Goal: Complete application form: Complete application form

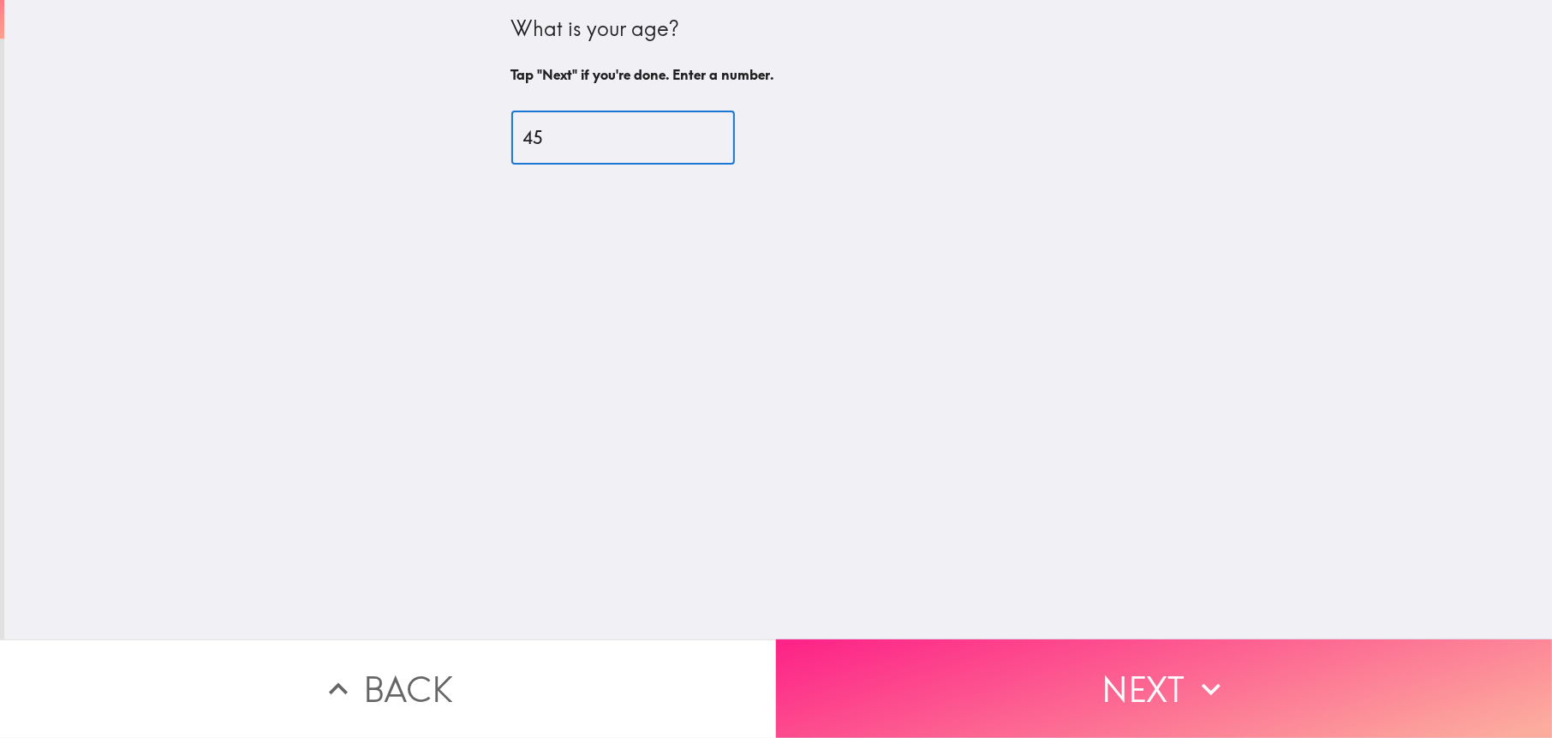
type input "45"
click at [1124, 661] on button "Next" at bounding box center [1164, 688] width 776 height 99
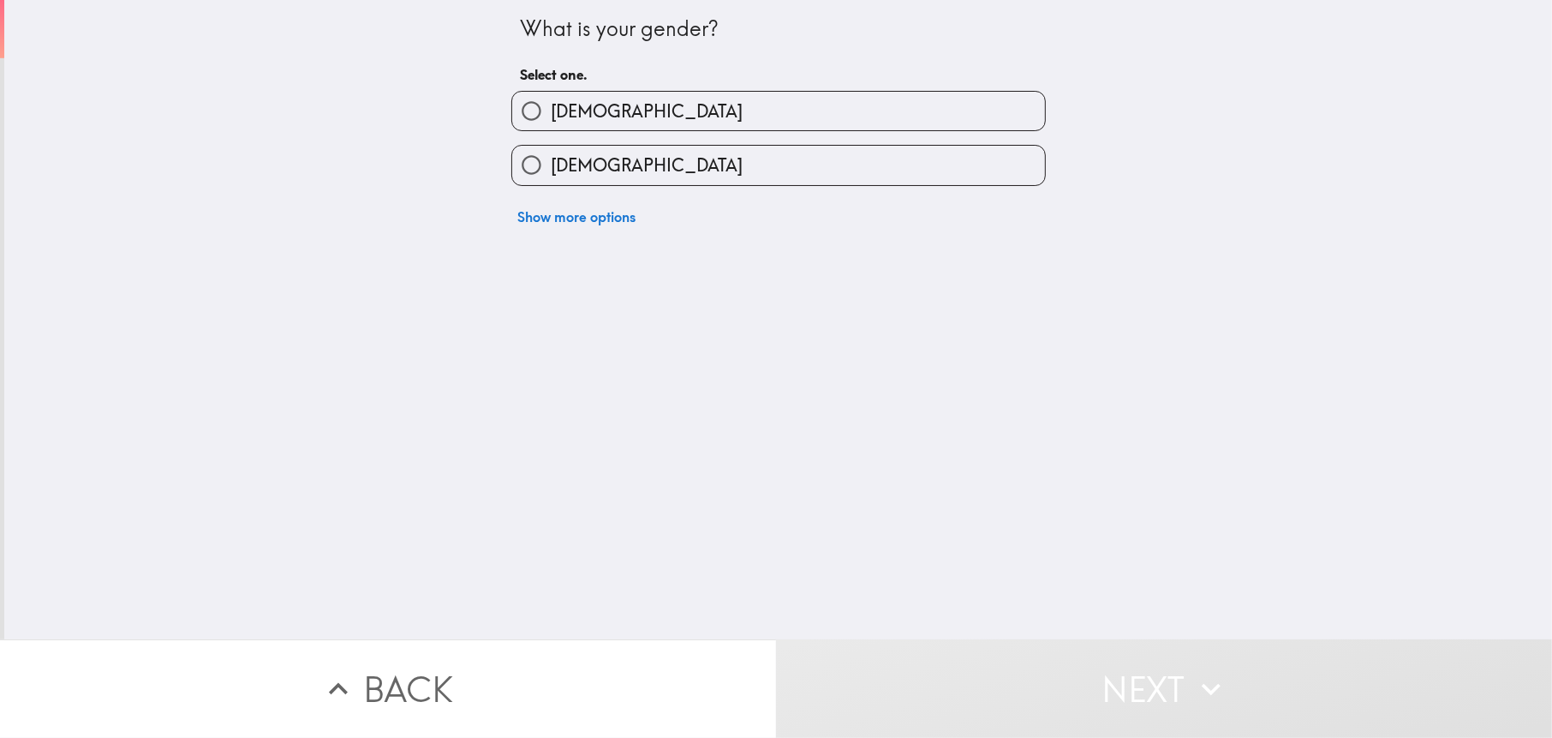
click at [625, 105] on label "[DEMOGRAPHIC_DATA]" at bounding box center [778, 111] width 533 height 39
click at [551, 105] on input "[DEMOGRAPHIC_DATA]" at bounding box center [531, 111] width 39 height 39
radio input "true"
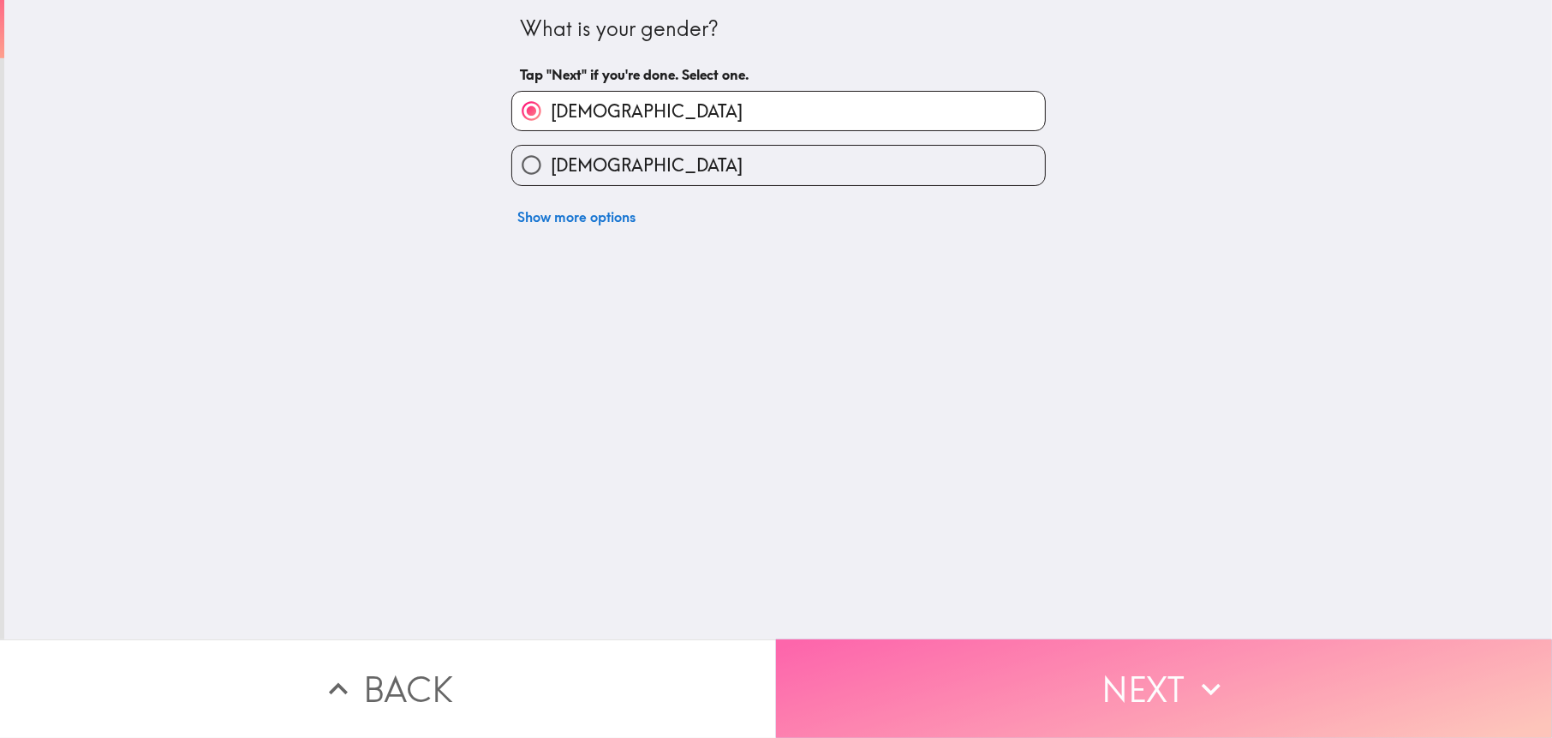
click at [1194, 670] on icon "button" at bounding box center [1212, 689] width 38 height 38
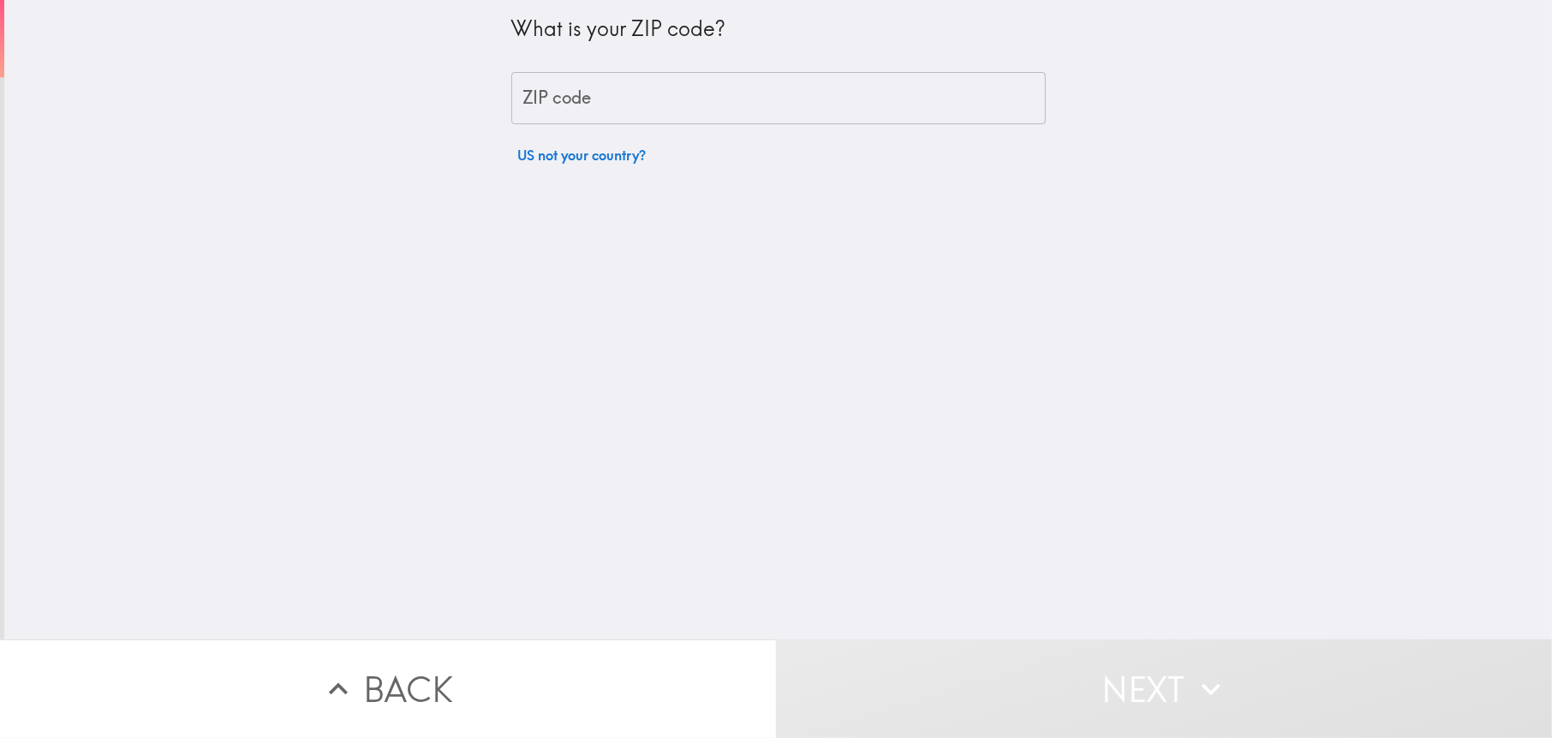
click at [631, 93] on input "ZIP code" at bounding box center [778, 98] width 535 height 53
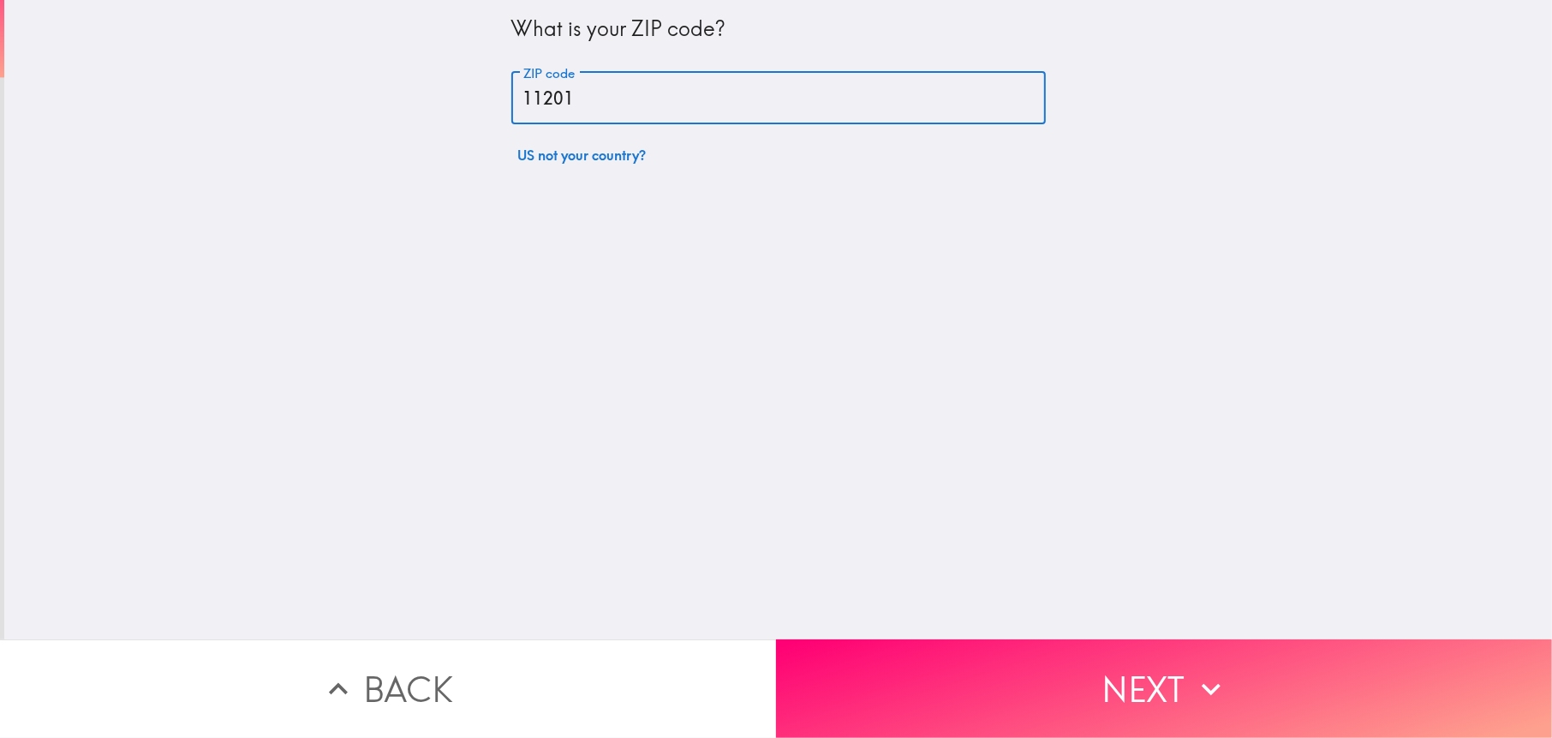
click at [552, 96] on input "11201" at bounding box center [778, 98] width 535 height 53
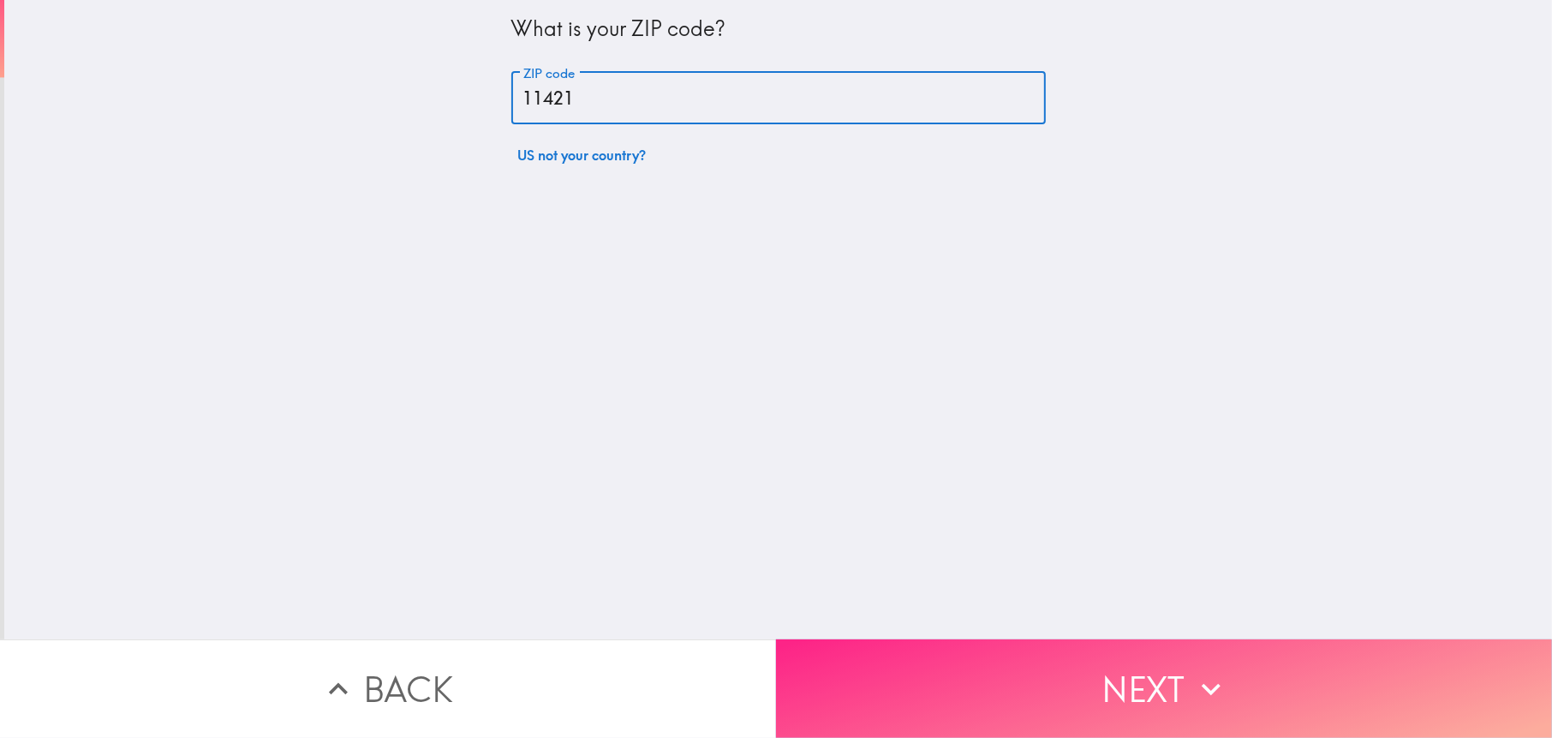
type input "11421"
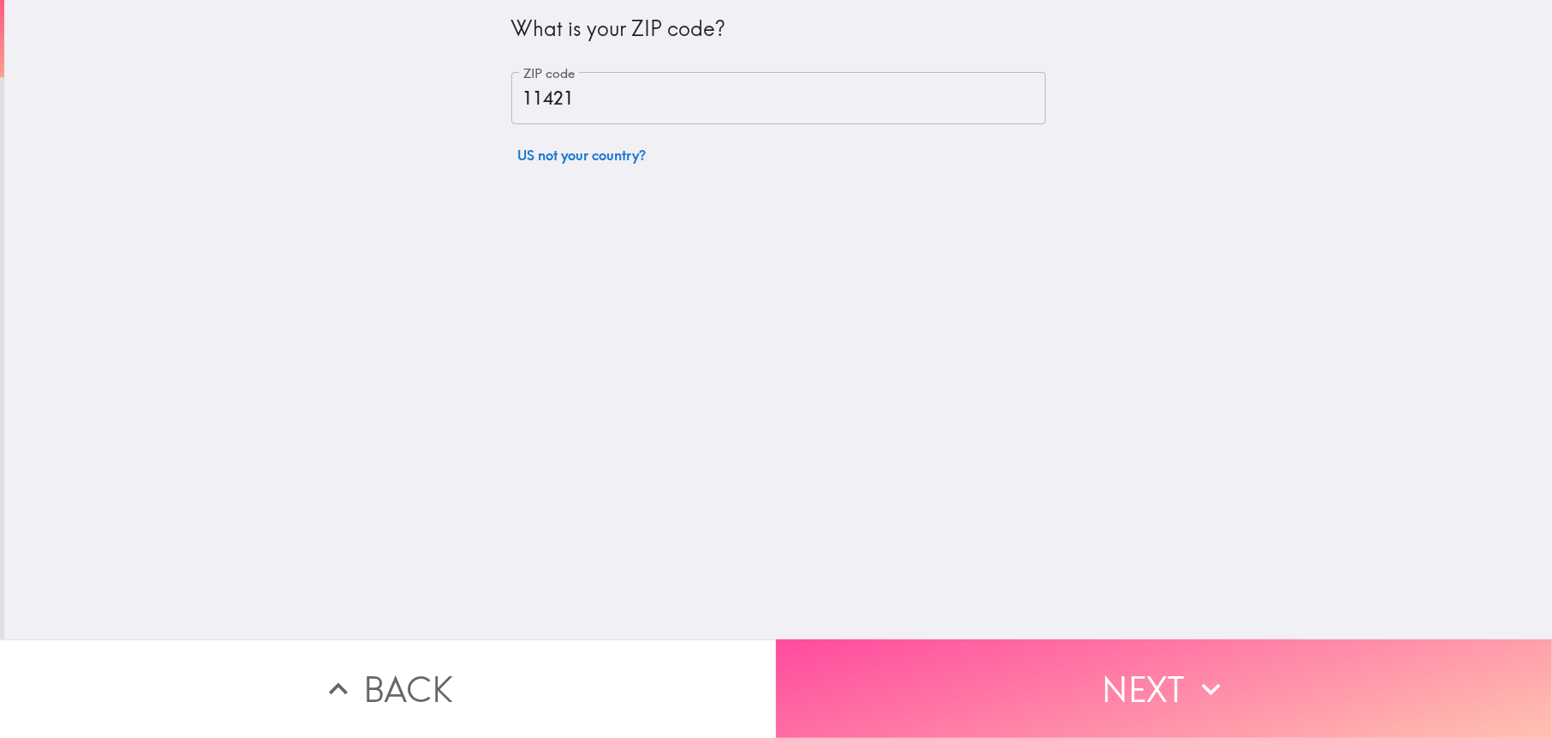
drag, startPoint x: 1071, startPoint y: 657, endPoint x: 1053, endPoint y: 642, distance: 23.7
click at [1070, 657] on button "Next" at bounding box center [1164, 688] width 776 height 99
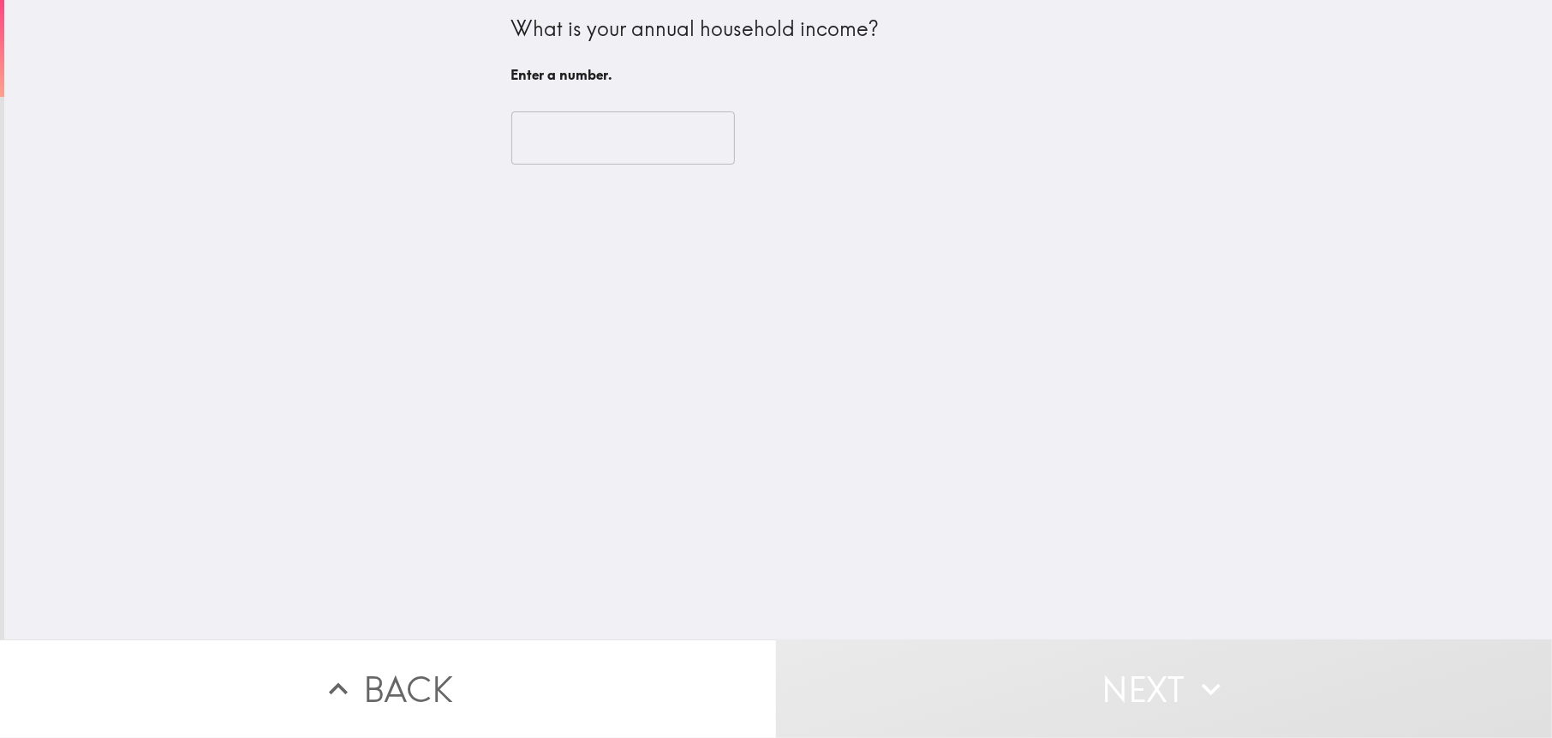
click at [605, 136] on input "number" at bounding box center [623, 137] width 224 height 53
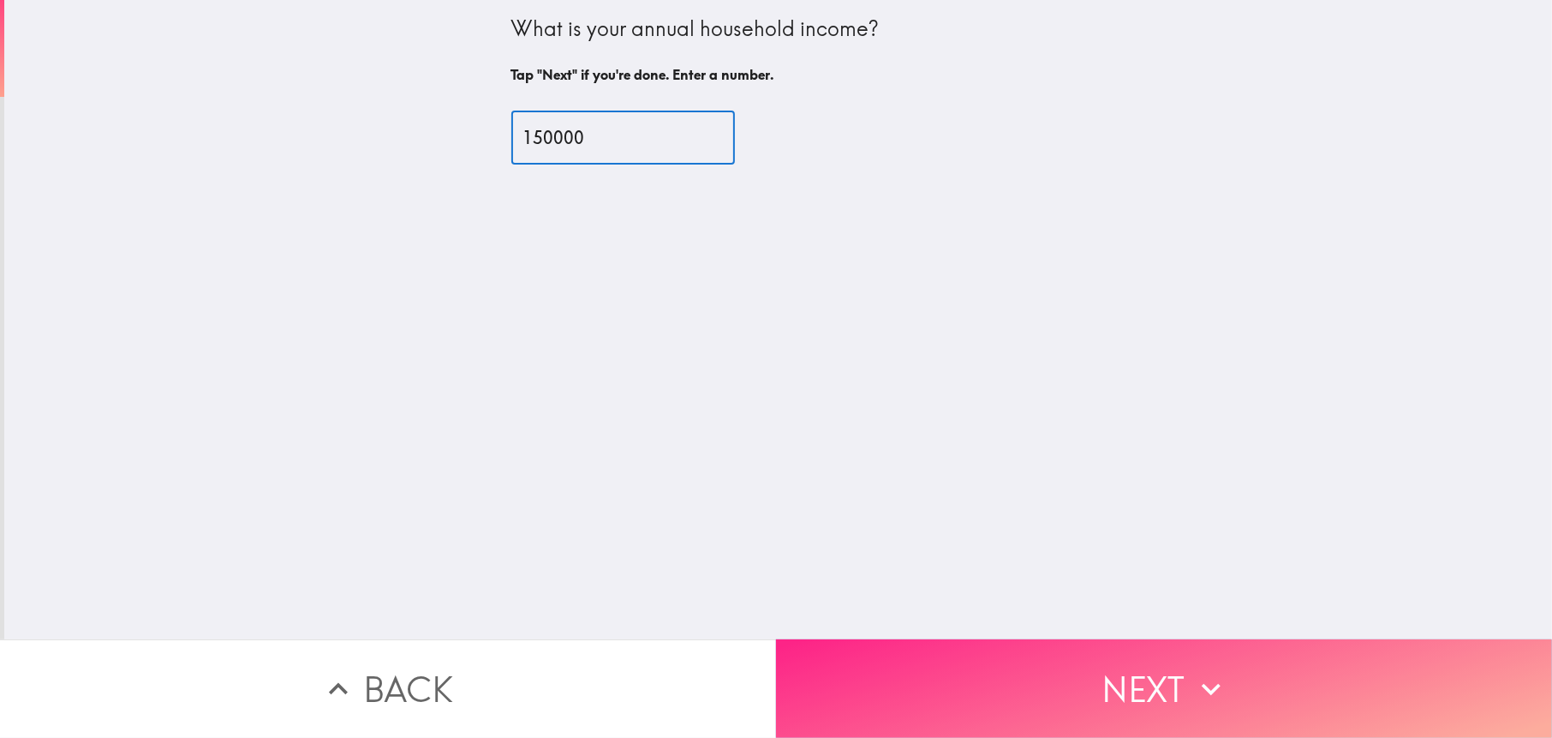
type input "150000"
click at [1067, 659] on button "Next" at bounding box center [1164, 688] width 776 height 99
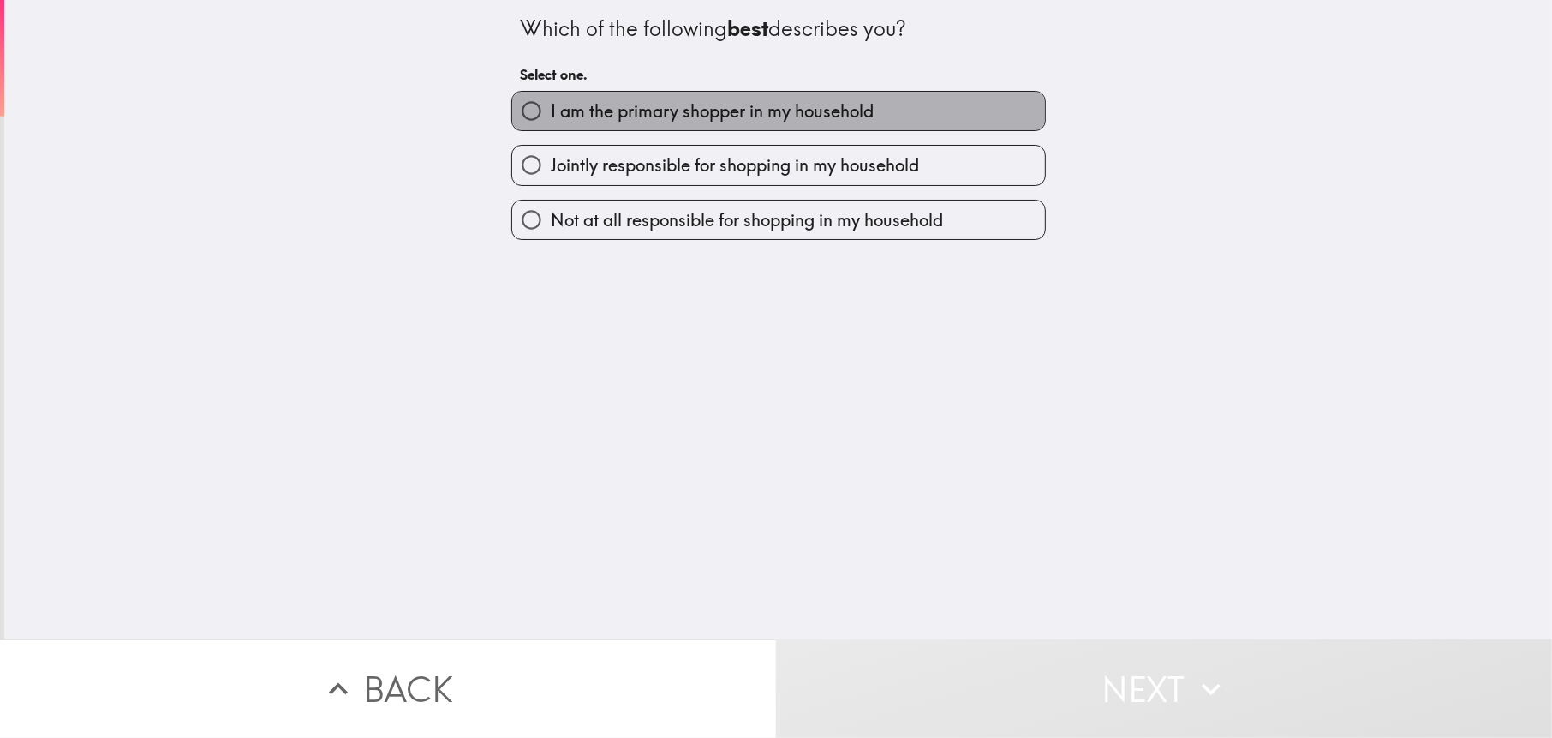
click at [638, 99] on span "I am the primary shopper in my household" at bounding box center [712, 111] width 323 height 24
click at [551, 98] on input "I am the primary shopper in my household" at bounding box center [531, 111] width 39 height 39
radio input "true"
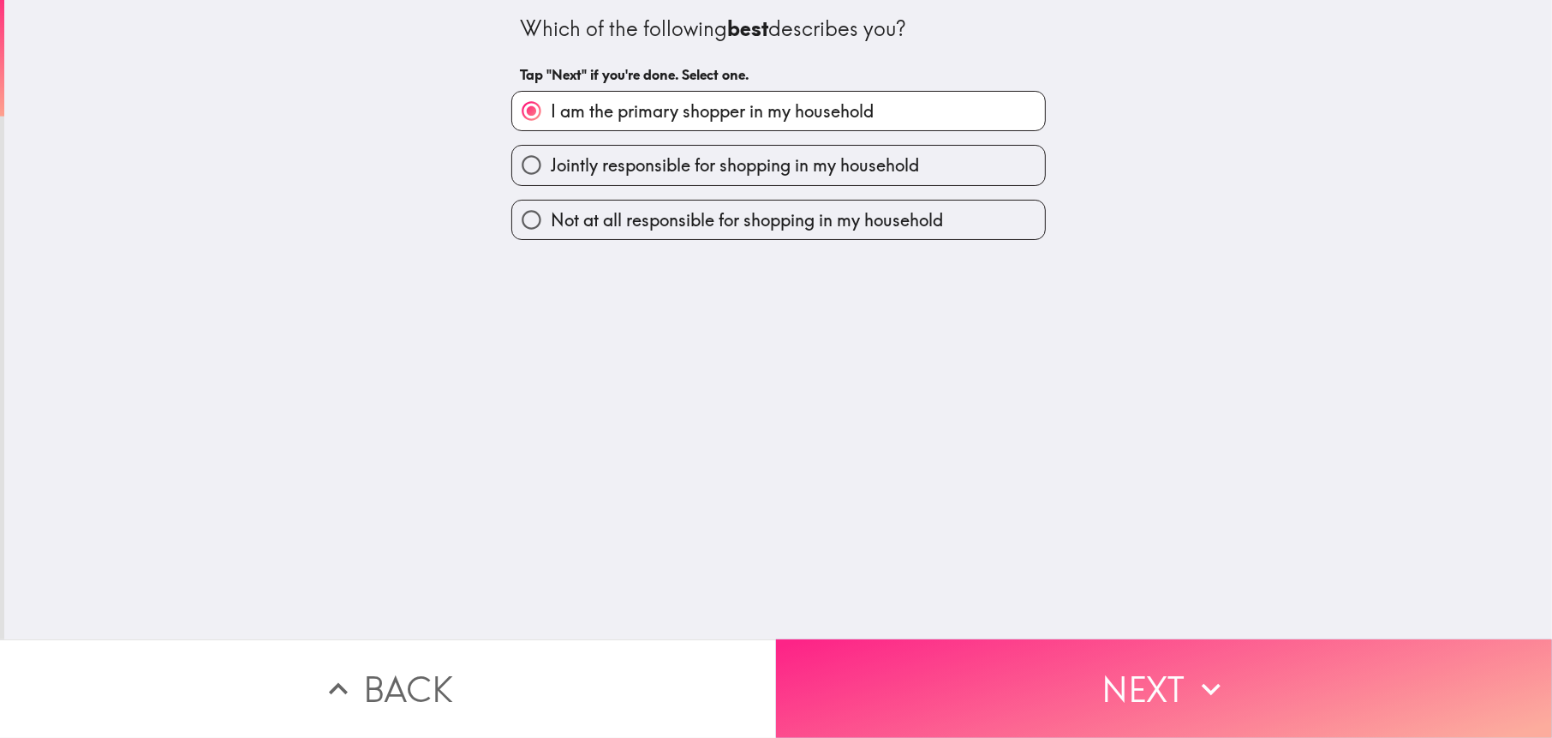
click at [960, 639] on button "Next" at bounding box center [1164, 688] width 776 height 99
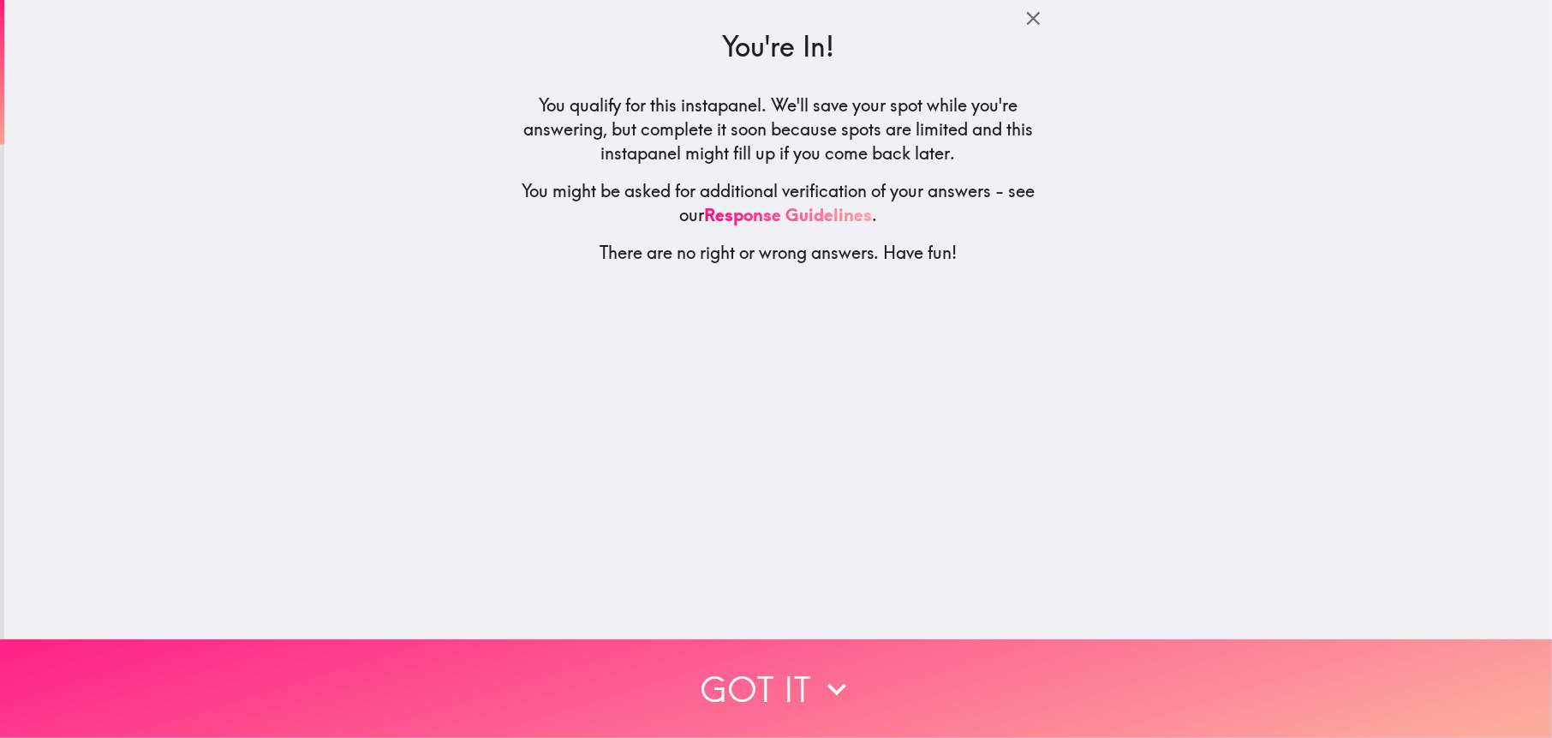
click at [793, 685] on button "Got it" at bounding box center [776, 688] width 1552 height 99
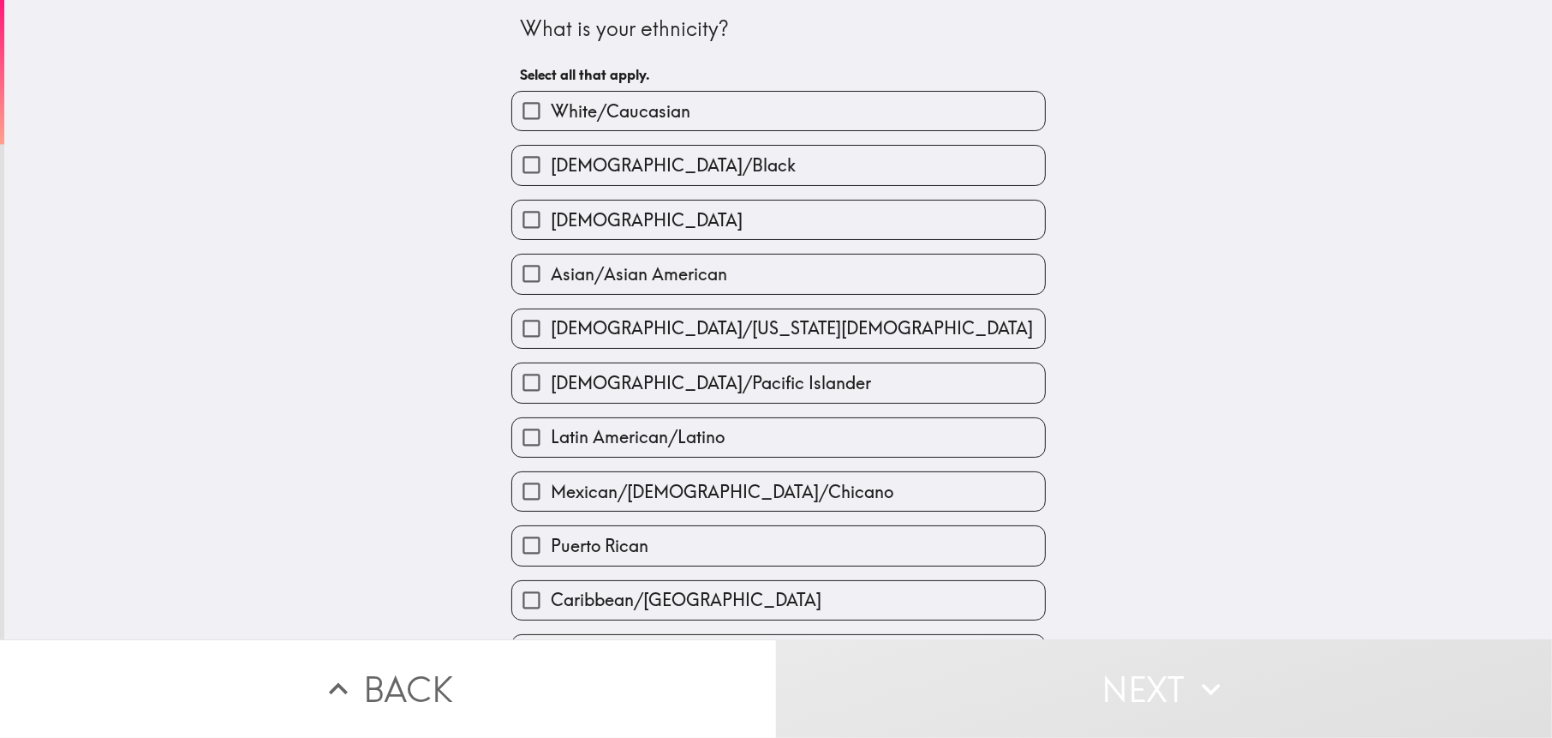
click at [651, 105] on span "White/Caucasian" at bounding box center [621, 111] width 140 height 24
click at [551, 105] on input "White/Caucasian" at bounding box center [531, 111] width 39 height 39
checkbox input "true"
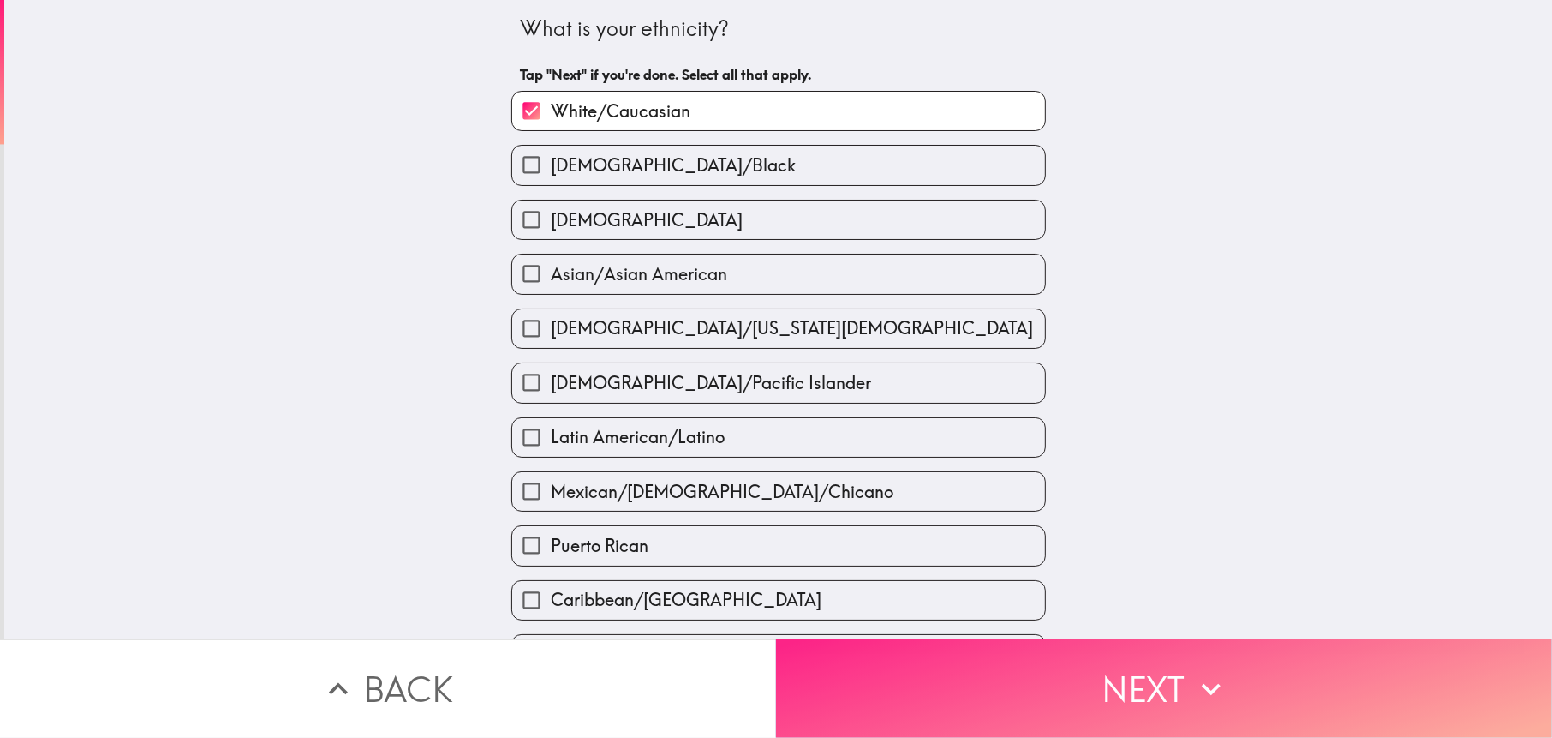
click at [1179, 718] on button "Next" at bounding box center [1164, 688] width 776 height 99
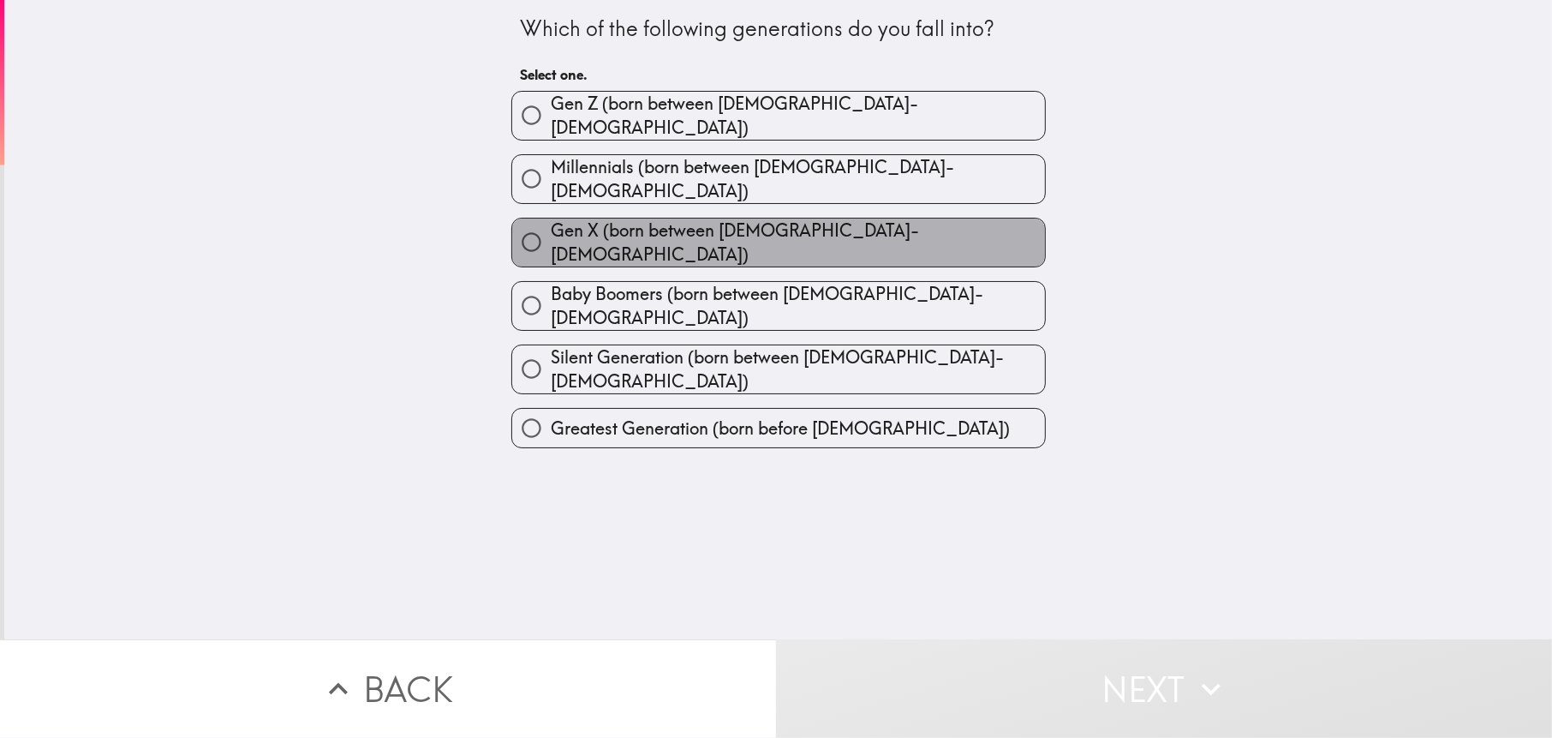
click at [655, 218] on span "Gen X (born between [DEMOGRAPHIC_DATA]-[DEMOGRAPHIC_DATA])" at bounding box center [798, 242] width 494 height 48
click at [551, 223] on input "Gen X (born between [DEMOGRAPHIC_DATA]-[DEMOGRAPHIC_DATA])" at bounding box center [531, 242] width 39 height 39
radio input "true"
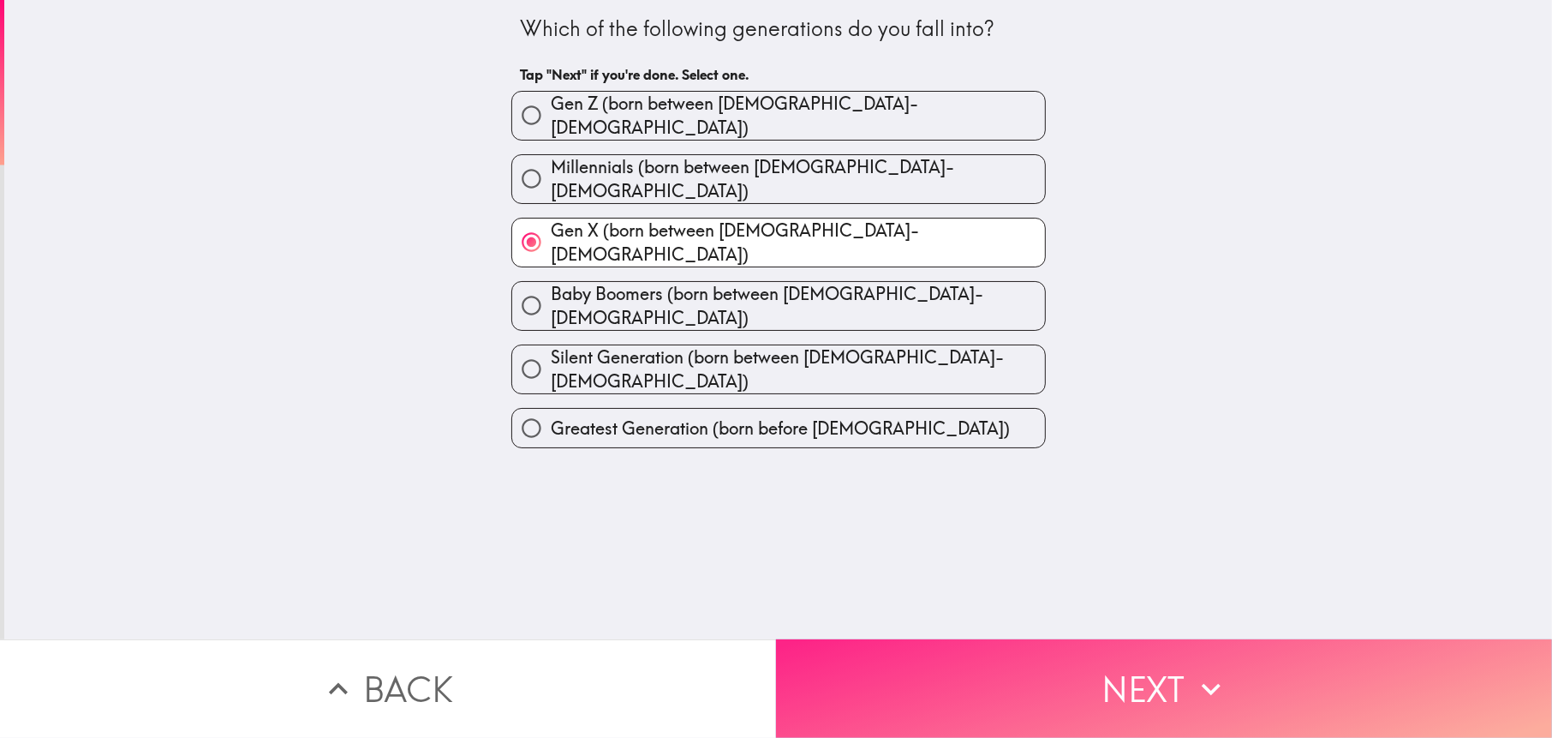
click at [959, 651] on button "Next" at bounding box center [1164, 688] width 776 height 99
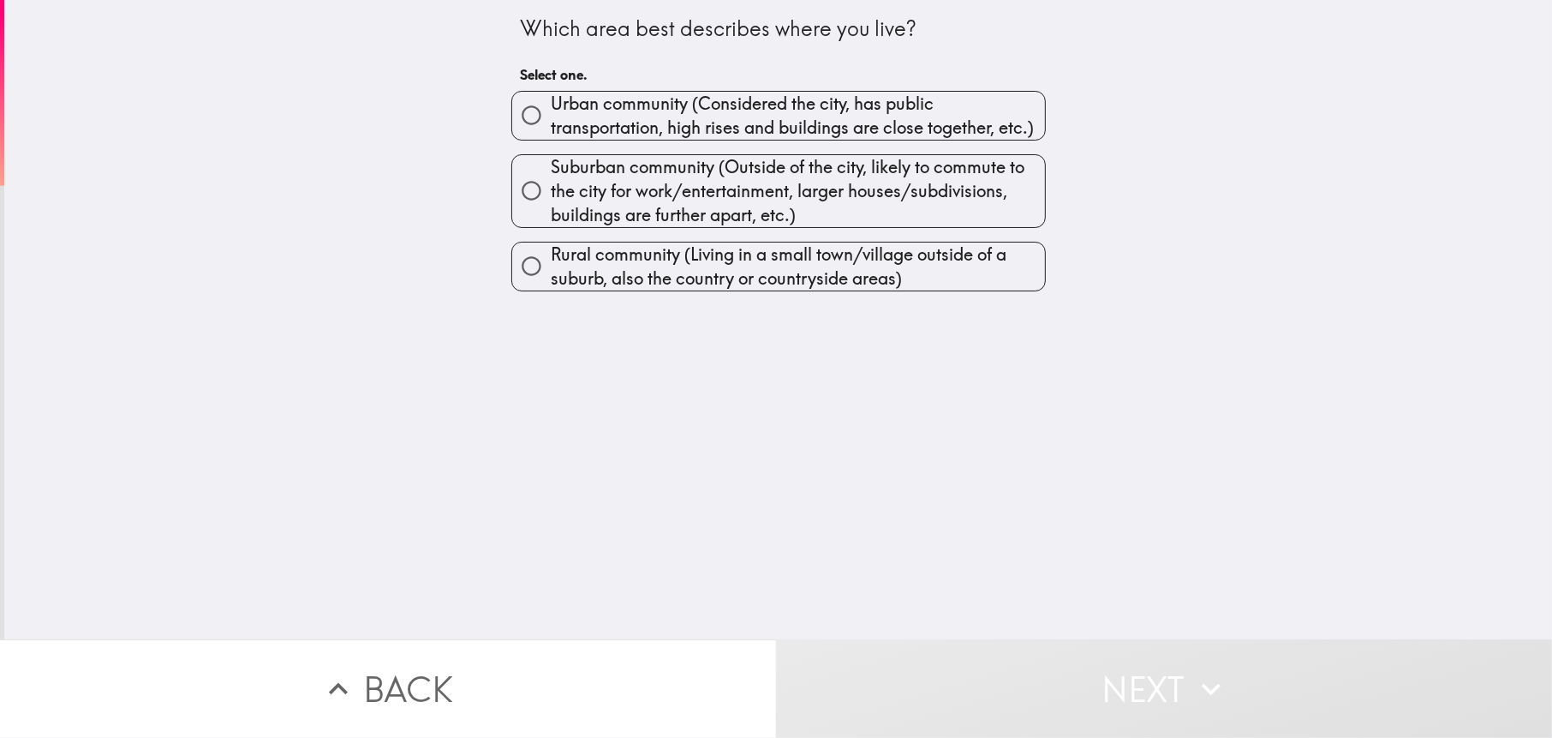
click at [608, 124] on span "Urban community (Considered the city, has public transportation, high rises and…" at bounding box center [798, 116] width 494 height 48
click at [551, 124] on input "Urban community (Considered the city, has public transportation, high rises and…" at bounding box center [531, 115] width 39 height 39
radio input "true"
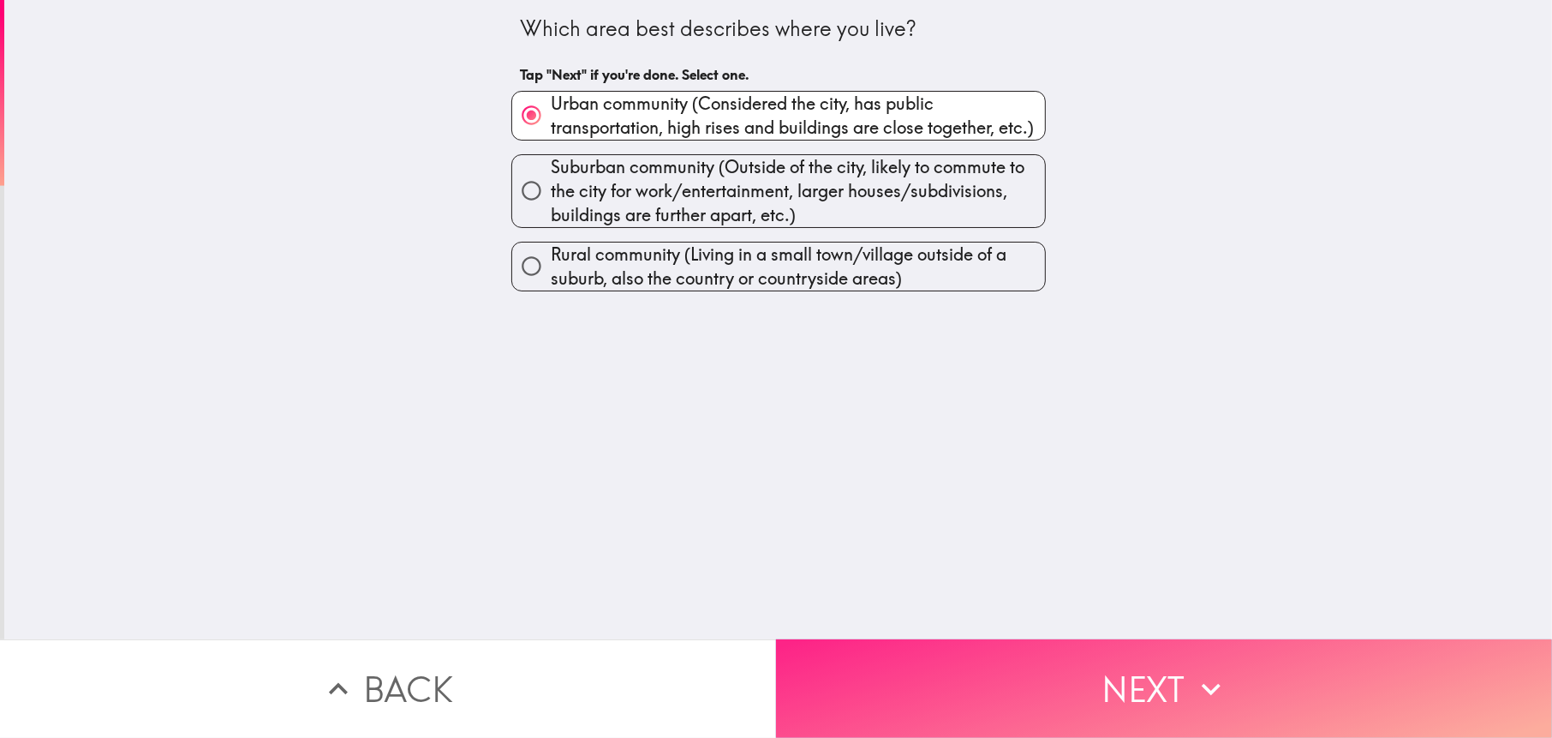
click at [1212, 679] on icon "button" at bounding box center [1212, 689] width 38 height 38
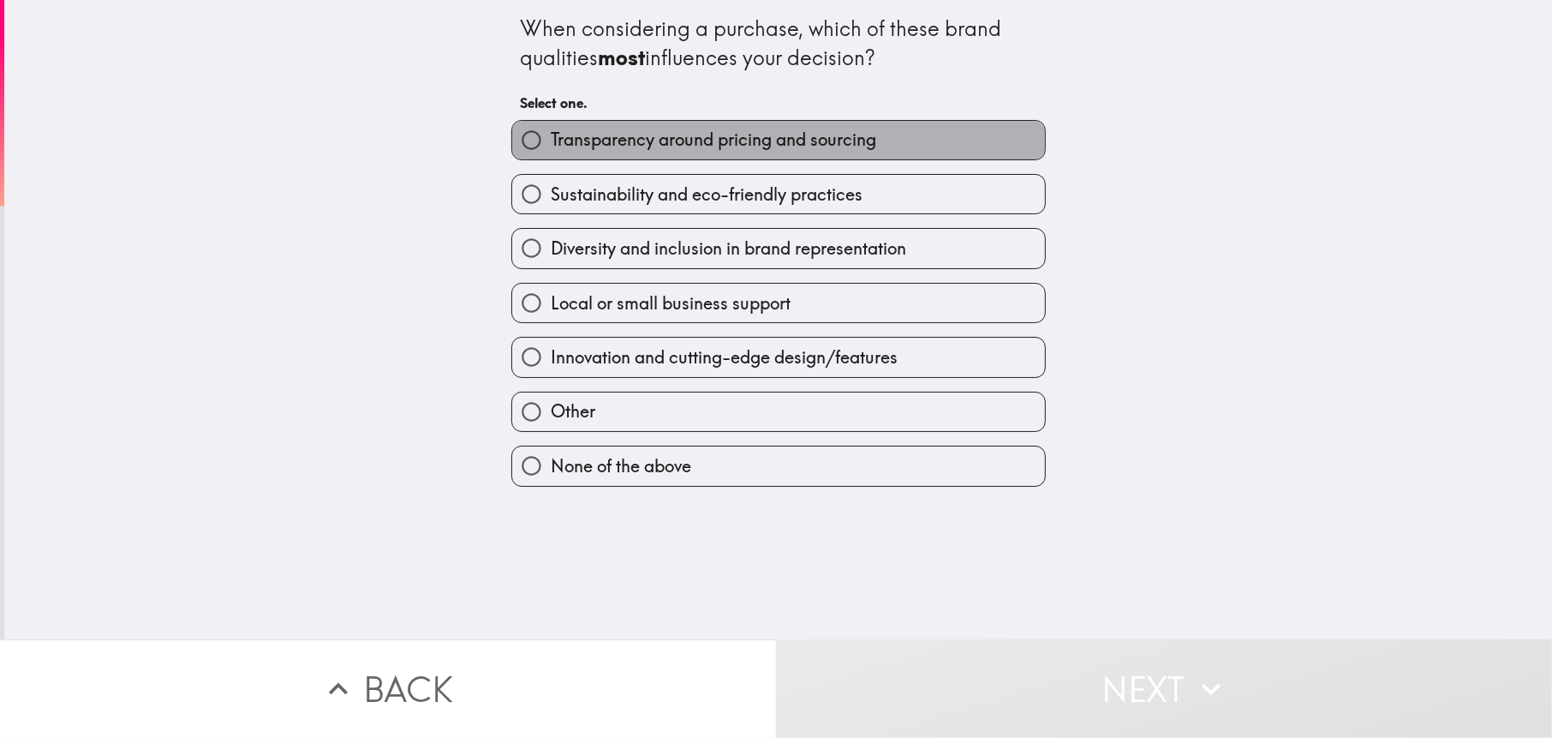
click at [667, 139] on span "Transparency around pricing and sourcing" at bounding box center [714, 140] width 326 height 24
click at [551, 139] on input "Transparency around pricing and sourcing" at bounding box center [531, 140] width 39 height 39
radio input "true"
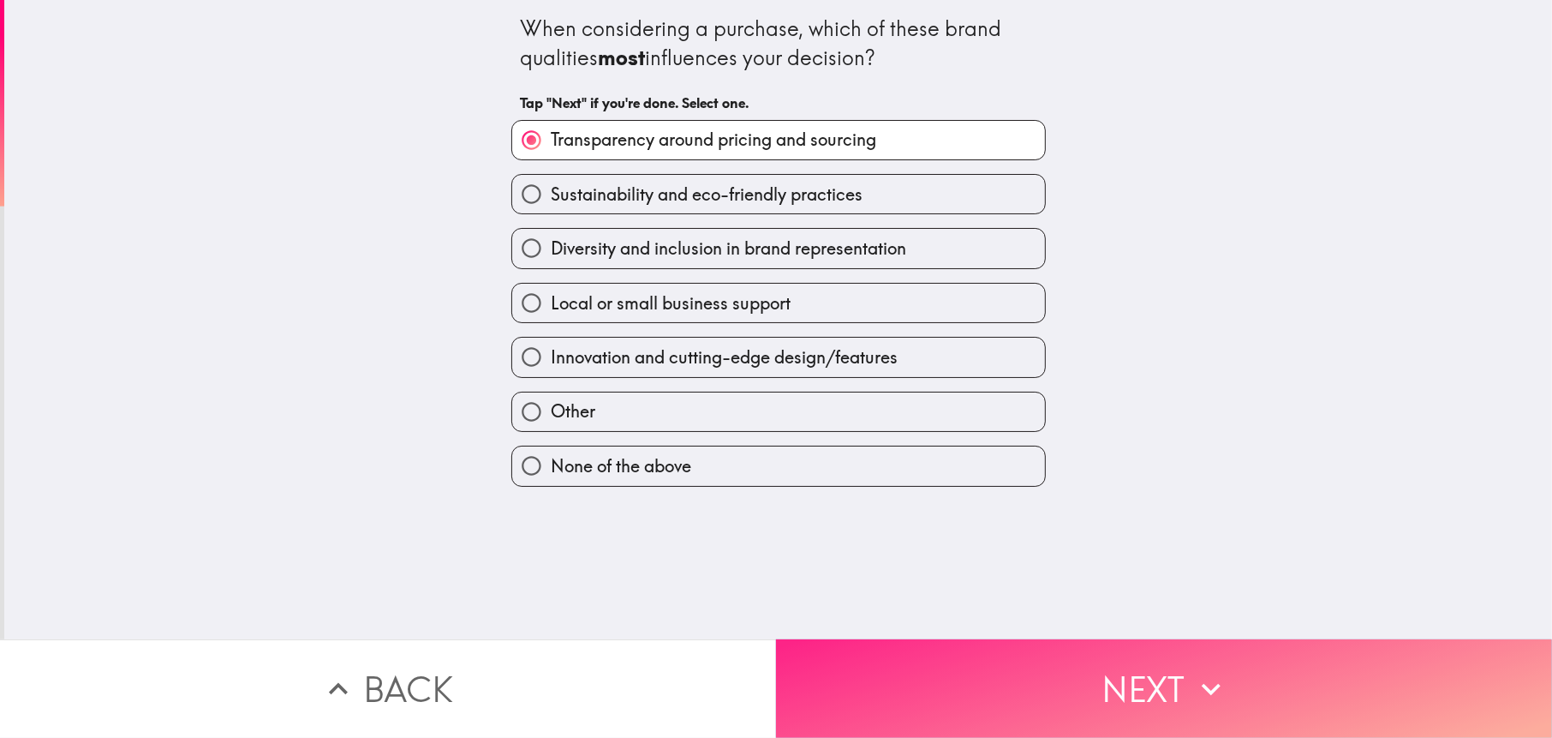
click at [880, 639] on button "Next" at bounding box center [1164, 688] width 776 height 99
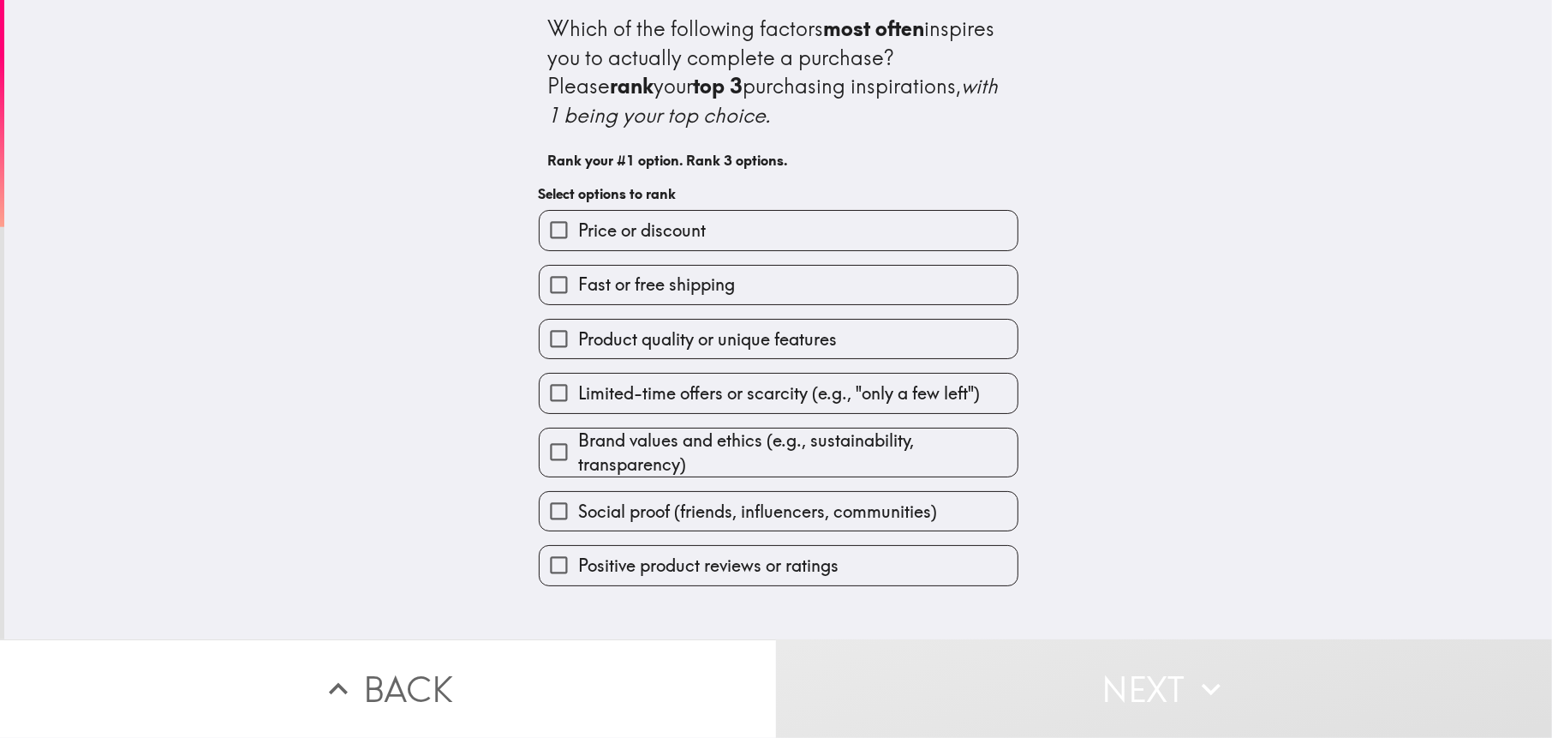
click at [647, 236] on span "Price or discount" at bounding box center [642, 230] width 128 height 24
click at [578, 236] on input "Price or discount" at bounding box center [559, 230] width 39 height 39
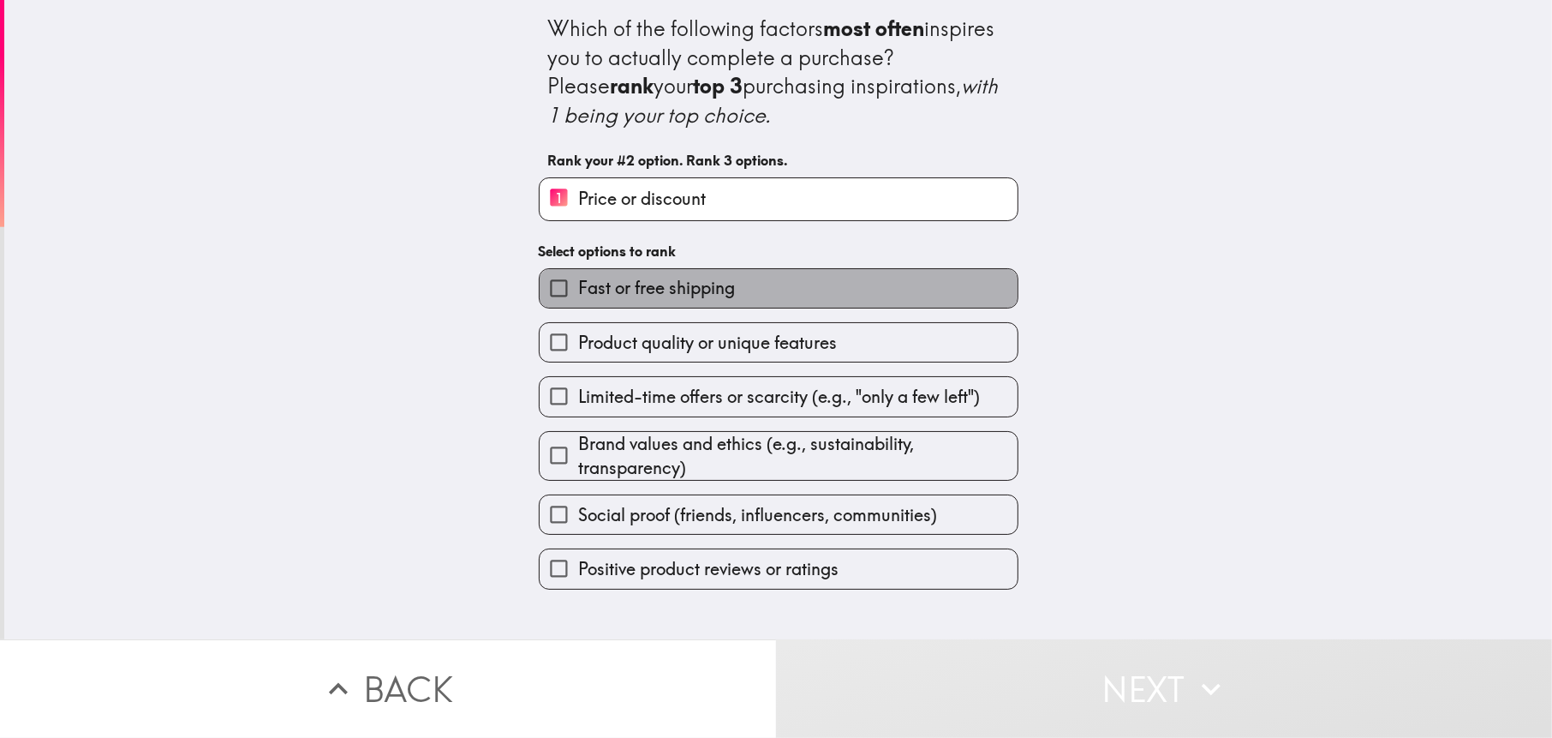
click at [661, 291] on span "Fast or free shipping" at bounding box center [656, 288] width 157 height 24
click at [578, 291] on input "Fast or free shipping" at bounding box center [559, 288] width 39 height 39
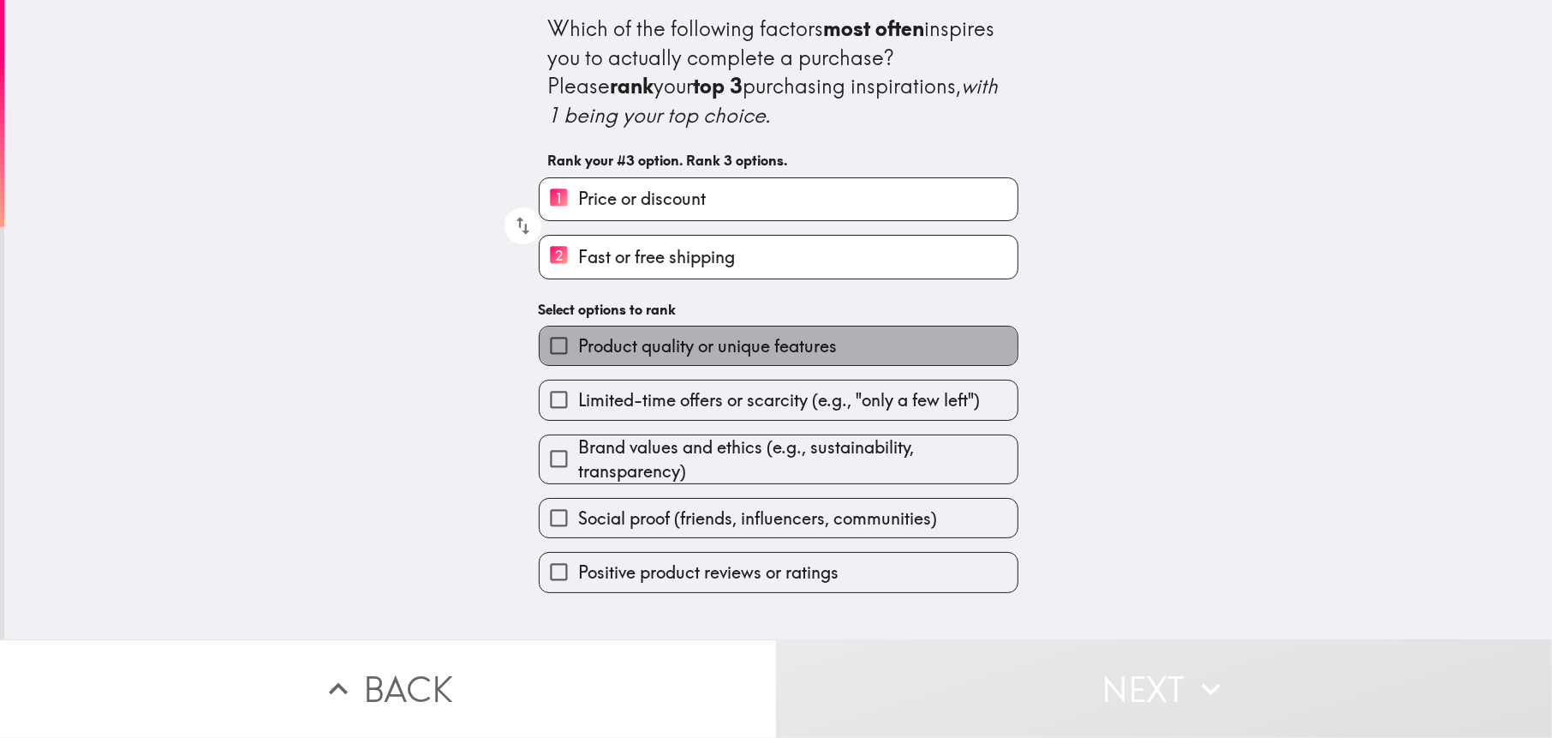
click at [671, 353] on span "Product quality or unique features" at bounding box center [707, 346] width 259 height 24
click at [578, 353] on input "Product quality or unique features" at bounding box center [559, 345] width 39 height 39
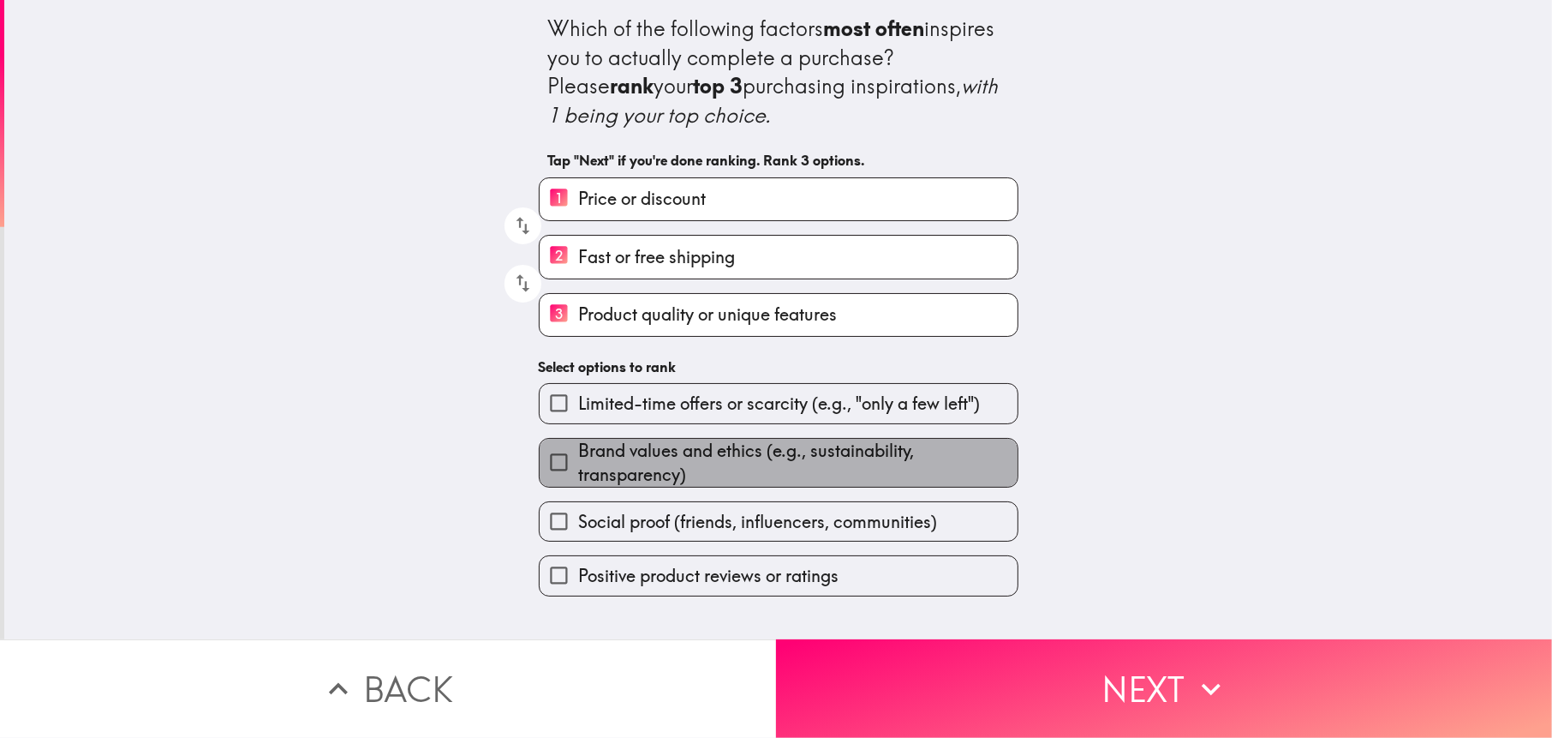
click at [674, 451] on span "Brand values and ethics (e.g., sustainability, transparency)" at bounding box center [797, 463] width 439 height 48
click at [578, 451] on input "Brand values and ethics (e.g., sustainability, transparency)" at bounding box center [559, 462] width 39 height 39
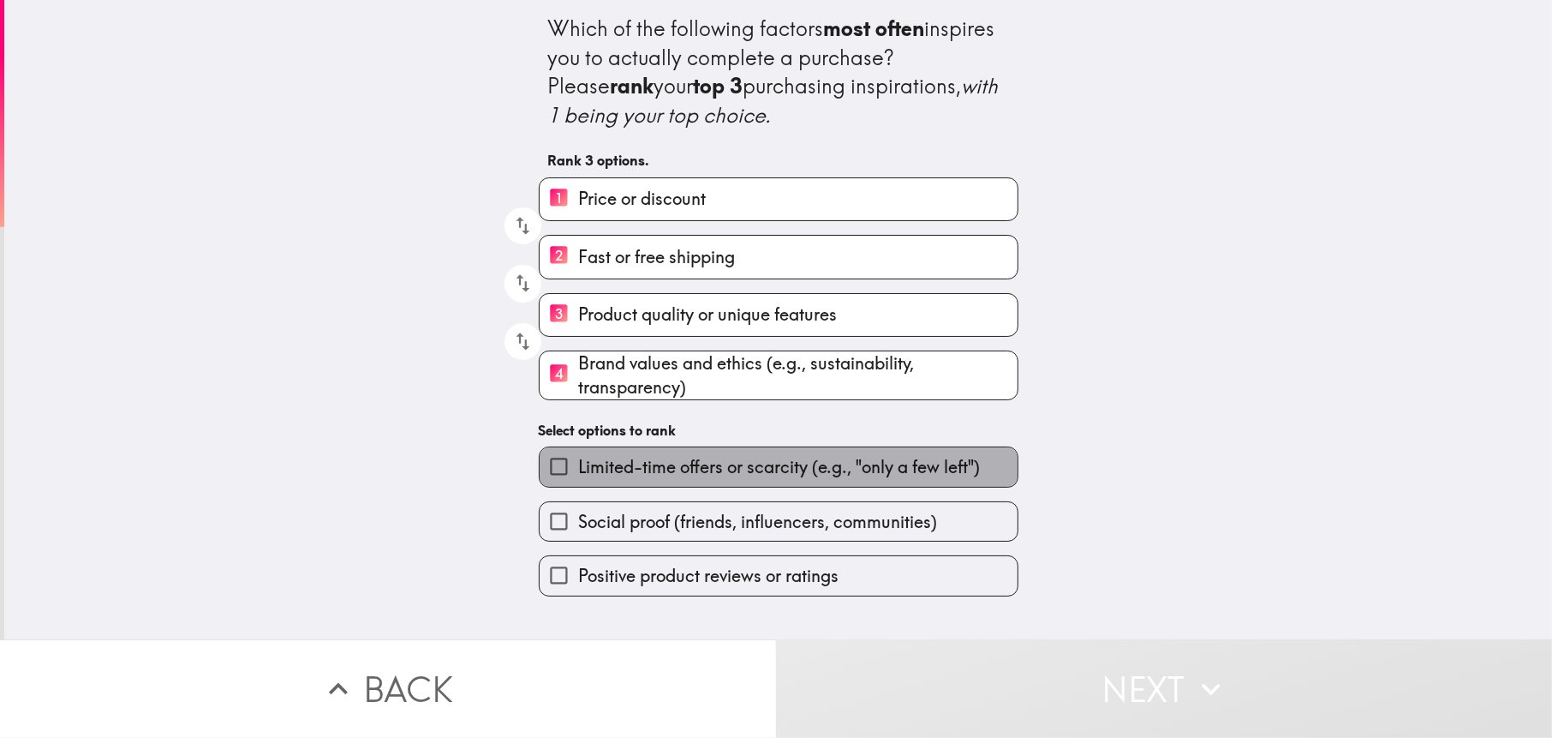
click at [706, 460] on span "Limited-time offers or scarcity (e.g., "only a few left")" at bounding box center [779, 467] width 402 height 24
click at [578, 460] on input "Limited-time offers or scarcity (e.g., "only a few left")" at bounding box center [559, 466] width 39 height 39
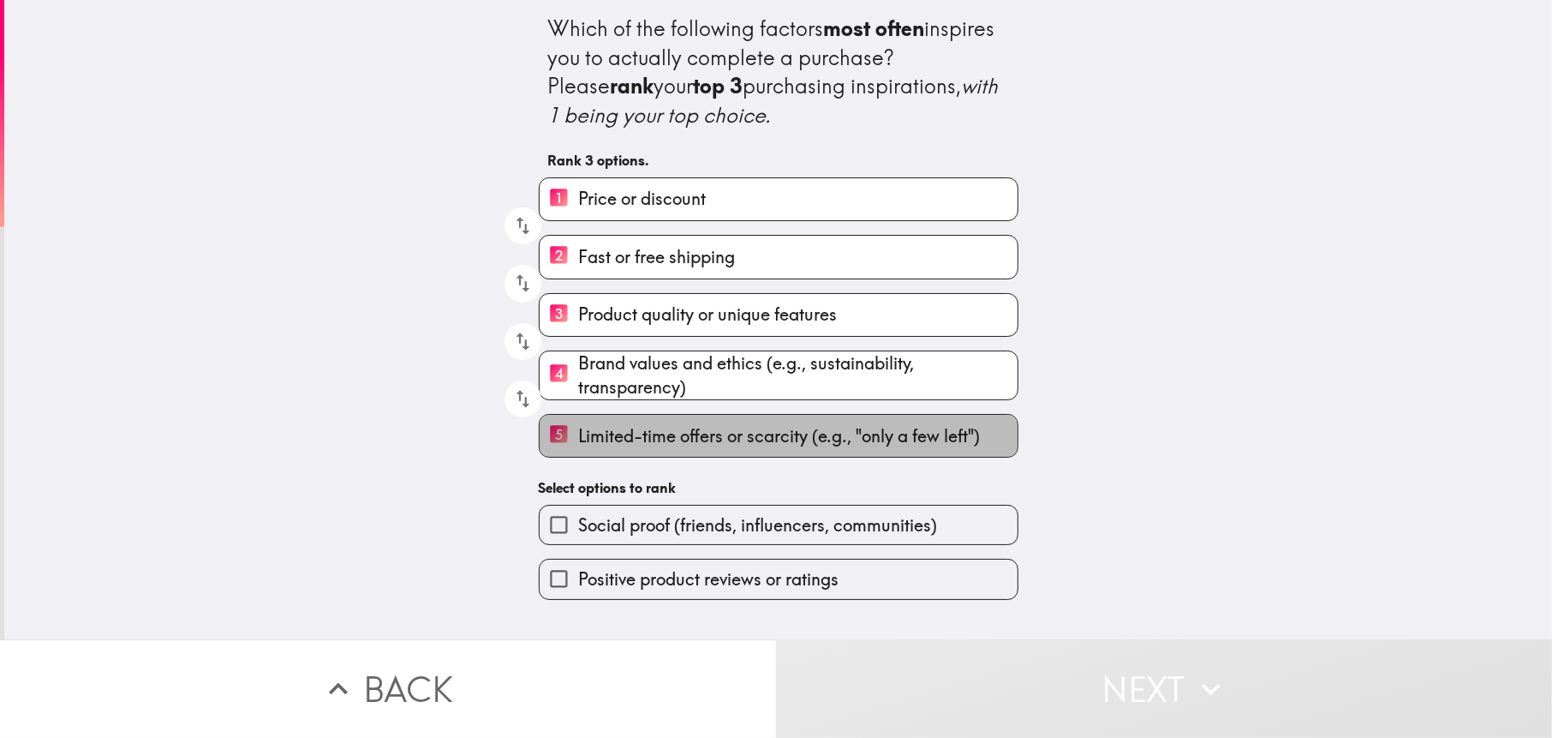
click at [700, 424] on span "Limited-time offers or scarcity (e.g., "only a few left")" at bounding box center [779, 436] width 402 height 24
click at [578, 424] on input "5 Limited-time offers or scarcity (e.g., "only a few left")" at bounding box center [559, 436] width 39 height 42
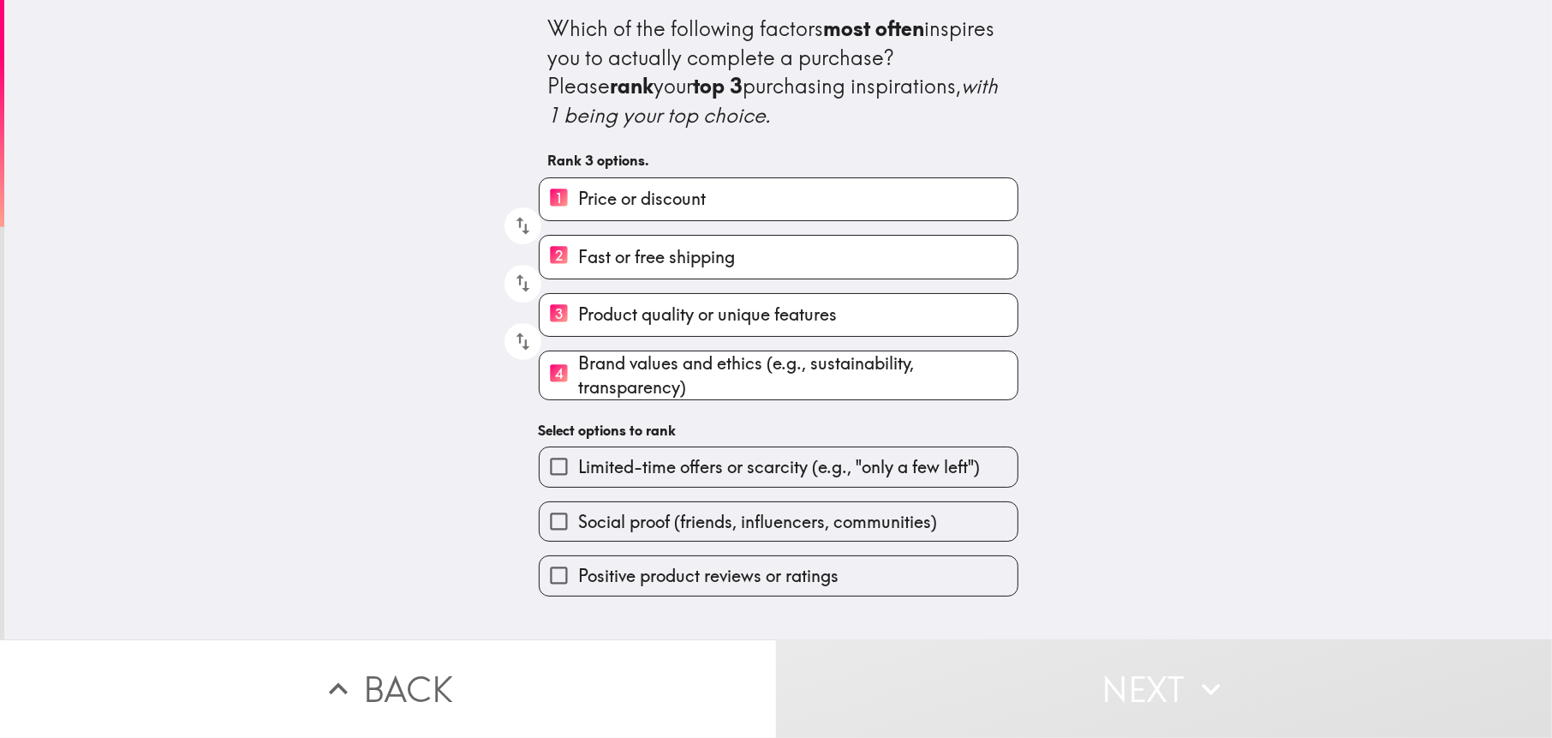
click at [671, 195] on span "Price or discount" at bounding box center [642, 199] width 128 height 24
click at [578, 195] on input "1 Price or discount" at bounding box center [559, 199] width 39 height 42
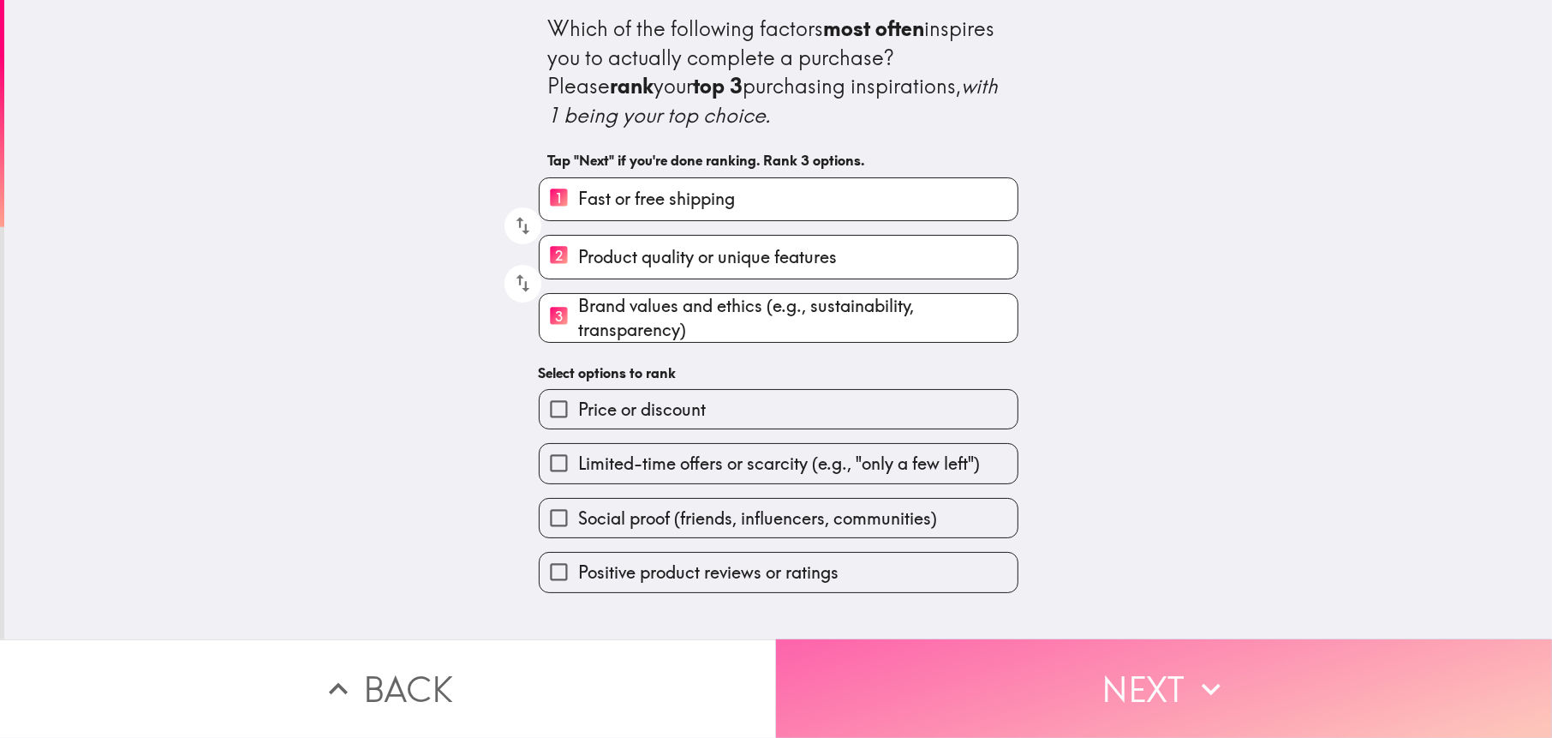
click at [910, 664] on button "Next" at bounding box center [1164, 688] width 776 height 99
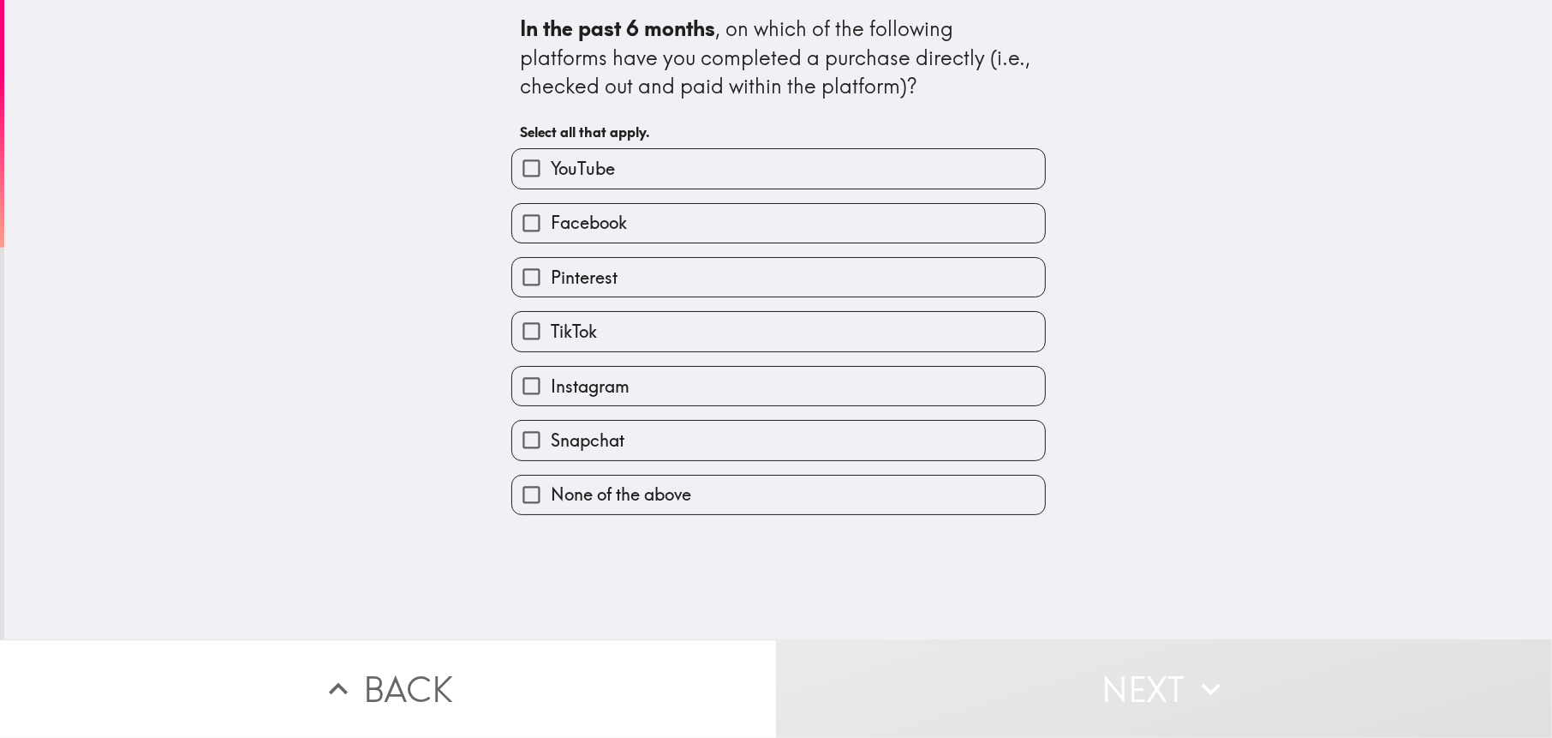
click at [648, 165] on label "YouTube" at bounding box center [778, 168] width 533 height 39
click at [551, 165] on input "YouTube" at bounding box center [531, 168] width 39 height 39
checkbox input "true"
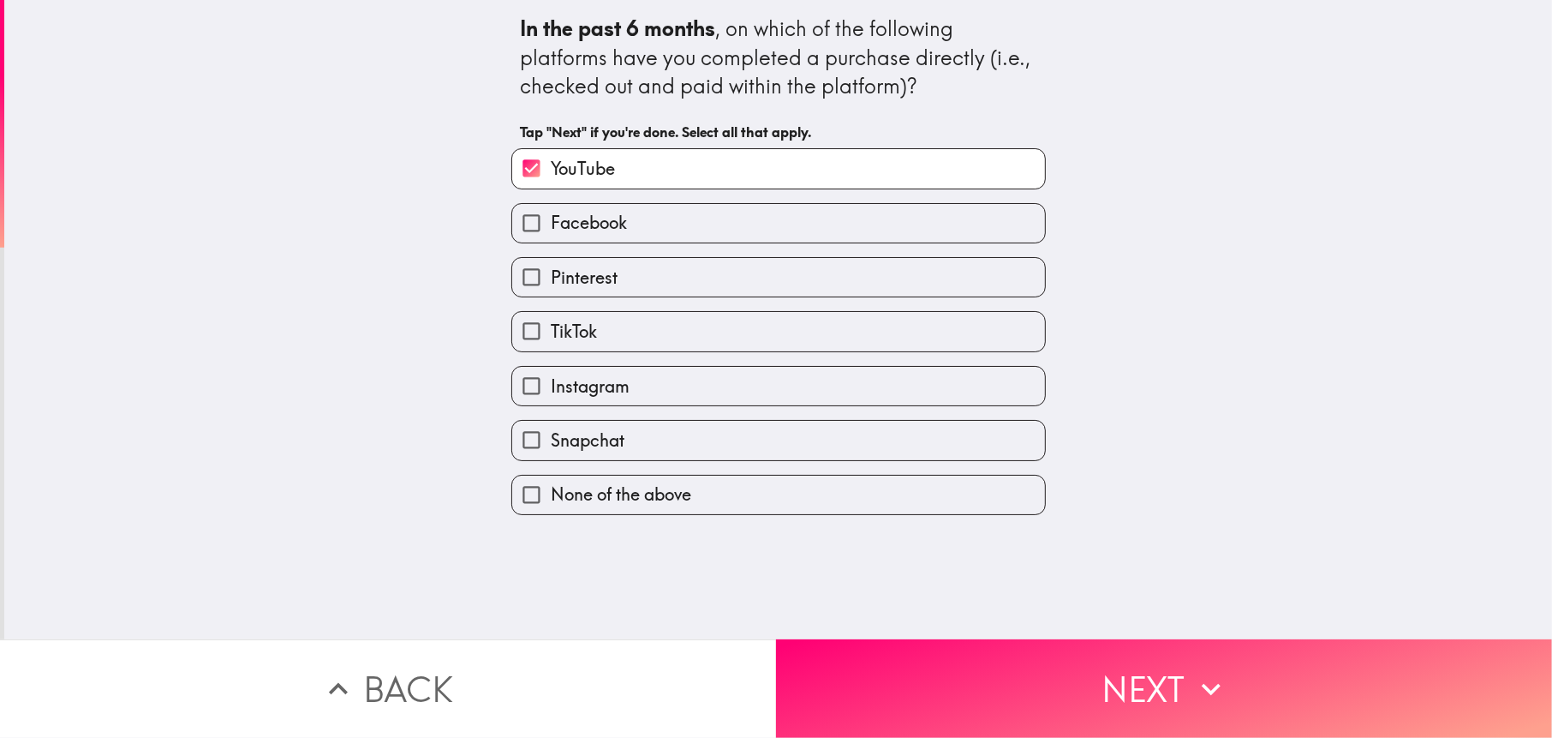
click at [657, 218] on label "Facebook" at bounding box center [778, 223] width 533 height 39
click at [551, 218] on input "Facebook" at bounding box center [531, 223] width 39 height 39
checkbox input "true"
click at [656, 271] on label "Pinterest" at bounding box center [778, 277] width 533 height 39
click at [551, 271] on input "Pinterest" at bounding box center [531, 277] width 39 height 39
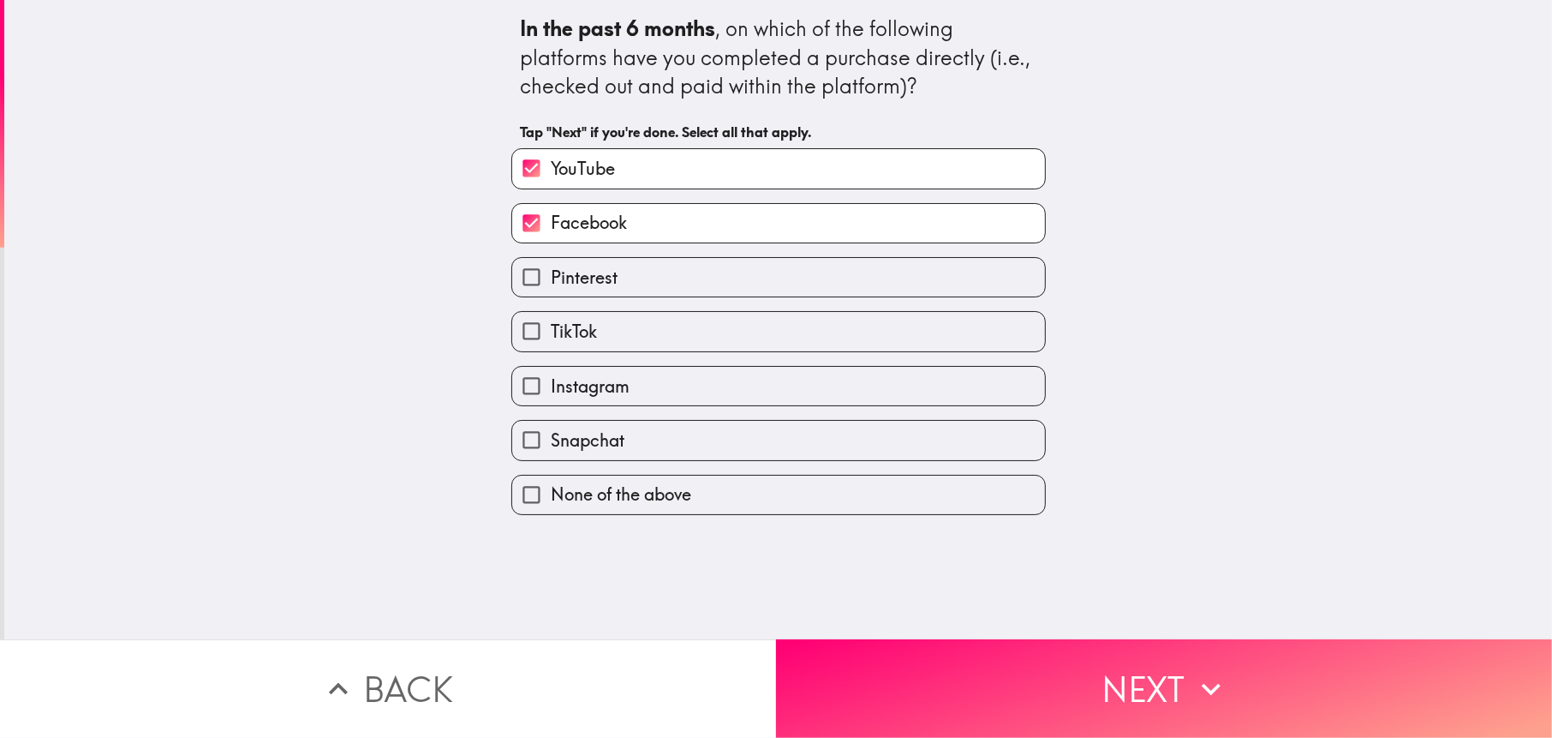
checkbox input "true"
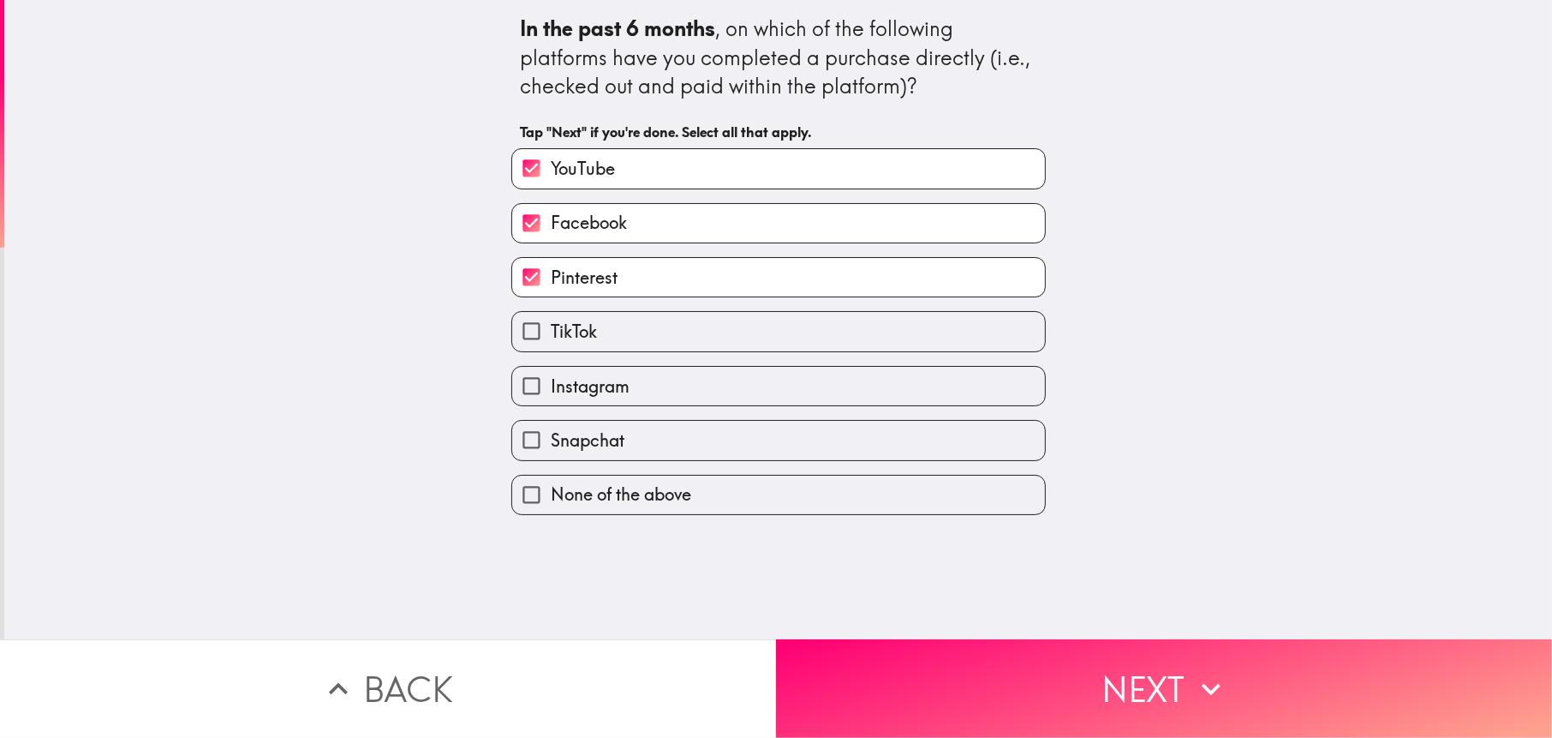
click at [649, 329] on label "TikTok" at bounding box center [778, 331] width 533 height 39
click at [551, 329] on input "TikTok" at bounding box center [531, 331] width 39 height 39
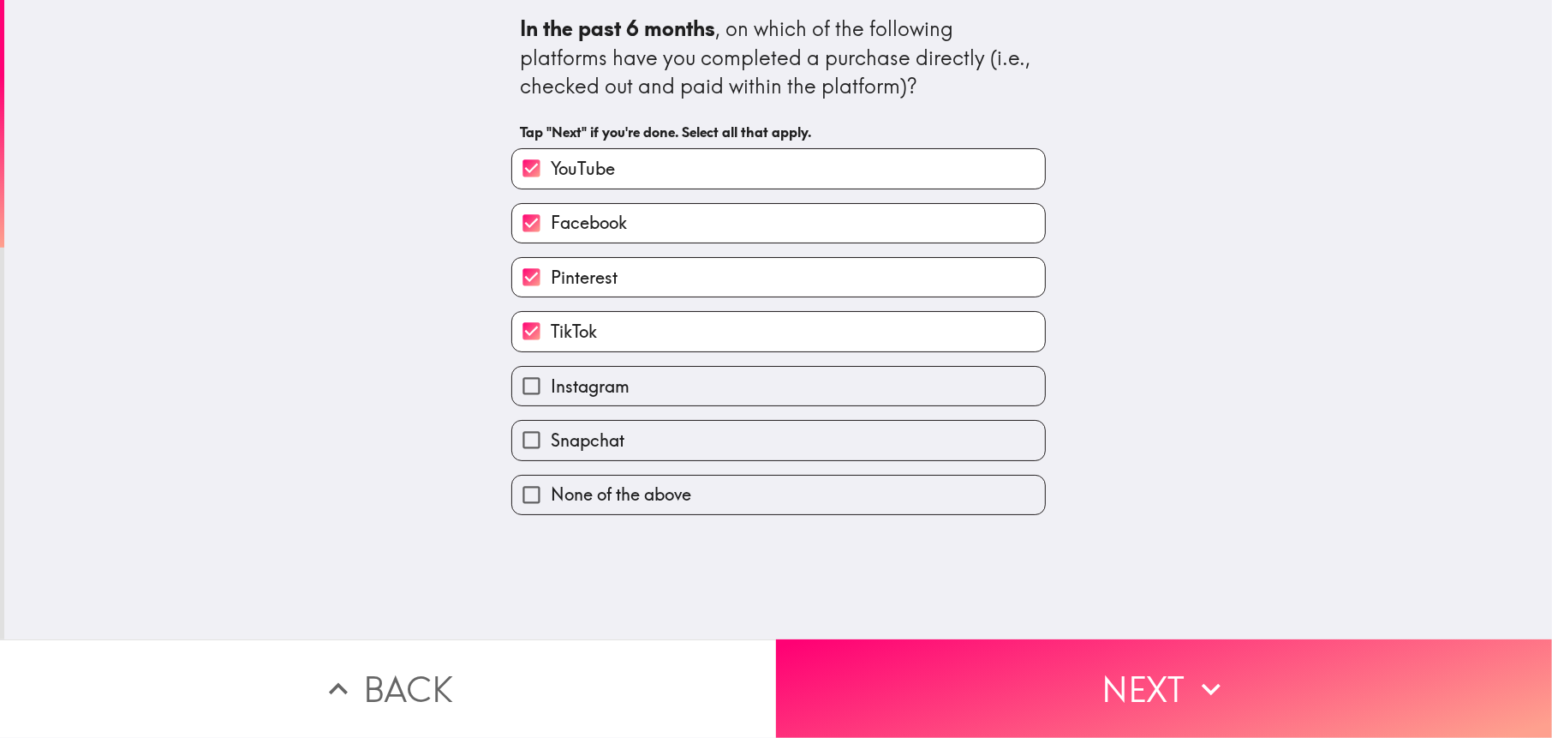
click at [649, 336] on label "TikTok" at bounding box center [778, 331] width 533 height 39
click at [551, 336] on input "TikTok" at bounding box center [531, 331] width 39 height 39
checkbox input "false"
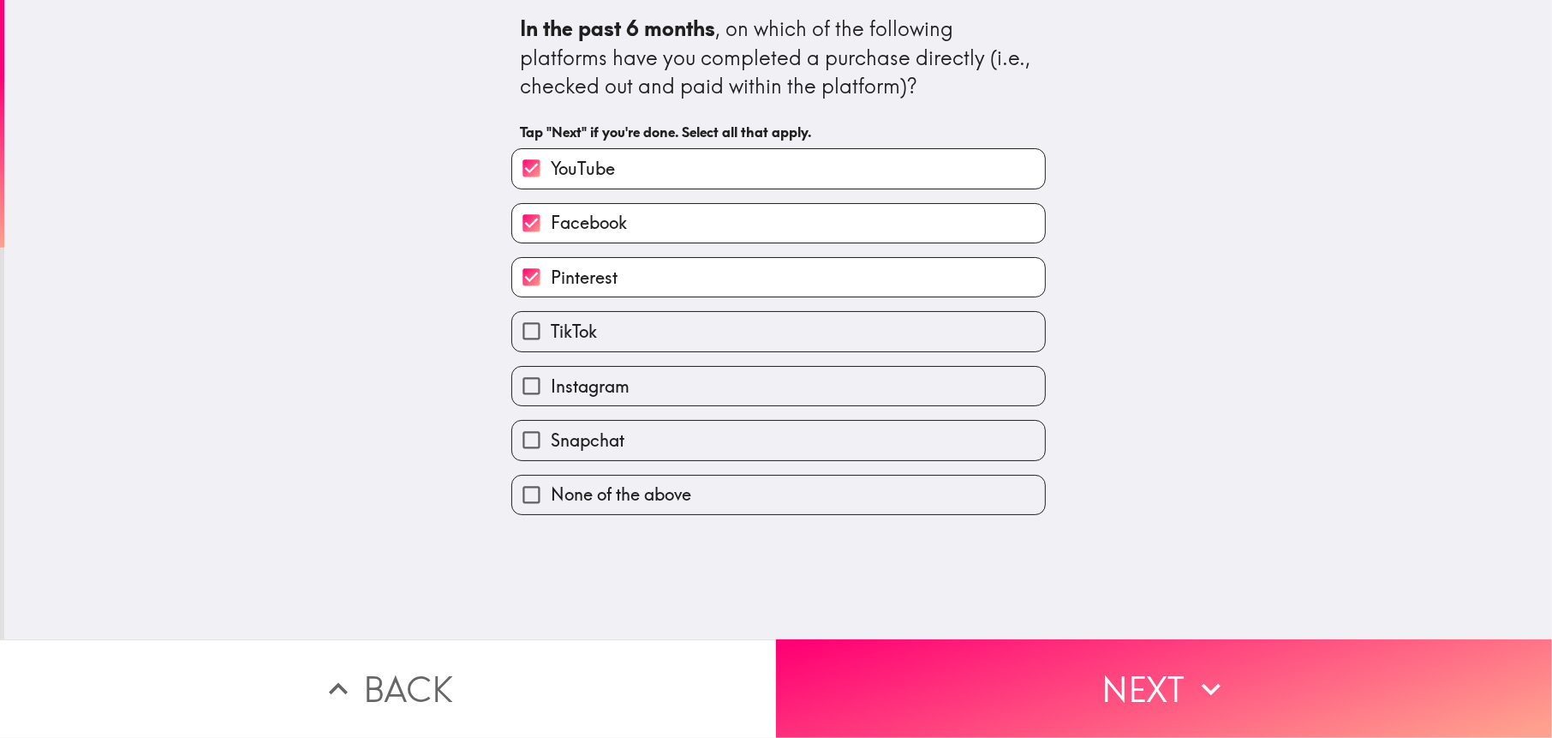
click at [655, 384] on label "Instagram" at bounding box center [778, 386] width 533 height 39
click at [551, 384] on input "Instagram" at bounding box center [531, 386] width 39 height 39
checkbox input "true"
click at [660, 434] on label "Snapchat" at bounding box center [778, 440] width 533 height 39
click at [551, 434] on input "Snapchat" at bounding box center [531, 440] width 39 height 39
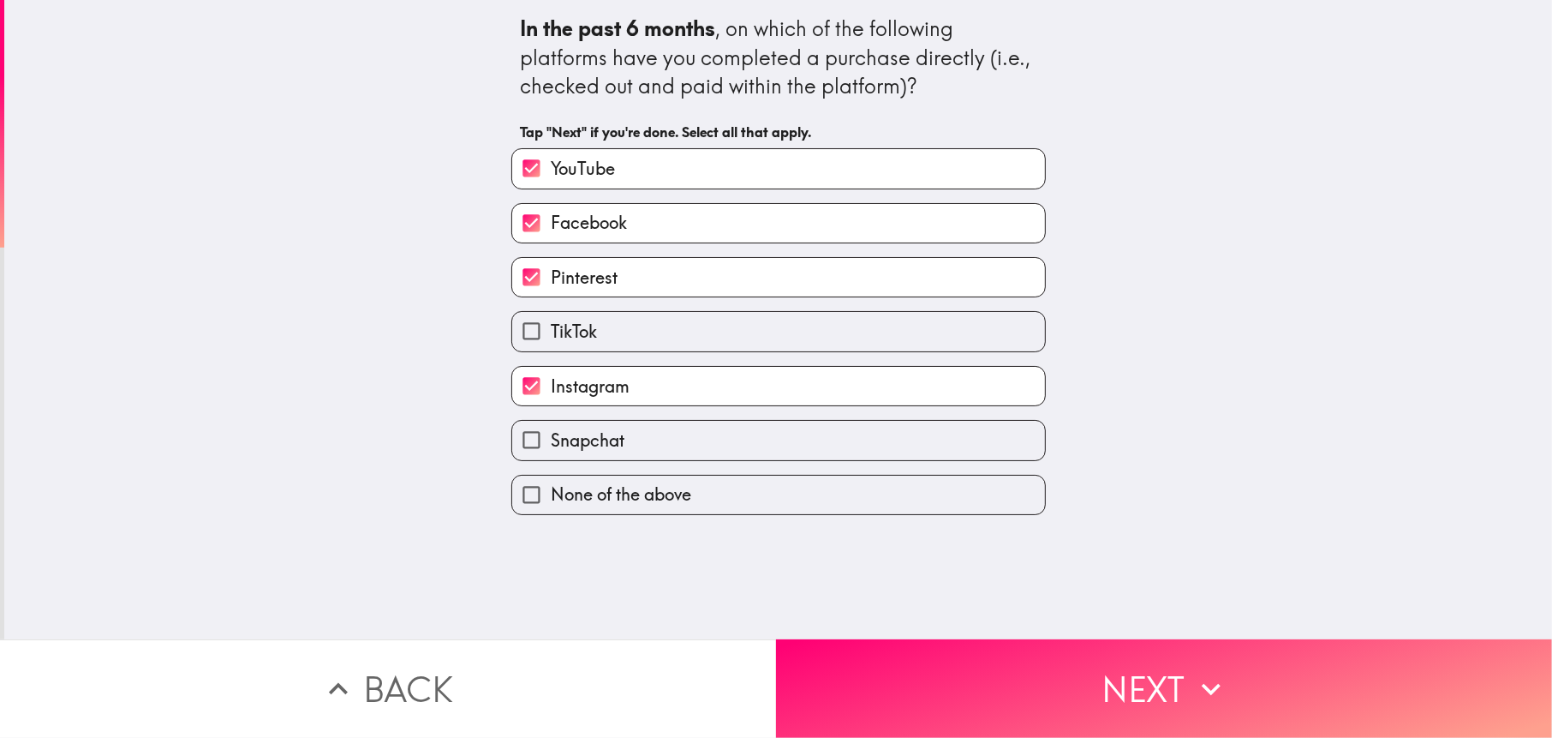
checkbox input "true"
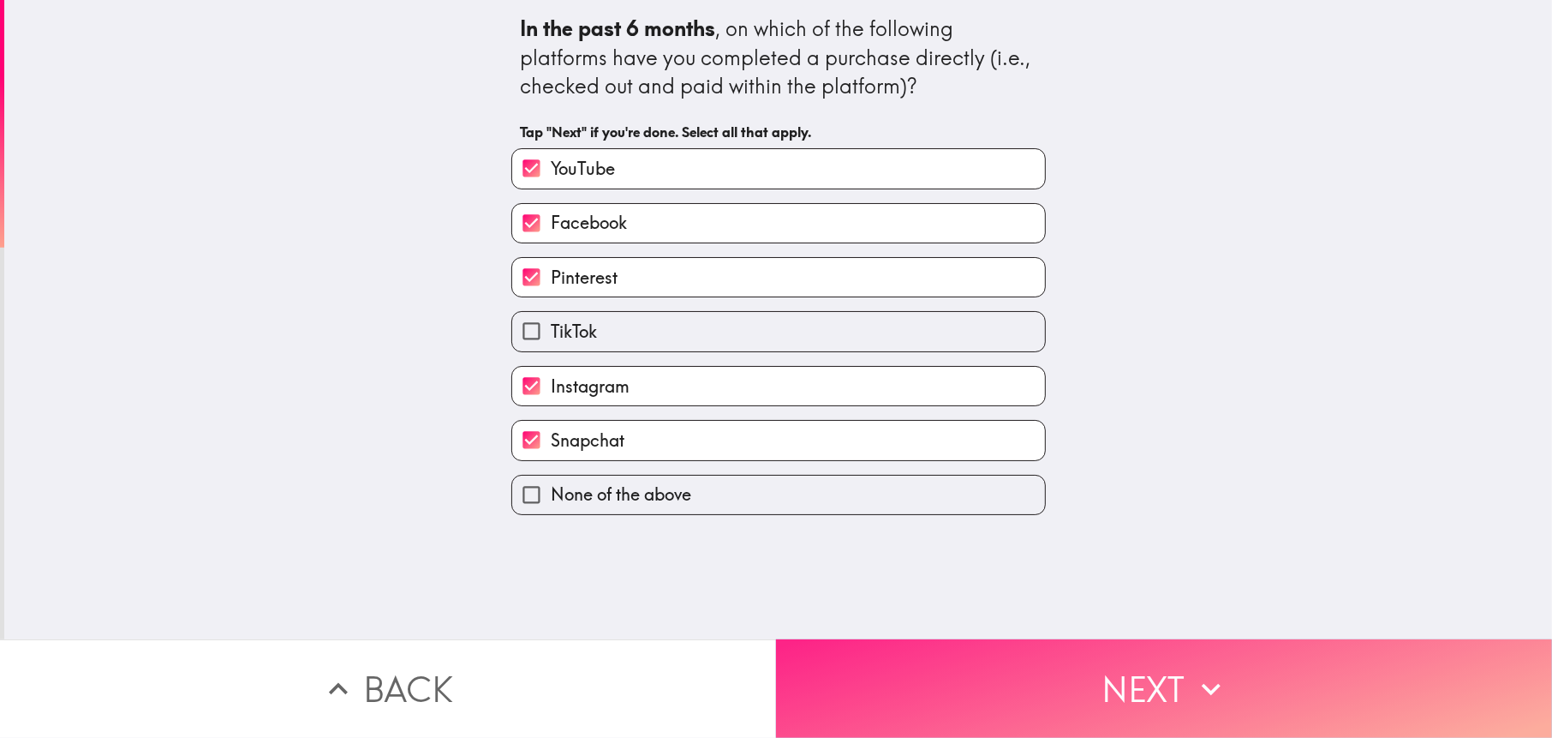
click at [867, 651] on button "Next" at bounding box center [1164, 688] width 776 height 99
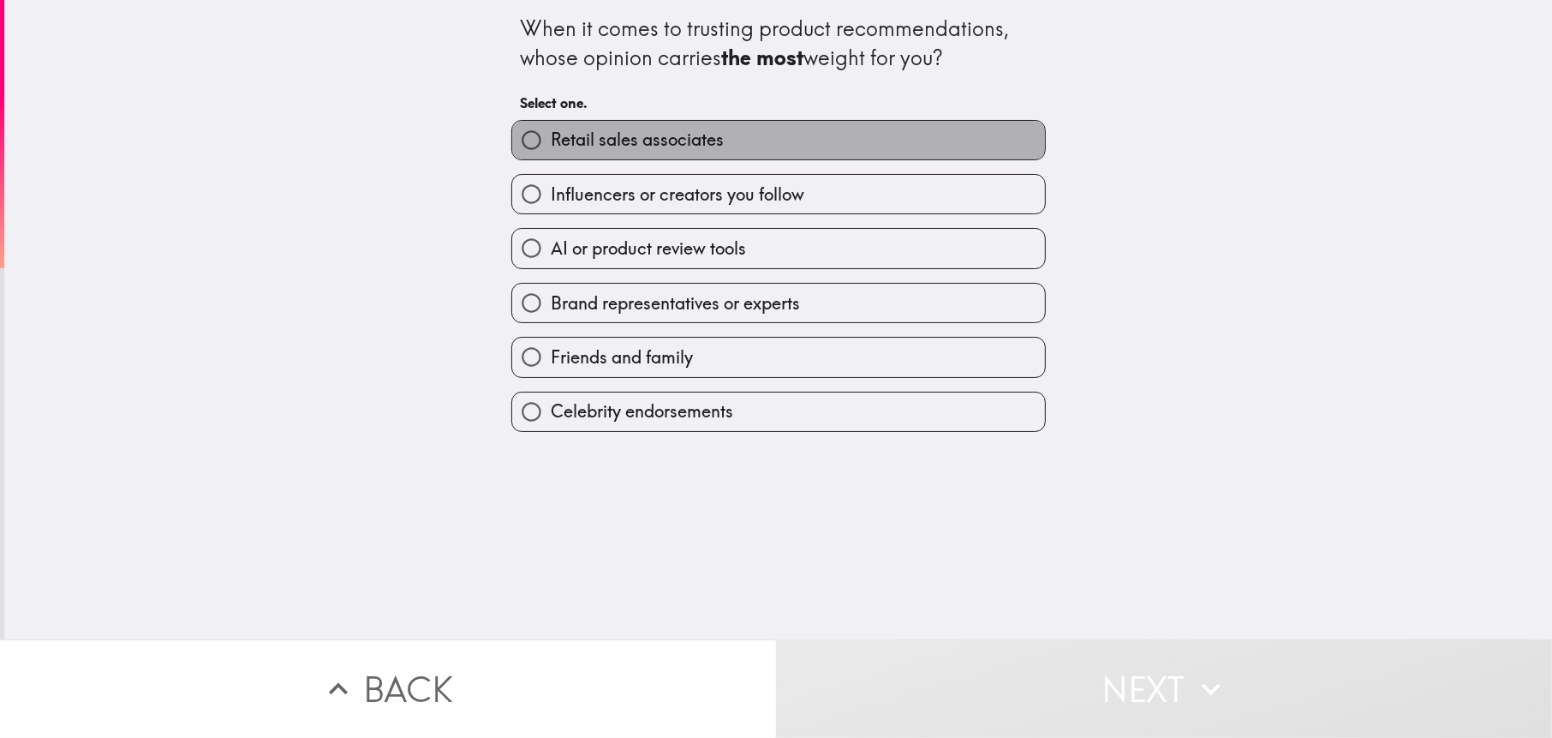
click at [621, 147] on span "Retail sales associates" at bounding box center [637, 140] width 173 height 24
click at [551, 147] on input "Retail sales associates" at bounding box center [531, 140] width 39 height 39
radio input "true"
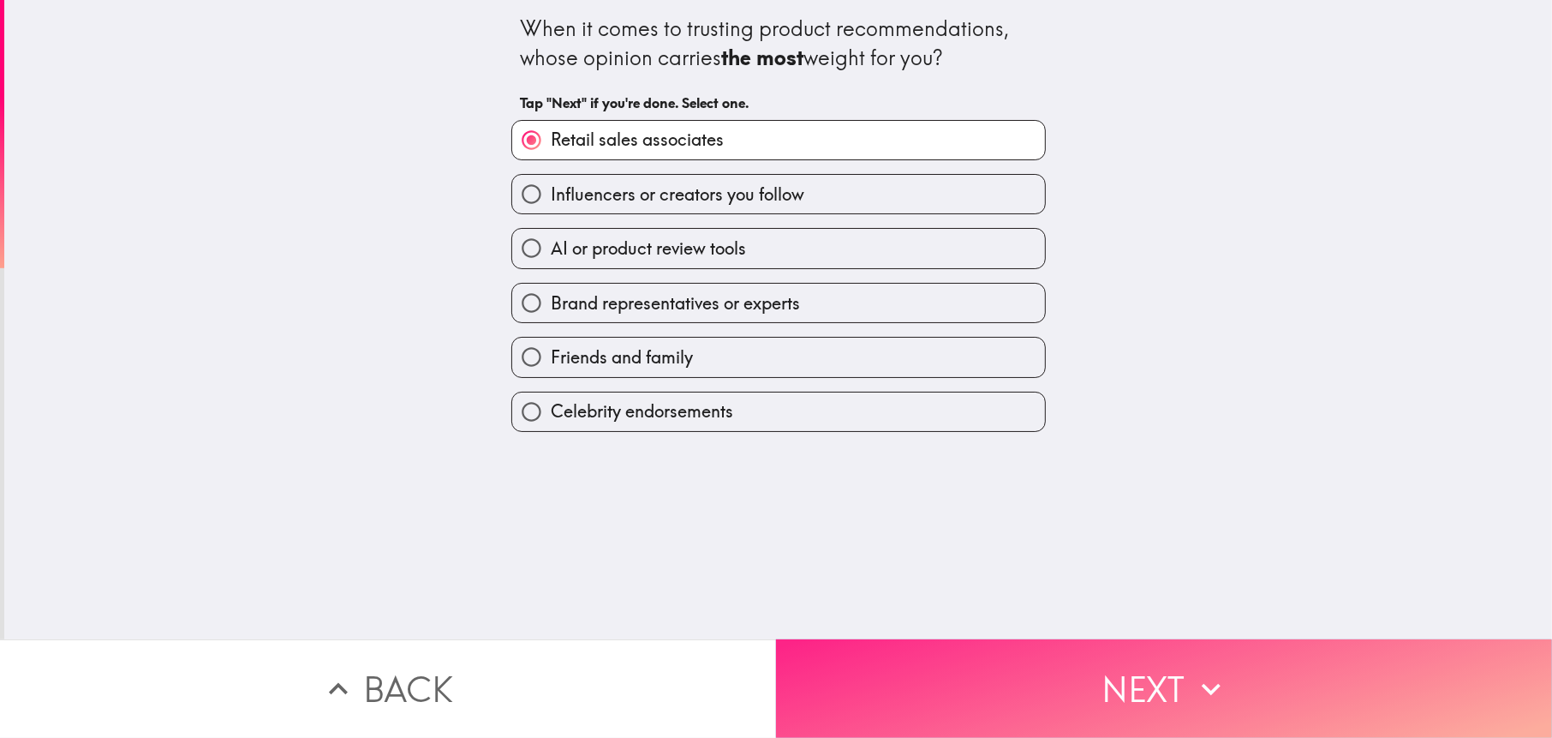
click at [857, 650] on button "Next" at bounding box center [1164, 688] width 776 height 99
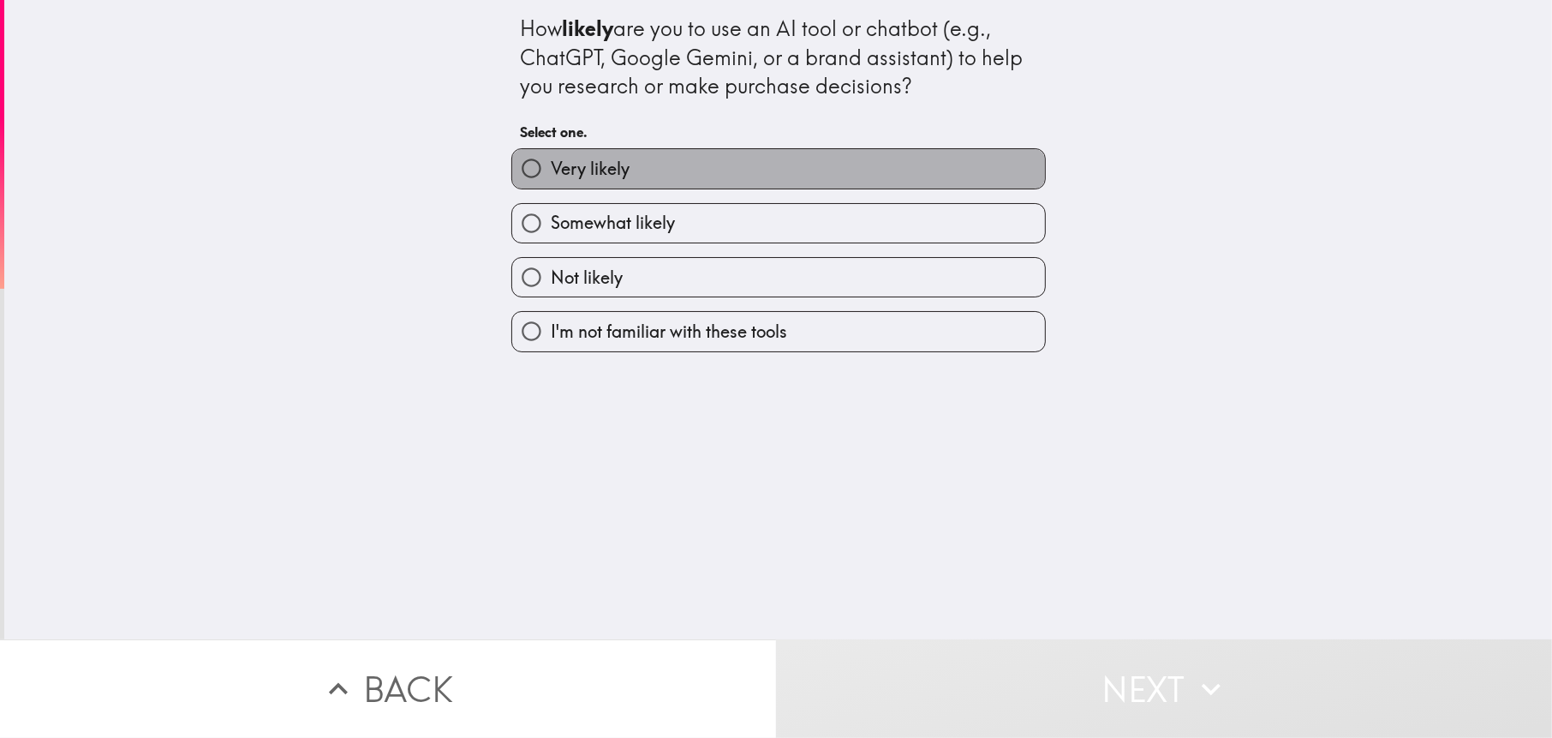
click at [675, 166] on label "Very likely" at bounding box center [778, 168] width 533 height 39
click at [551, 166] on input "Very likely" at bounding box center [531, 168] width 39 height 39
radio input "true"
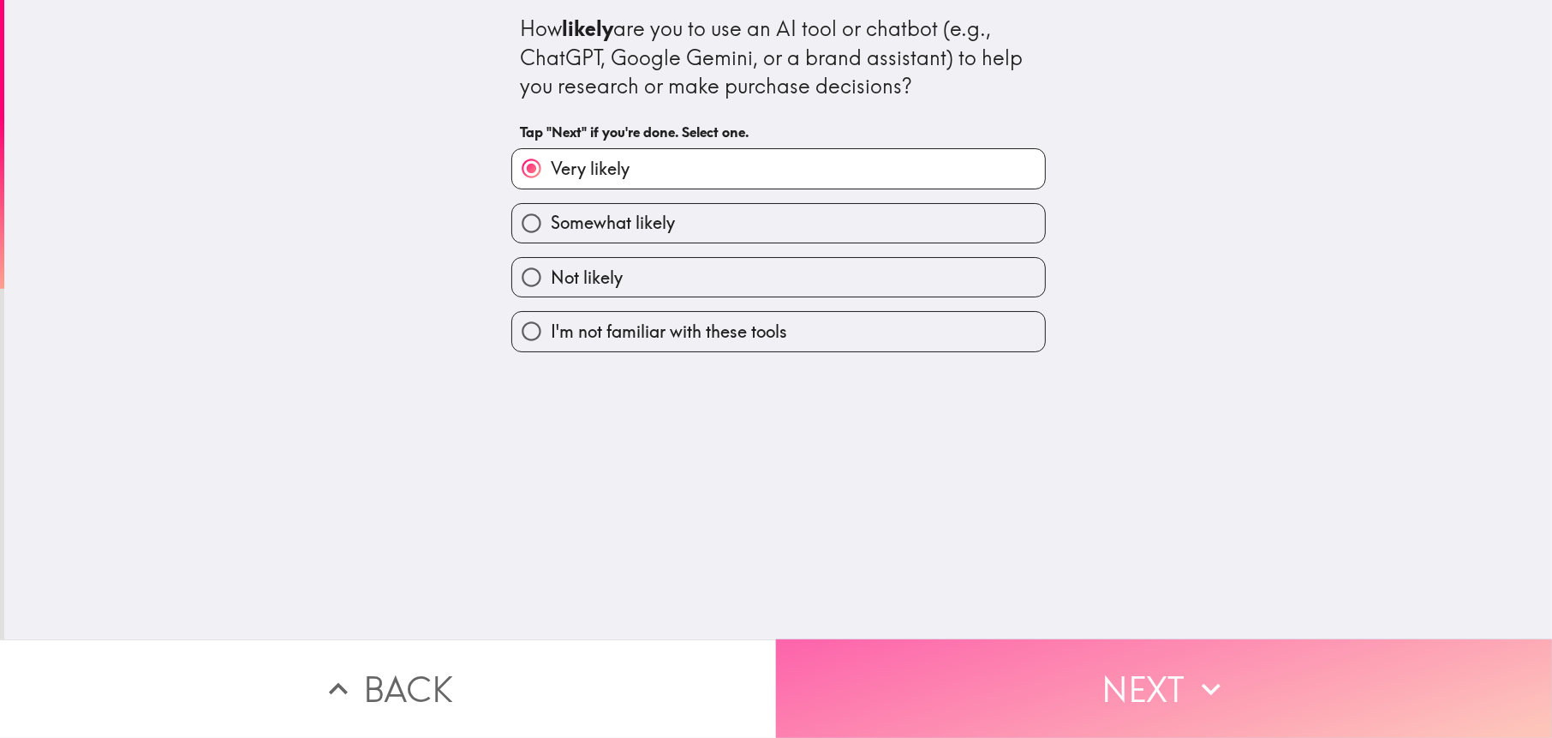
click at [1008, 703] on button "Next" at bounding box center [1164, 688] width 776 height 99
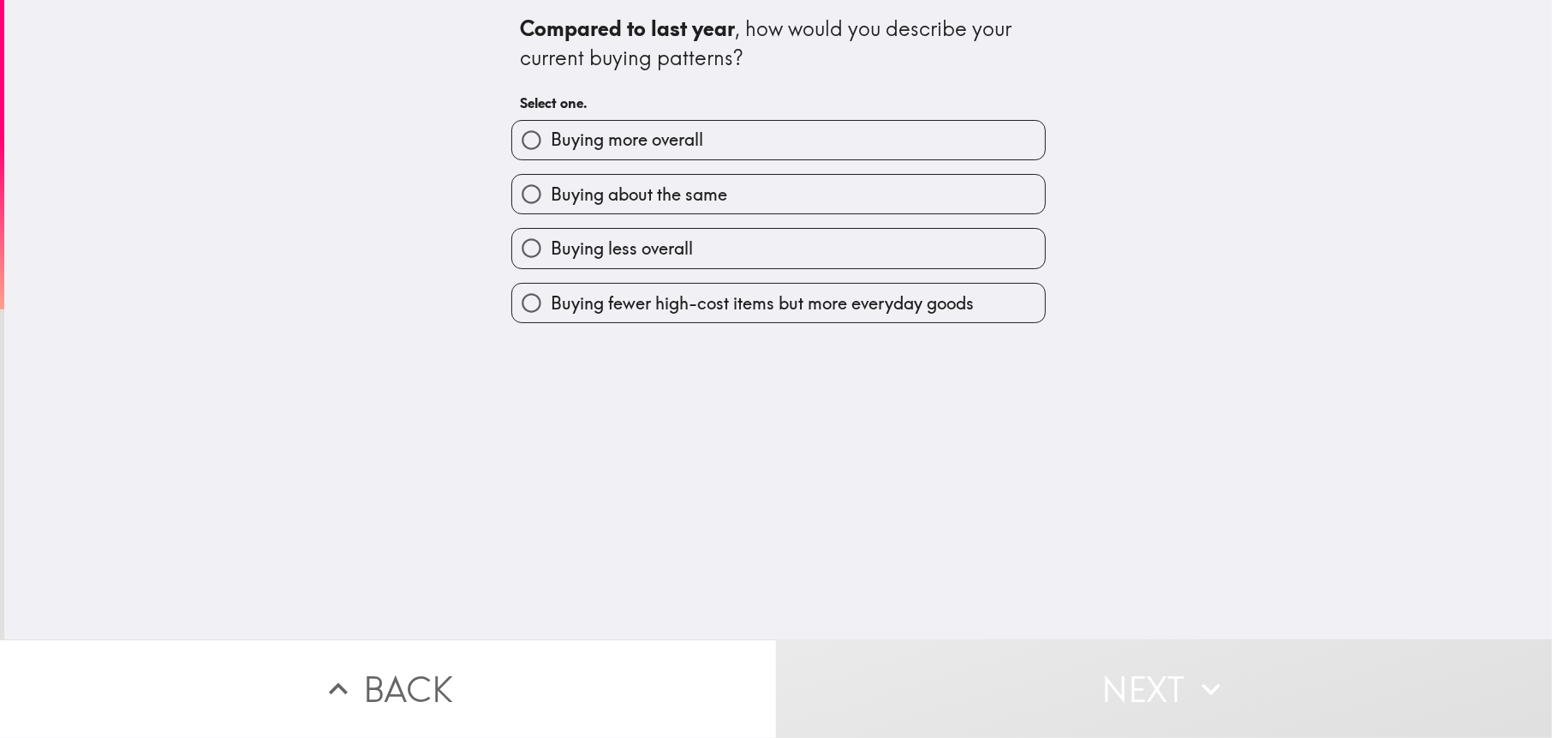
click at [674, 144] on span "Buying more overall" at bounding box center [627, 140] width 152 height 24
click at [551, 144] on input "Buying more overall" at bounding box center [531, 140] width 39 height 39
radio input "true"
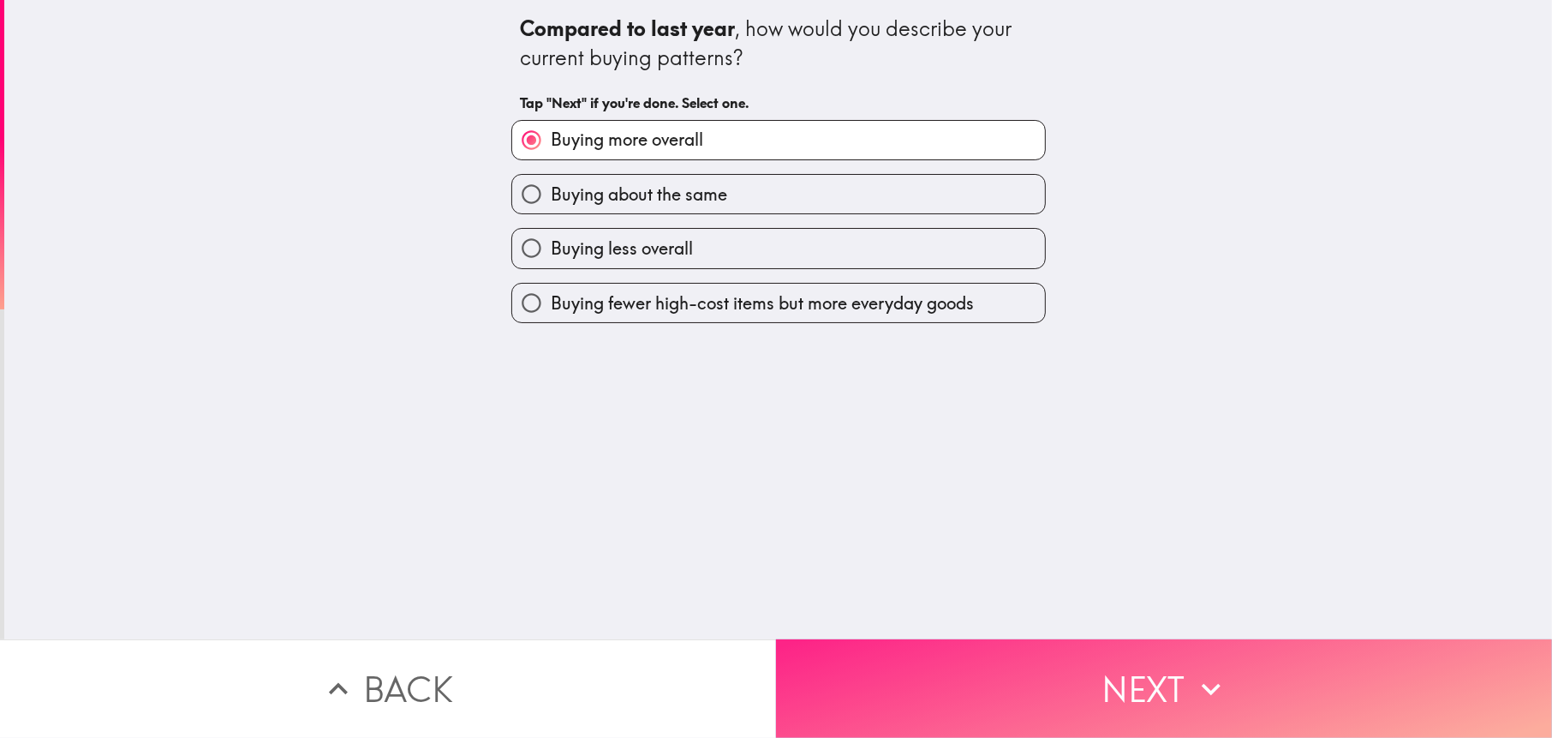
click at [894, 714] on button "Next" at bounding box center [1164, 688] width 776 height 99
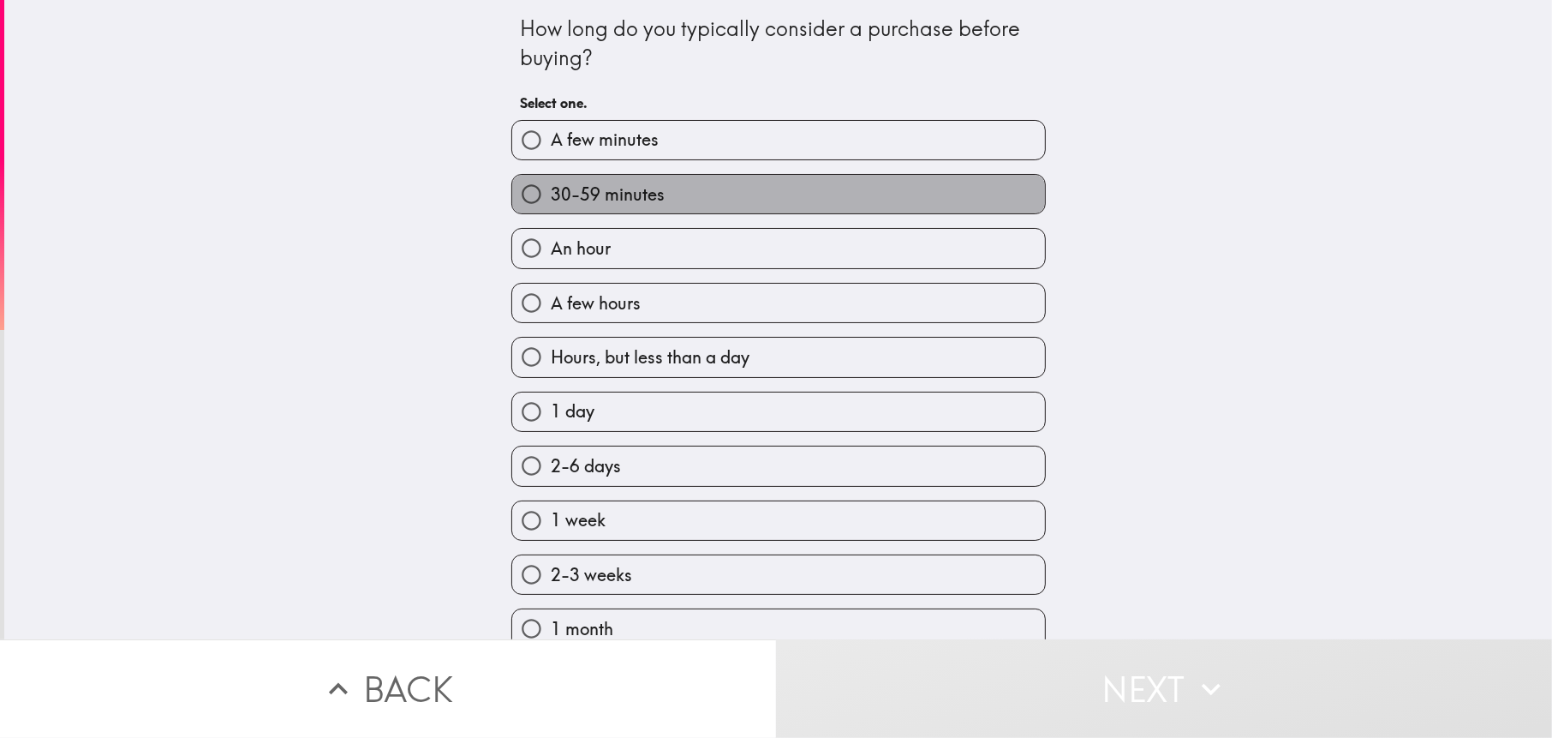
click at [673, 179] on label "30-59 minutes" at bounding box center [778, 194] width 533 height 39
click at [551, 179] on input "30-59 minutes" at bounding box center [531, 194] width 39 height 39
radio input "true"
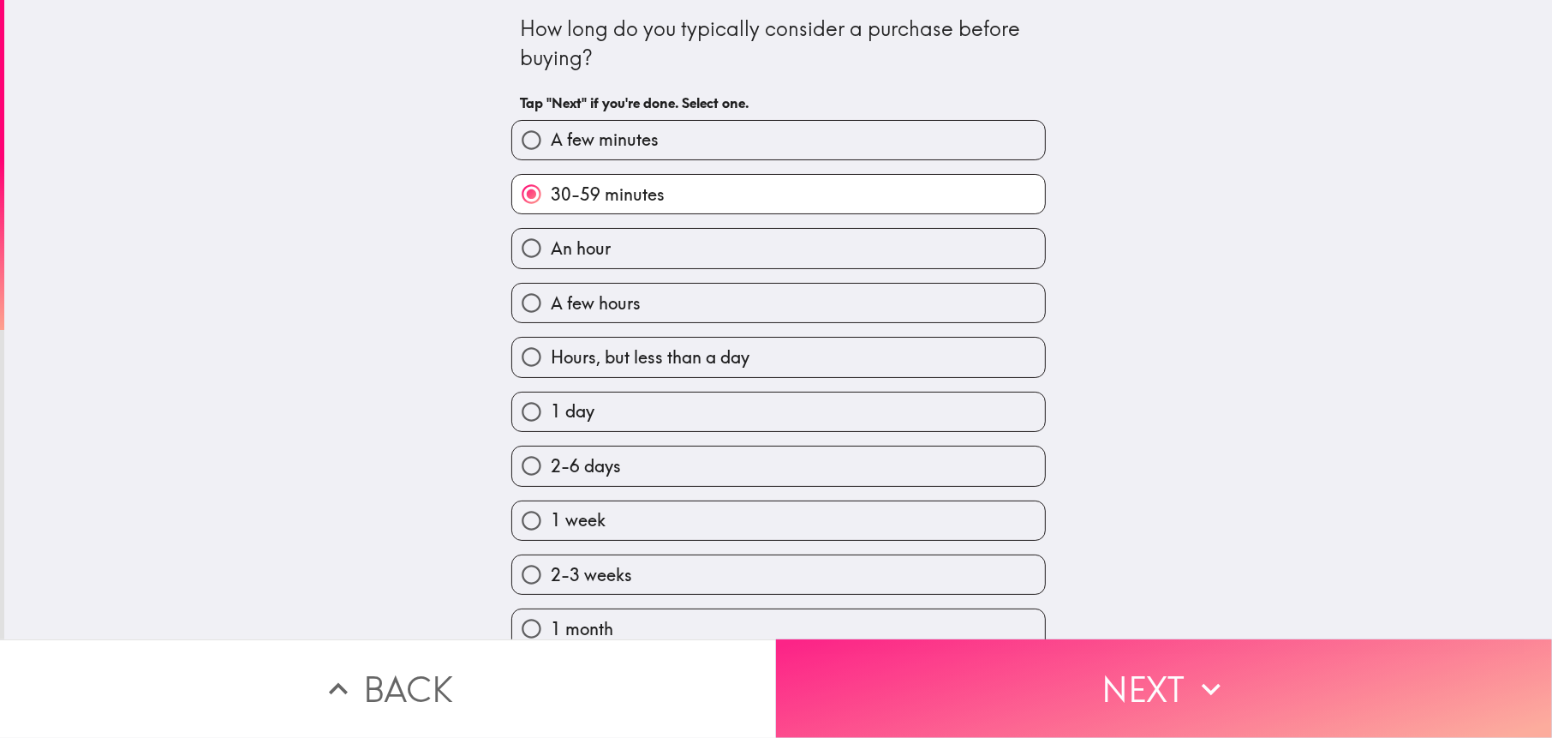
click at [974, 676] on button "Next" at bounding box center [1164, 688] width 776 height 99
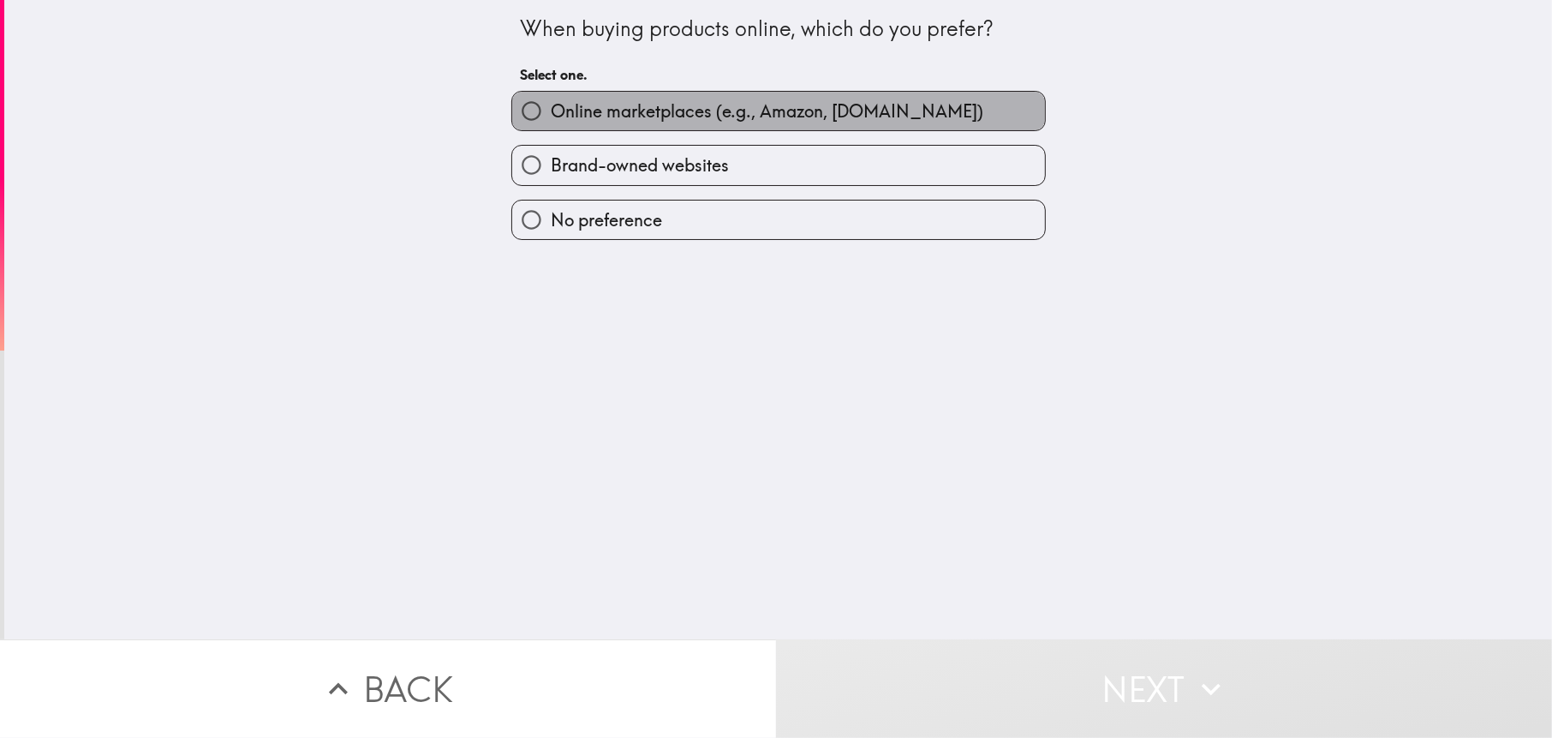
click at [652, 117] on span "Online marketplaces (e.g., Amazon, [DOMAIN_NAME])" at bounding box center [767, 111] width 433 height 24
click at [551, 117] on input "Online marketplaces (e.g., Amazon, [DOMAIN_NAME])" at bounding box center [531, 111] width 39 height 39
radio input "true"
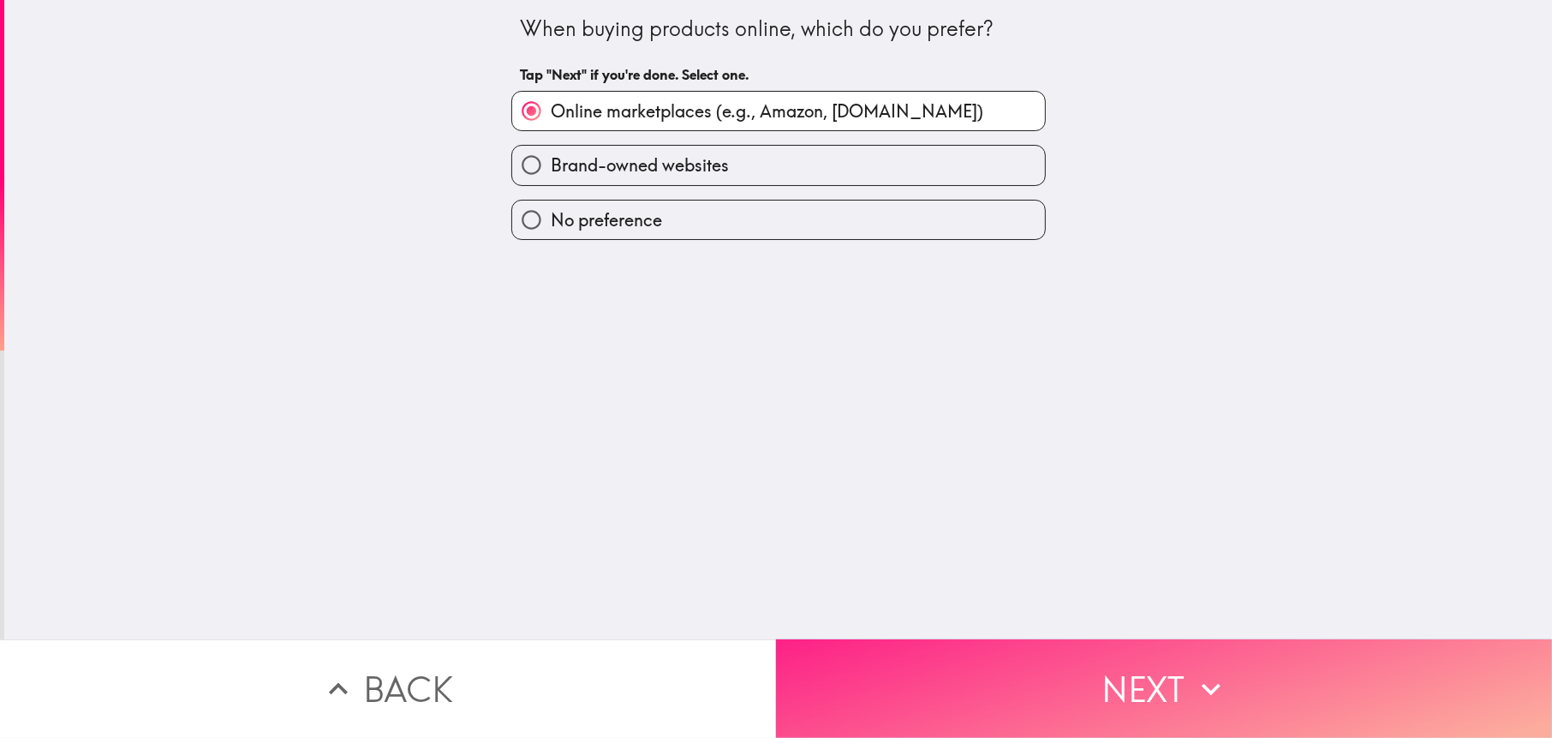
click at [1055, 639] on button "Next" at bounding box center [1164, 688] width 776 height 99
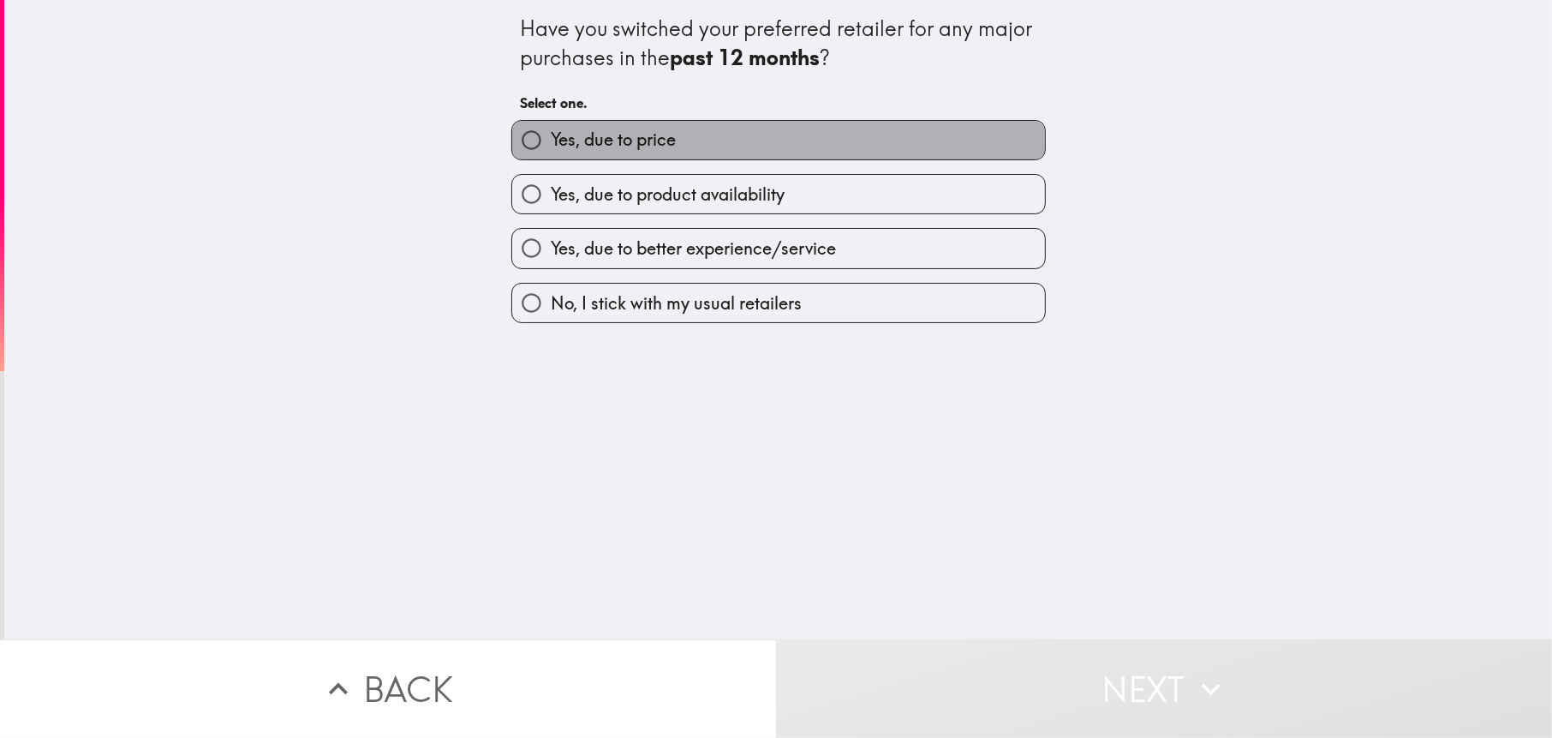
click at [684, 135] on label "Yes, due to price" at bounding box center [778, 140] width 533 height 39
click at [551, 135] on input "Yes, due to price" at bounding box center [531, 140] width 39 height 39
radio input "true"
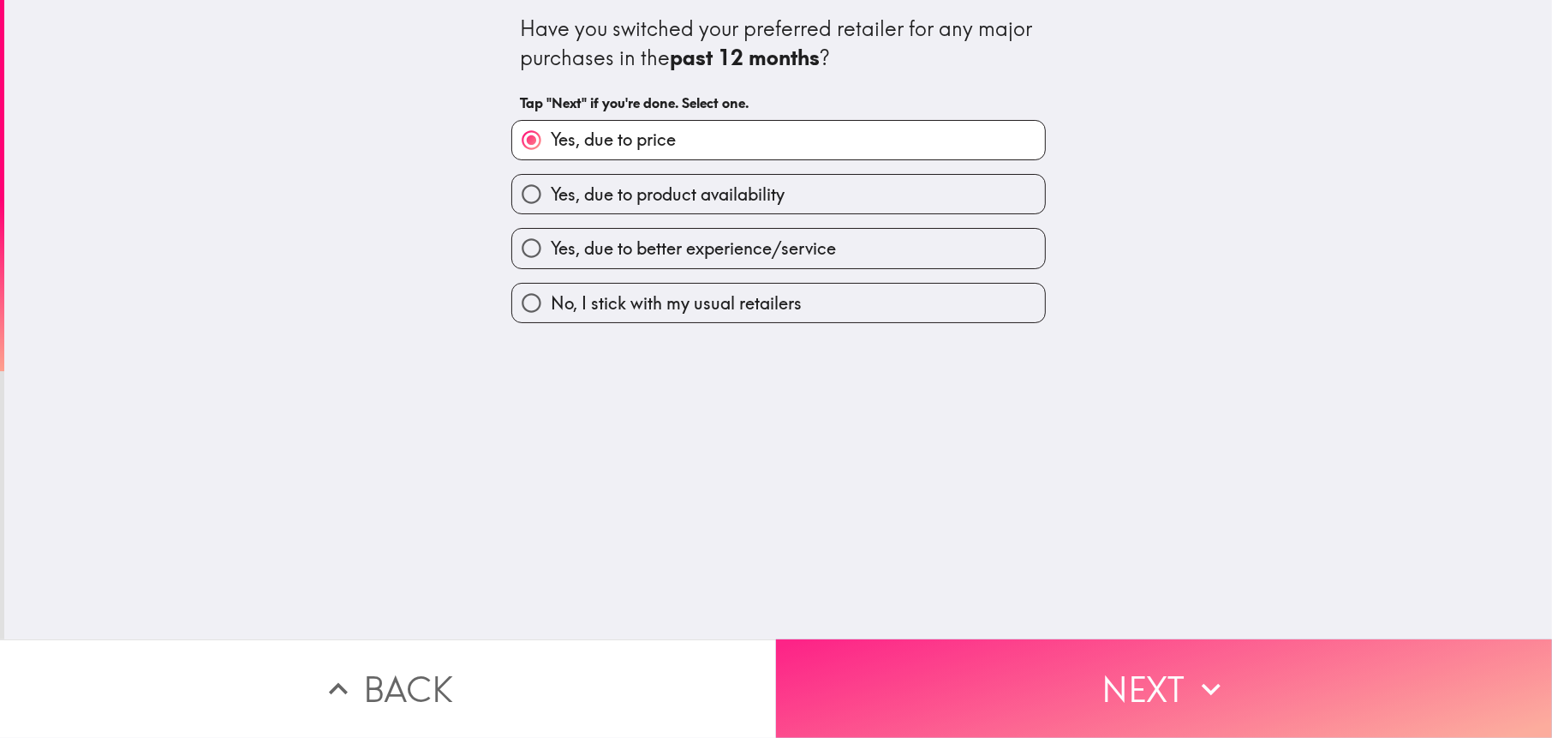
click at [919, 694] on button "Next" at bounding box center [1164, 688] width 776 height 99
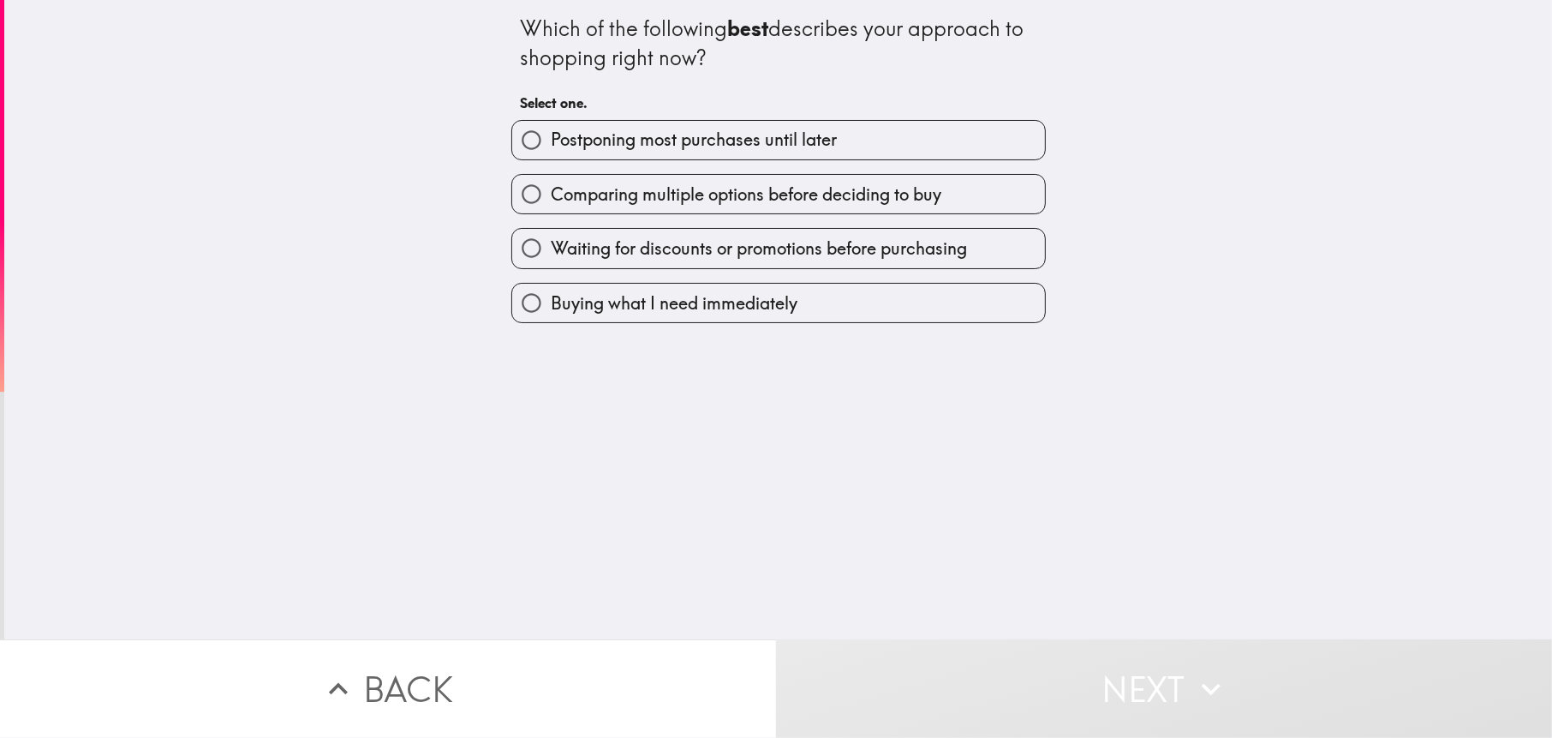
click at [864, 139] on label "Postponing most purchases until later" at bounding box center [778, 140] width 533 height 39
click at [551, 139] on input "Postponing most purchases until later" at bounding box center [531, 140] width 39 height 39
radio input "true"
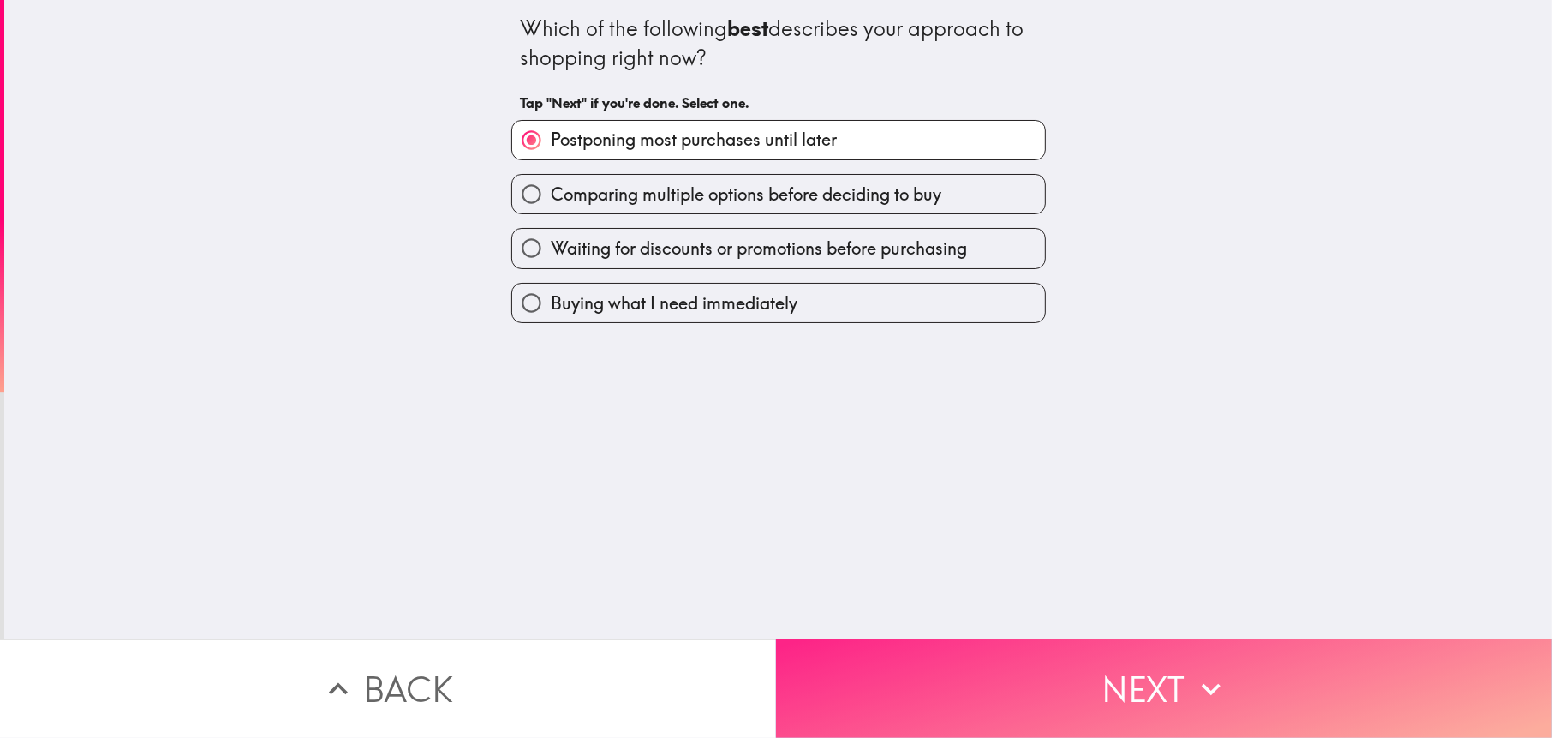
click at [976, 660] on button "Next" at bounding box center [1164, 688] width 776 height 99
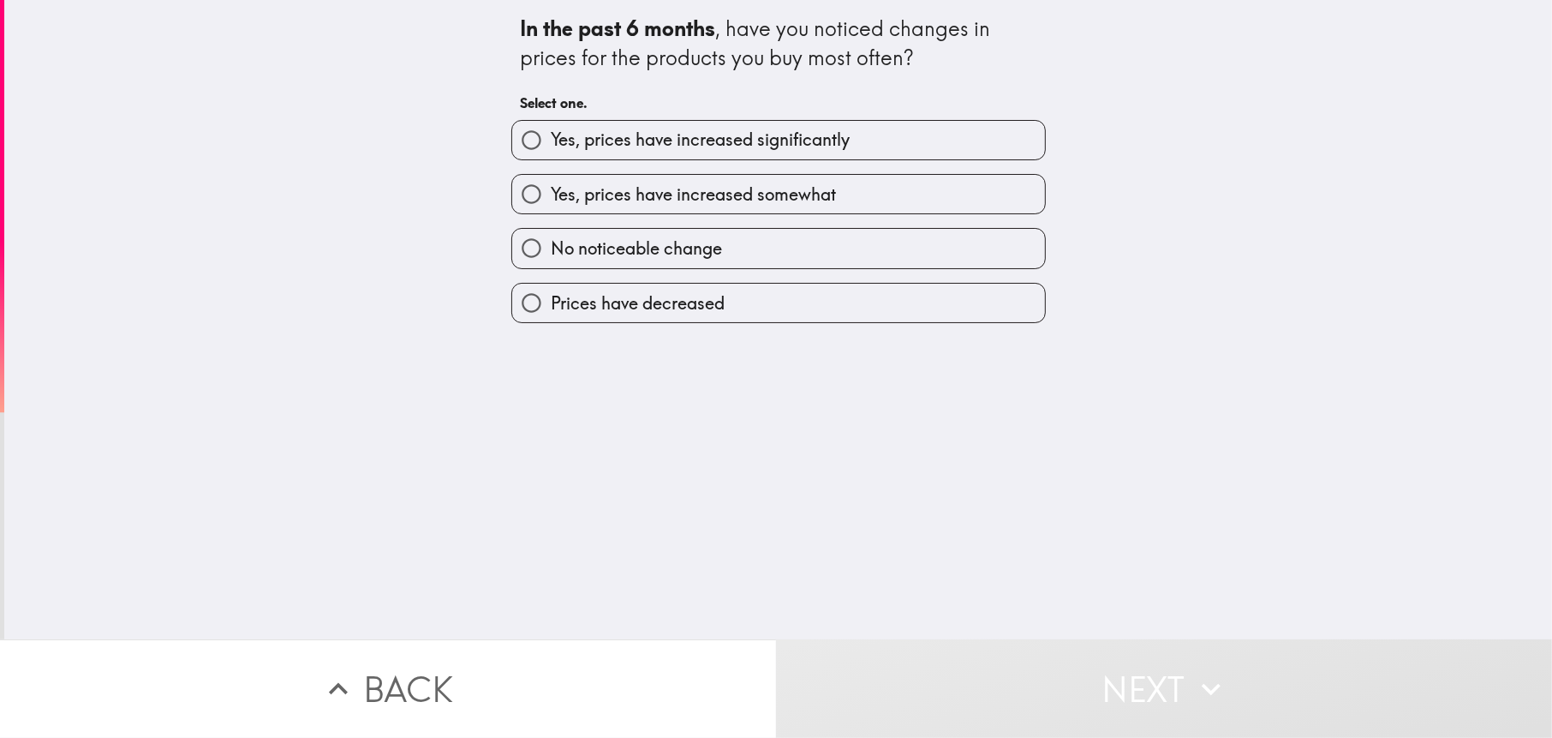
click at [661, 136] on span "Yes, prices have increased significantly" at bounding box center [700, 140] width 299 height 24
click at [551, 136] on input "Yes, prices have increased significantly" at bounding box center [531, 140] width 39 height 39
radio input "true"
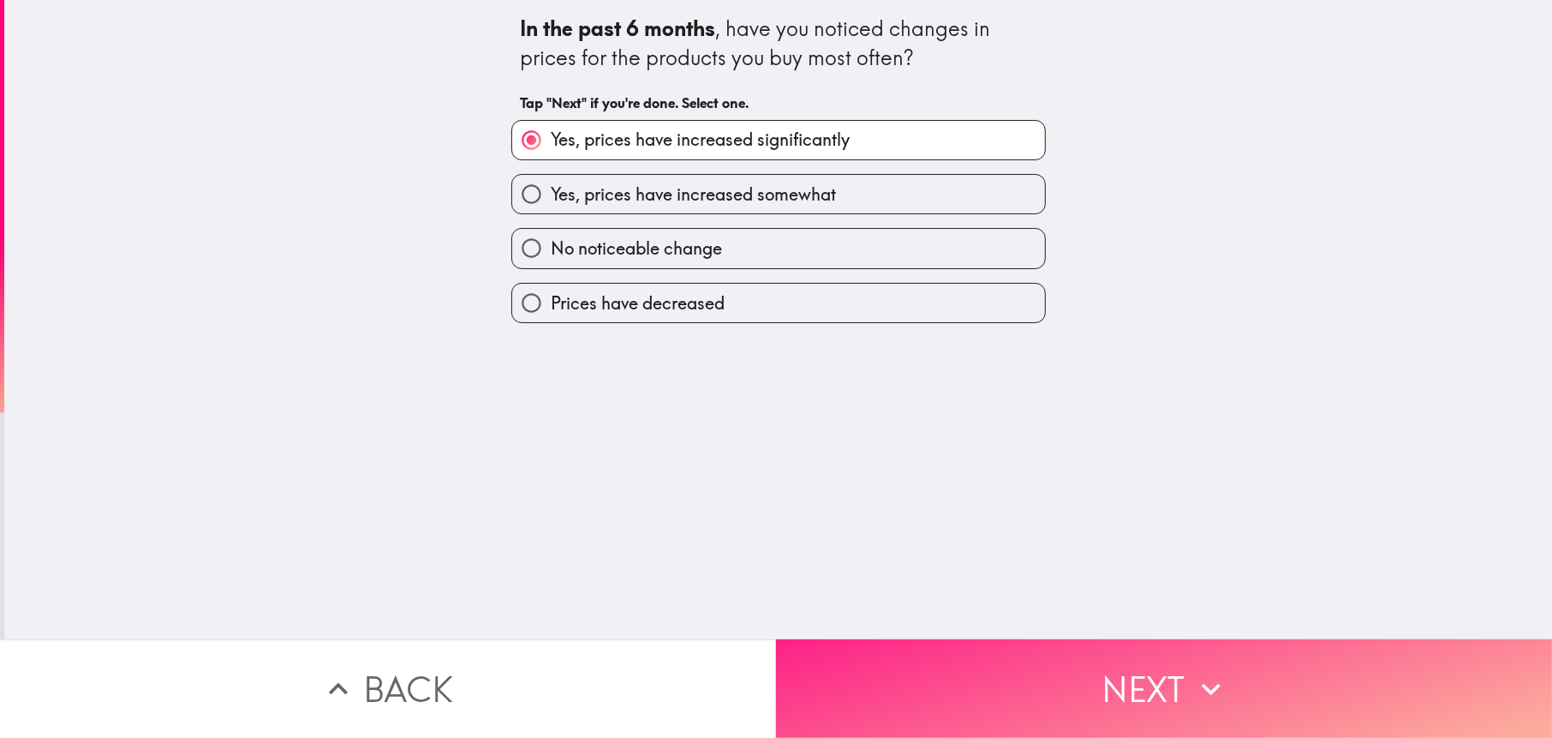
click at [913, 700] on button "Next" at bounding box center [1164, 688] width 776 height 99
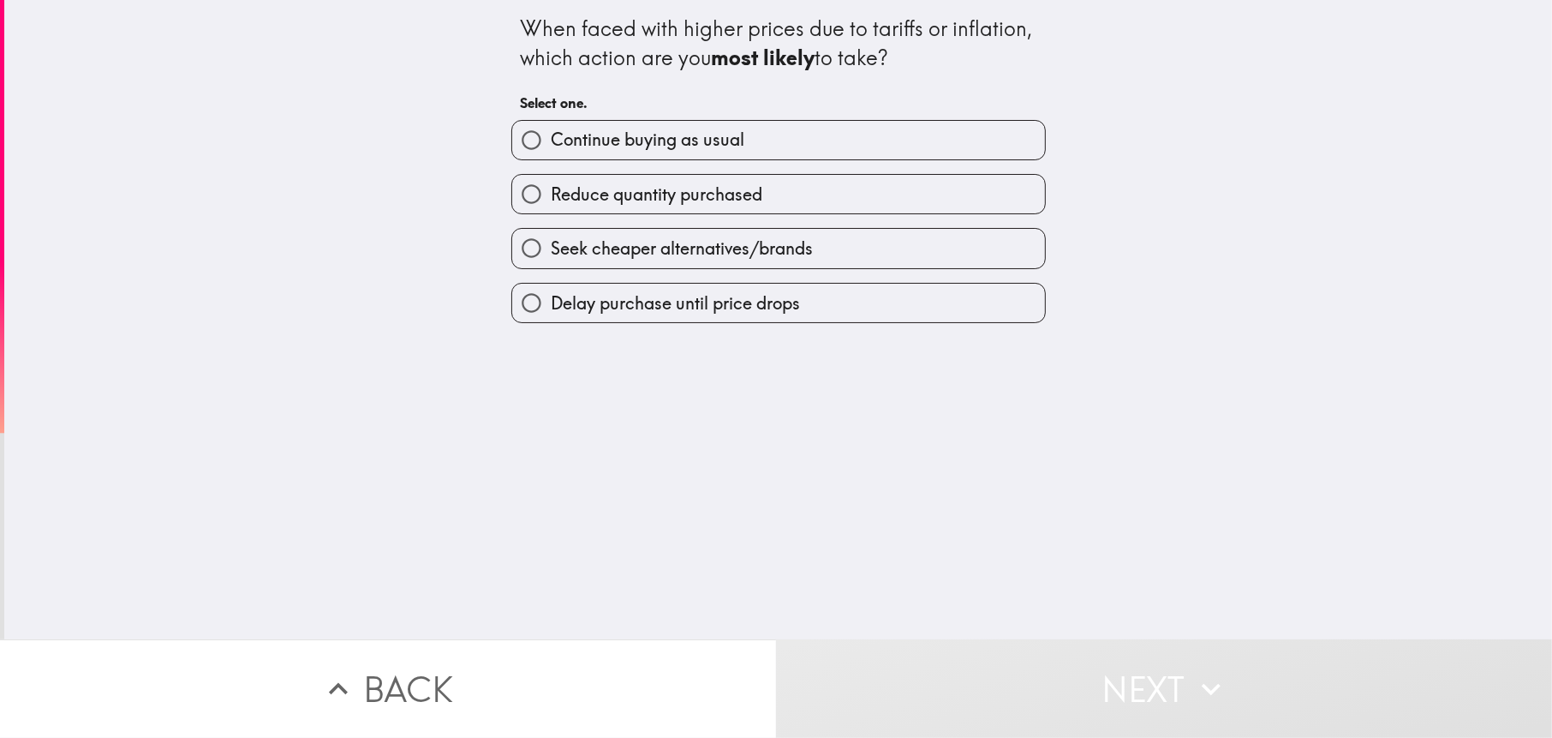
click at [633, 135] on span "Continue buying as usual" at bounding box center [648, 140] width 194 height 24
click at [551, 135] on input "Continue buying as usual" at bounding box center [531, 140] width 39 height 39
radio input "true"
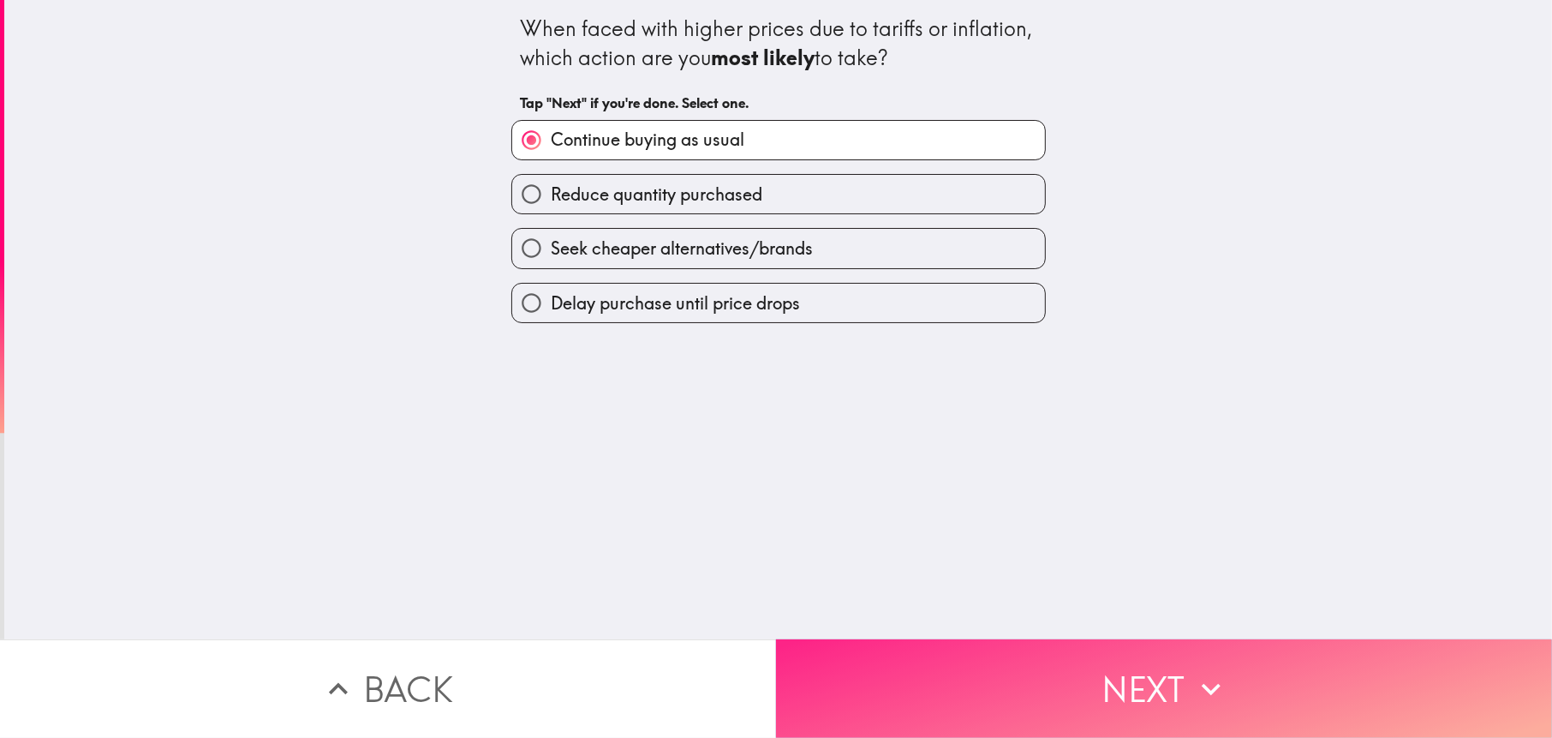
click at [909, 656] on button "Next" at bounding box center [1164, 688] width 776 height 99
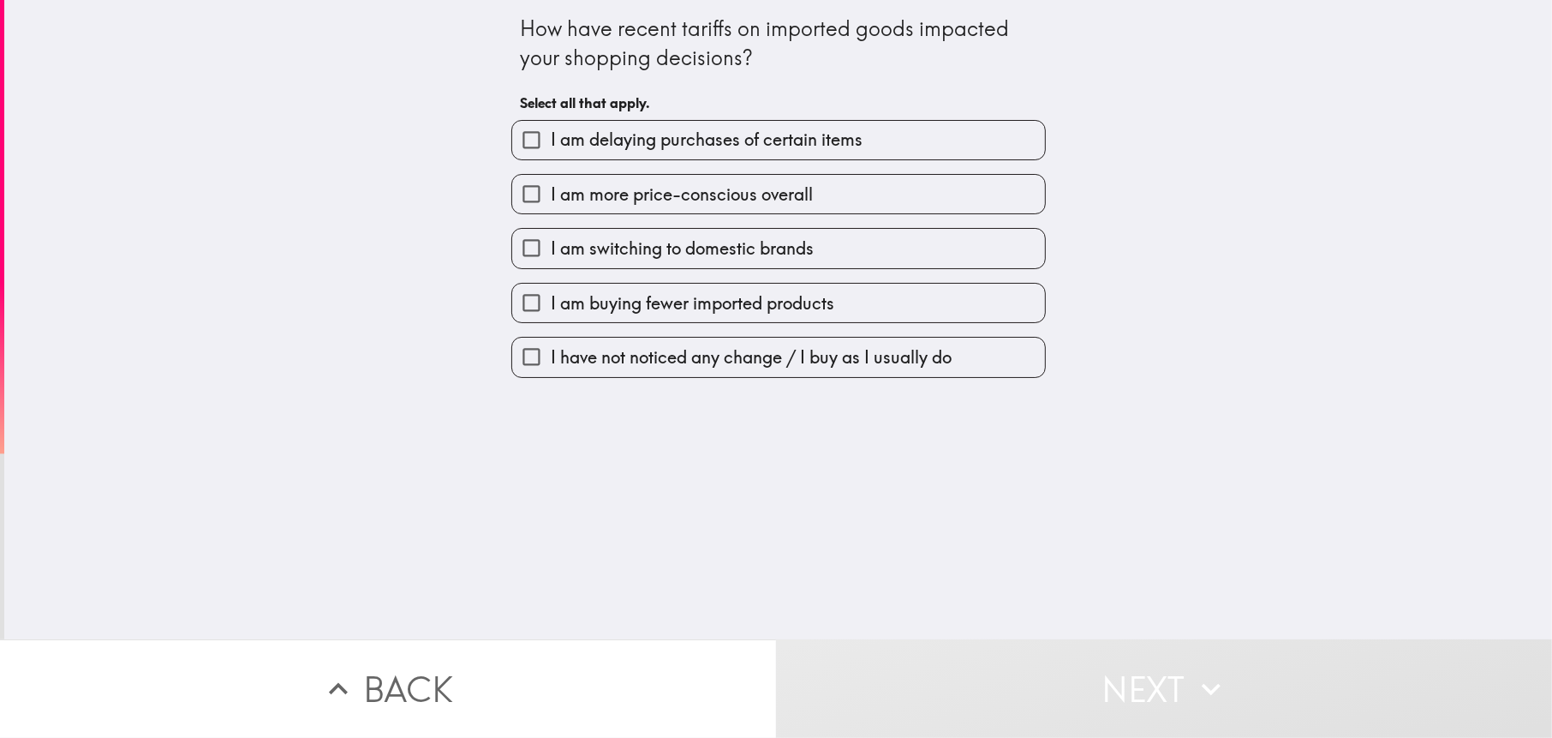
click at [677, 135] on span "I am delaying purchases of certain items" at bounding box center [707, 140] width 312 height 24
click at [551, 135] on input "I am delaying purchases of certain items" at bounding box center [531, 140] width 39 height 39
checkbox input "true"
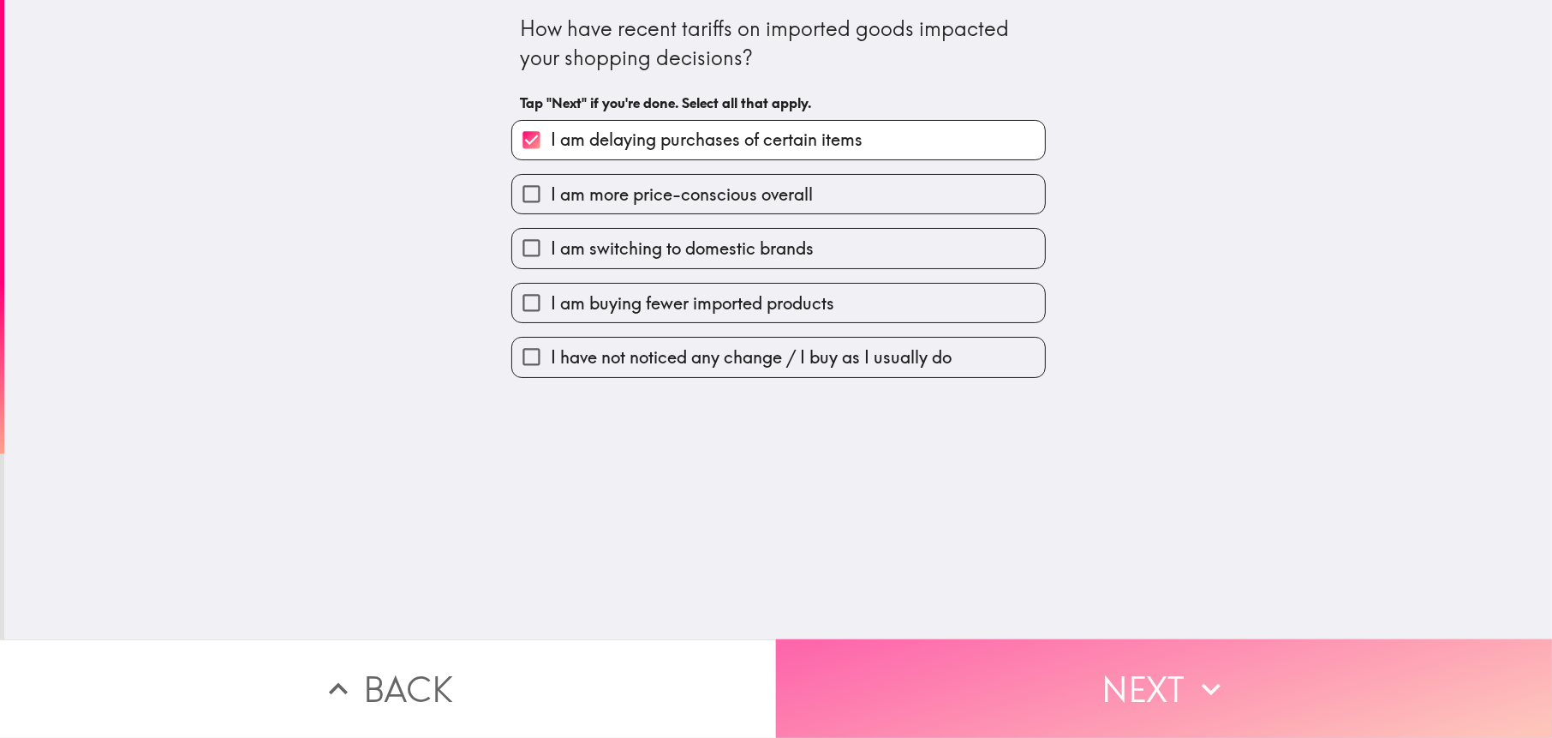
click at [984, 685] on button "Next" at bounding box center [1164, 688] width 776 height 99
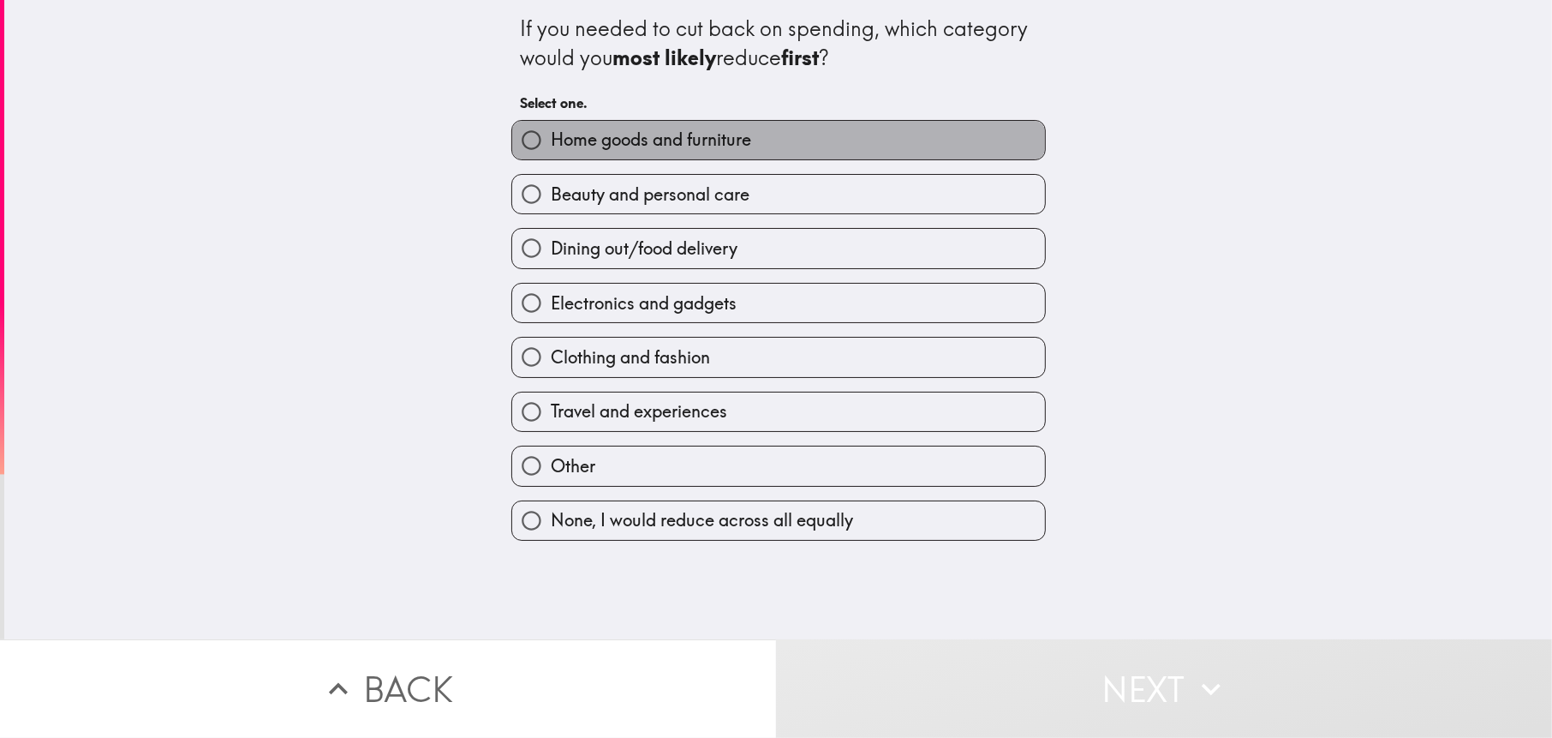
click at [714, 139] on span "Home goods and furniture" at bounding box center [651, 140] width 200 height 24
click at [551, 139] on input "Home goods and furniture" at bounding box center [531, 140] width 39 height 39
radio input "true"
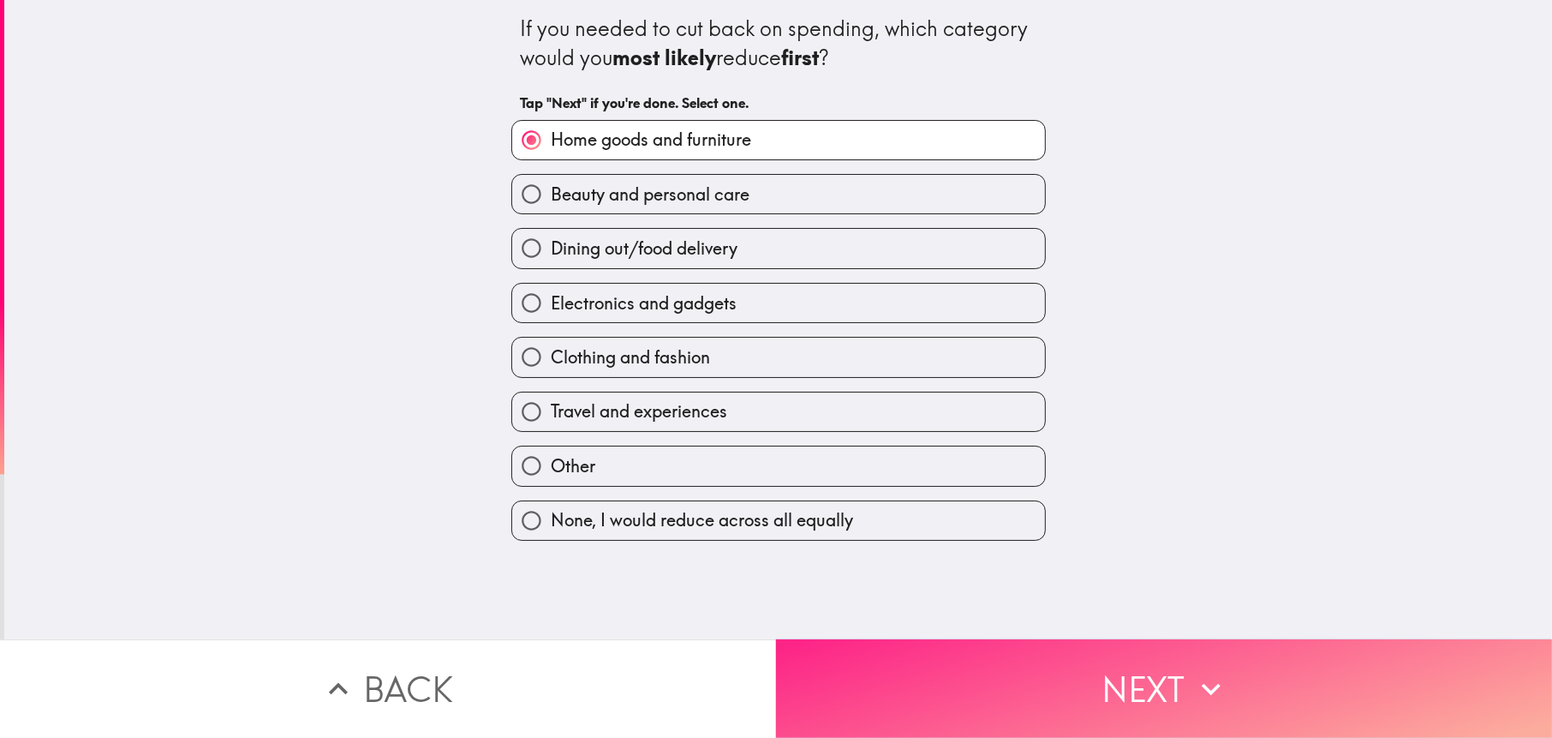
click at [890, 642] on button "Next" at bounding box center [1164, 688] width 776 height 99
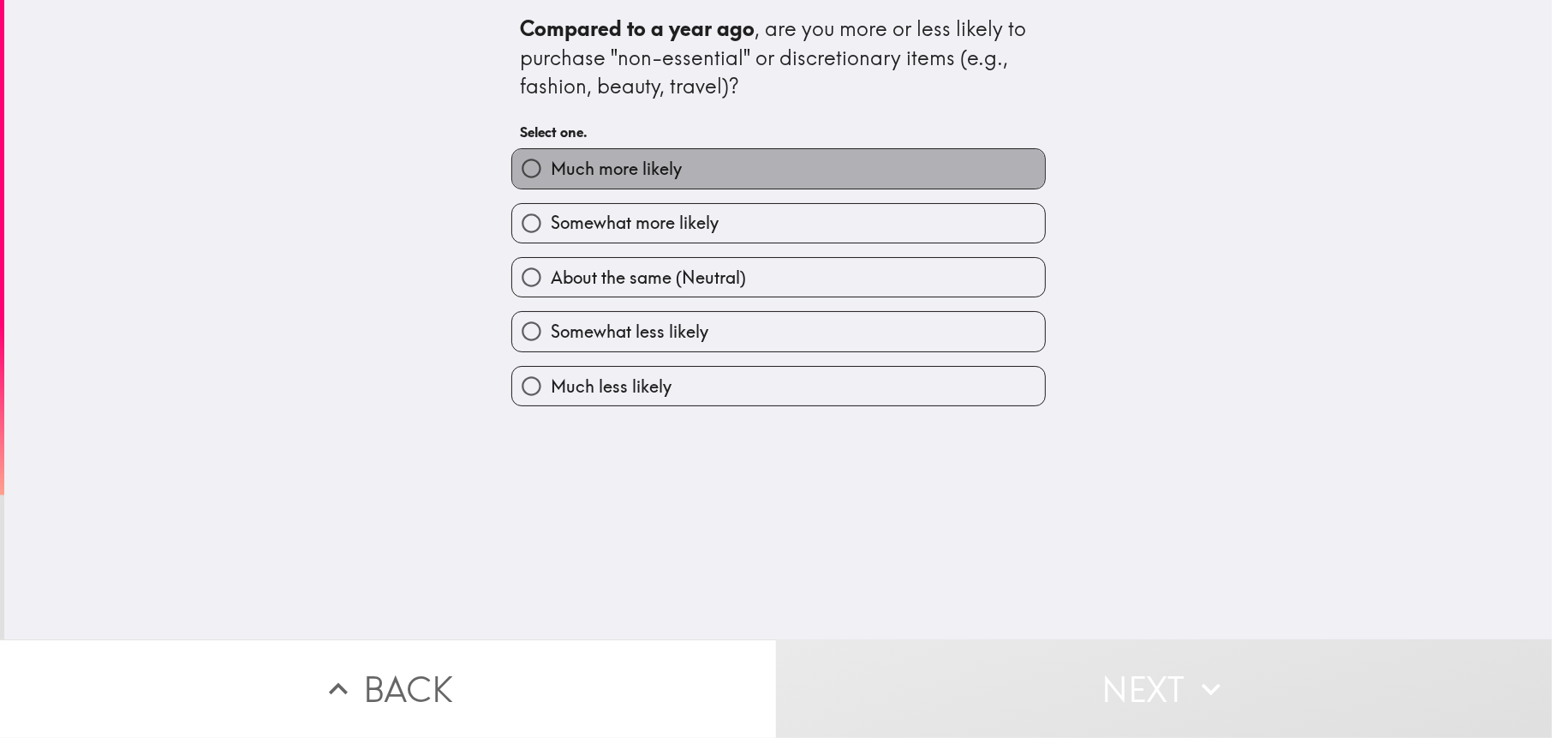
click at [681, 159] on label "Much more likely" at bounding box center [778, 168] width 533 height 39
click at [551, 159] on input "Much more likely" at bounding box center [531, 168] width 39 height 39
radio input "true"
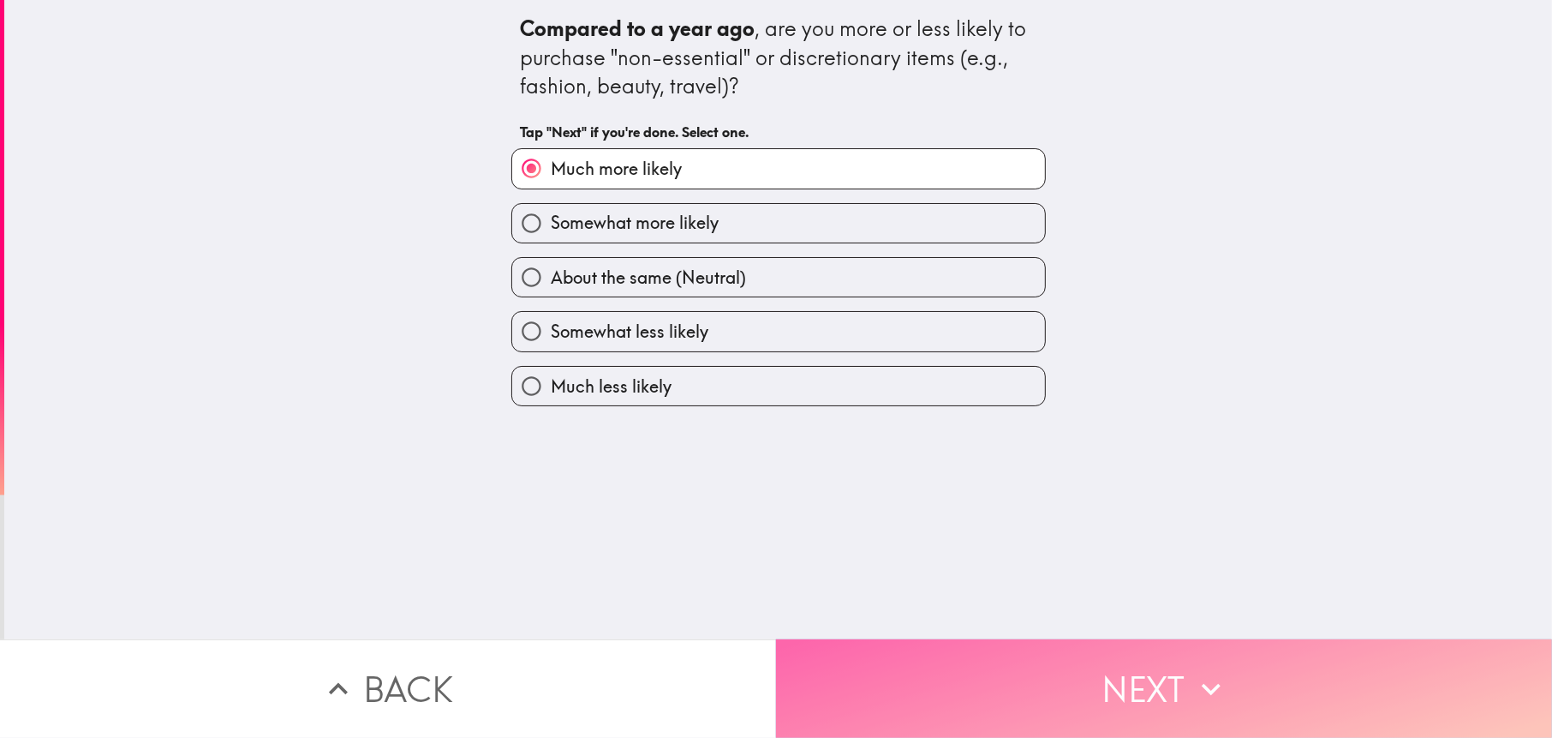
click at [924, 670] on button "Next" at bounding box center [1164, 688] width 776 height 99
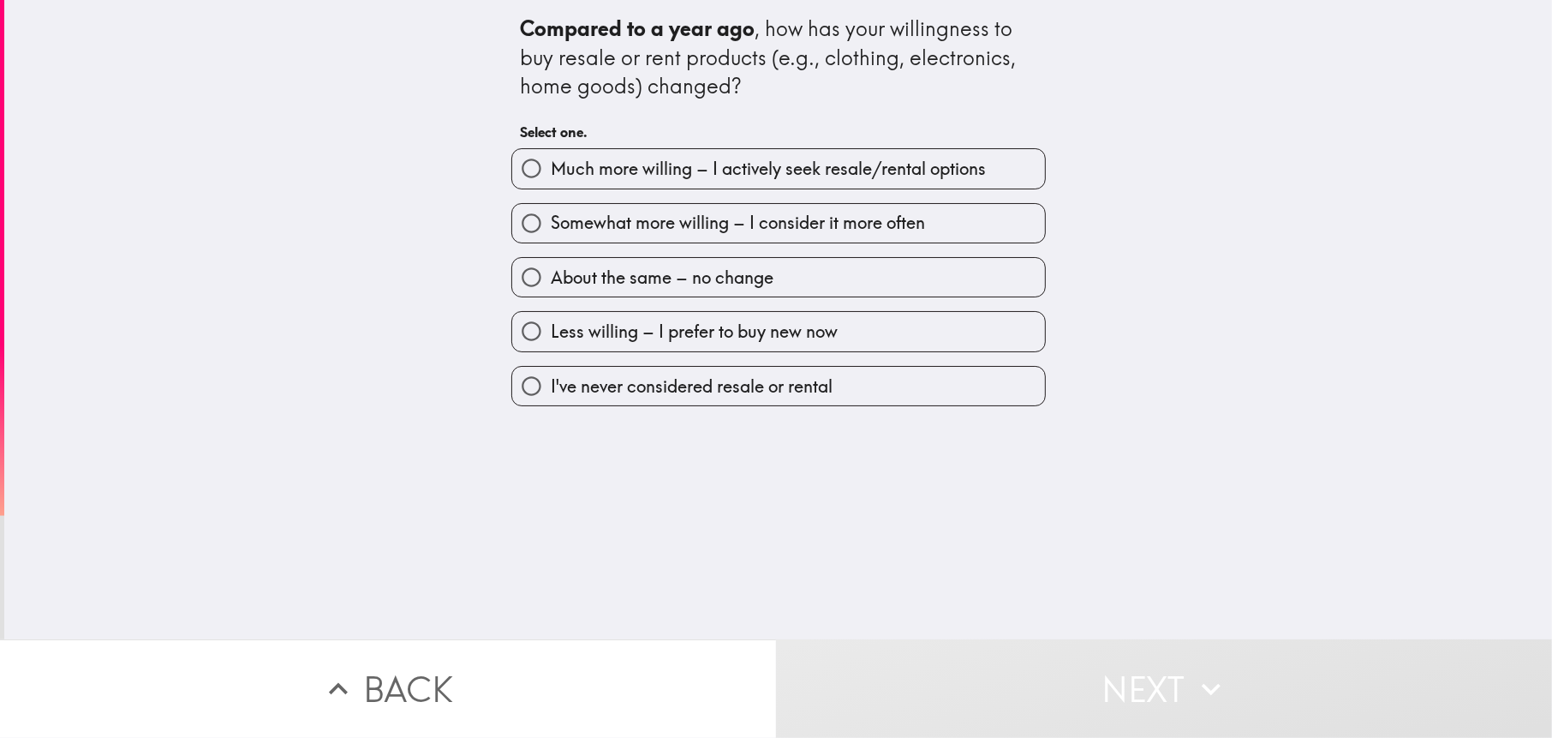
click at [655, 168] on span "Much more willing – I actively seek resale/rental options" at bounding box center [768, 169] width 435 height 24
click at [551, 168] on input "Much more willing – I actively seek resale/rental options" at bounding box center [531, 168] width 39 height 39
radio input "true"
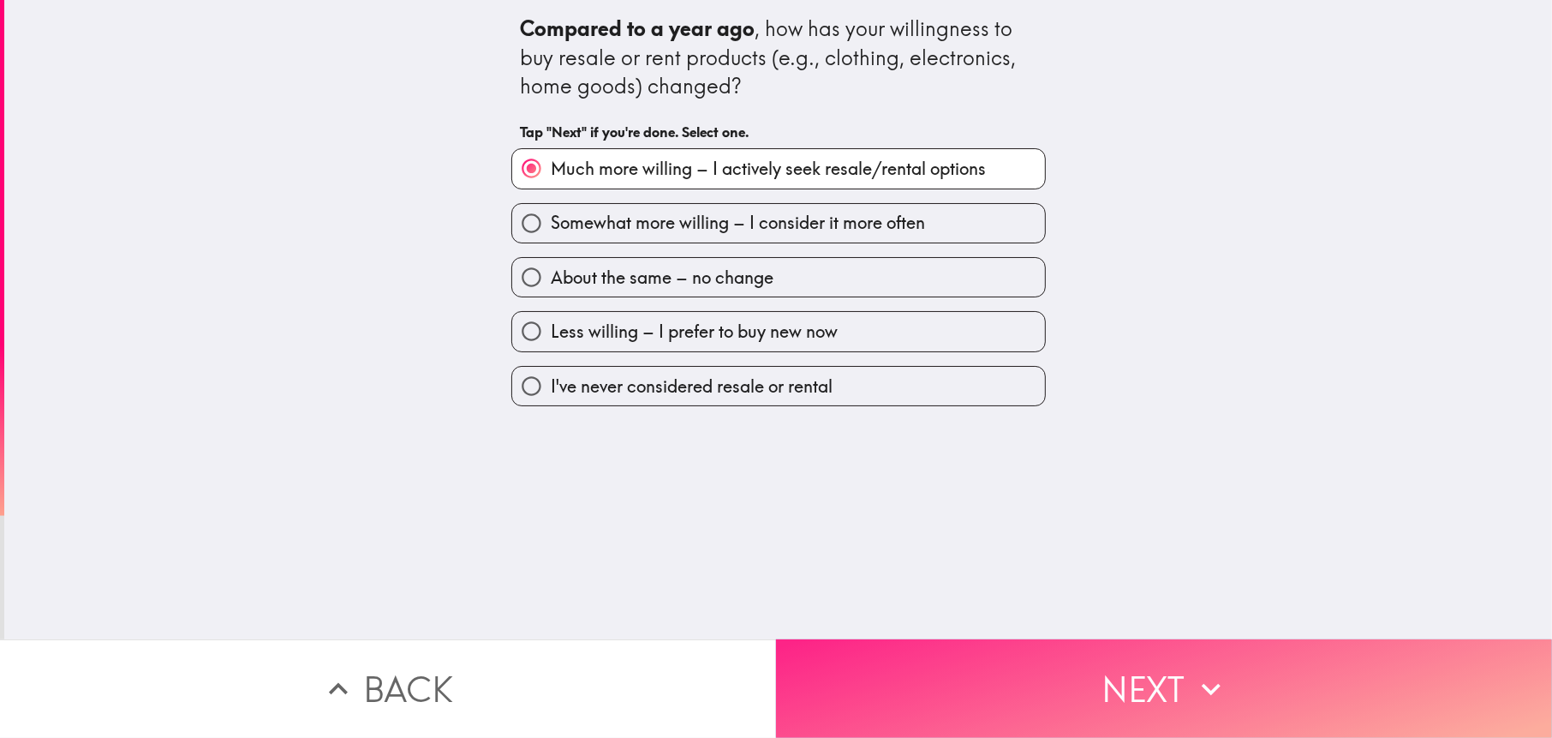
click at [958, 714] on button "Next" at bounding box center [1164, 688] width 776 height 99
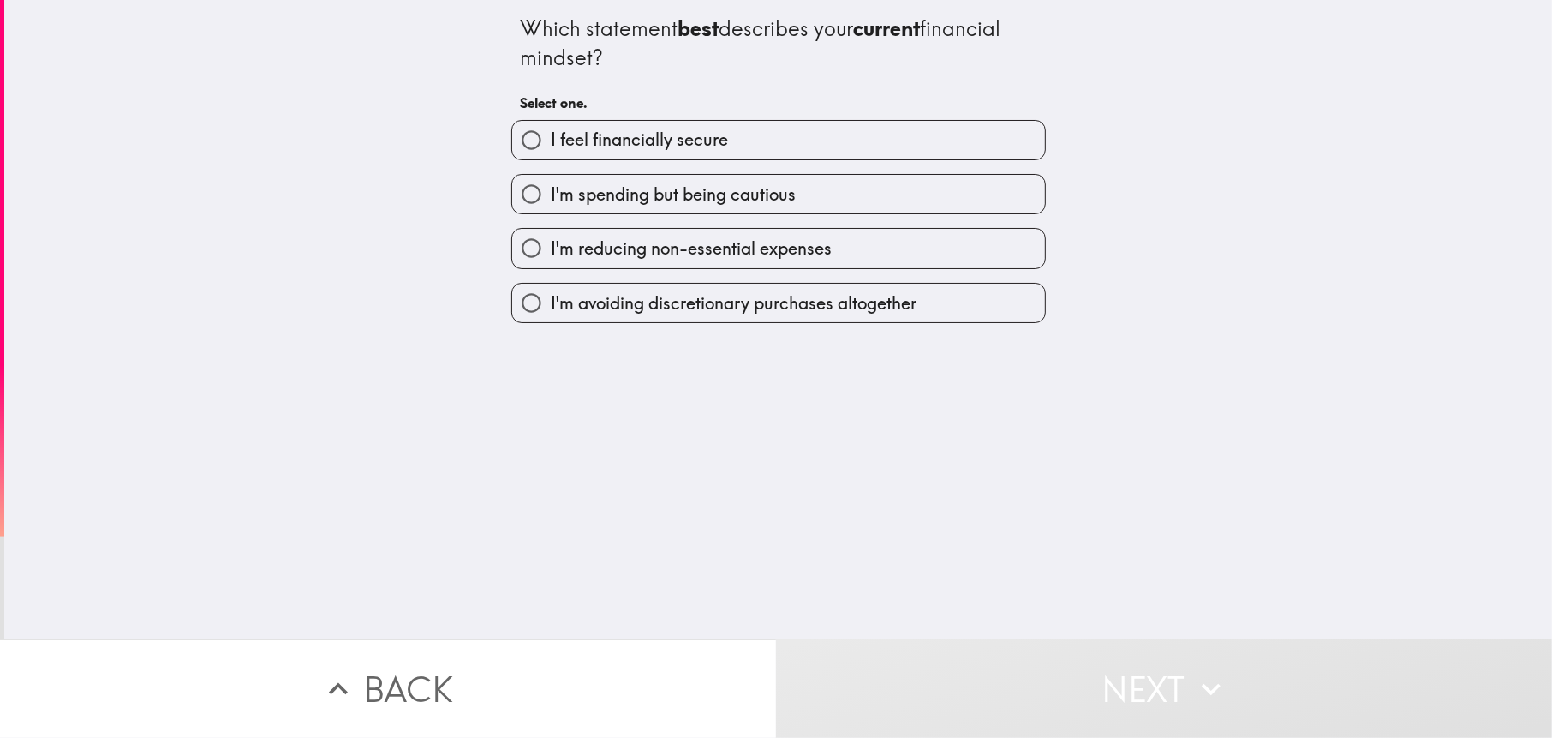
click at [691, 164] on div "I feel financially secure I'm spending but being cautious I'm reducing non-esse…" at bounding box center [772, 215] width 548 height 218
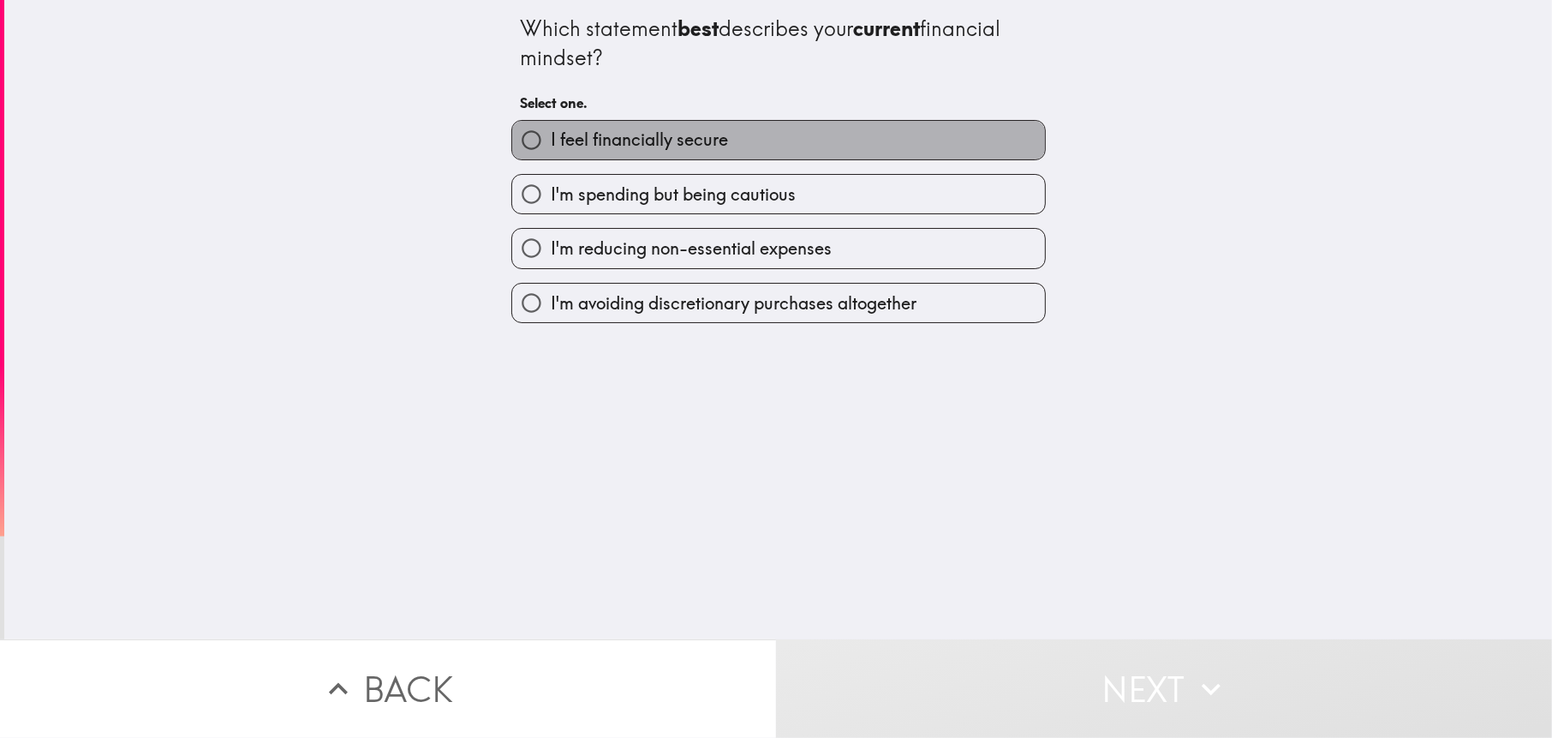
click at [691, 141] on span "I feel financially secure" at bounding box center [639, 140] width 177 height 24
click at [551, 141] on input "I feel financially secure" at bounding box center [531, 140] width 39 height 39
radio input "true"
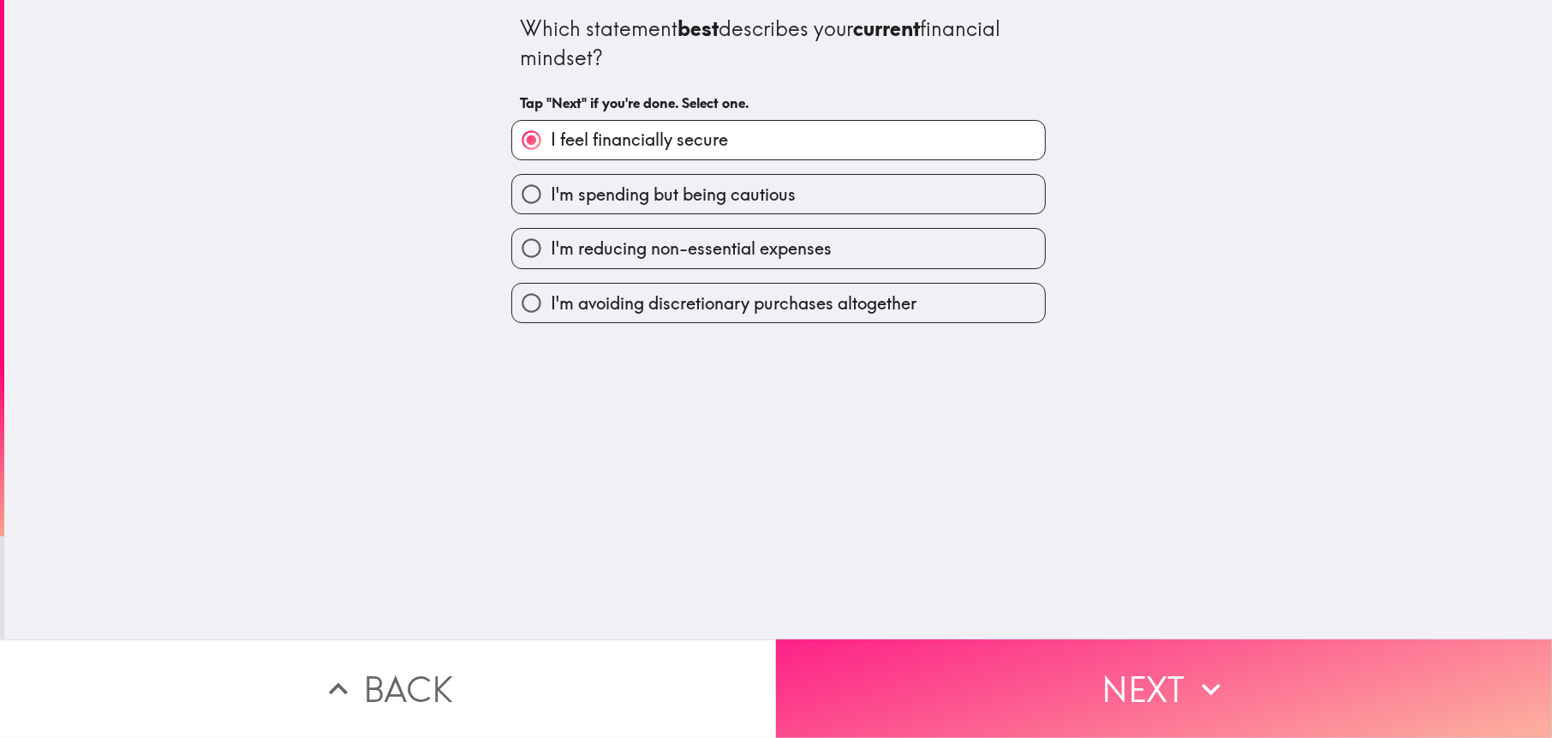
click at [950, 645] on button "Next" at bounding box center [1164, 688] width 776 height 99
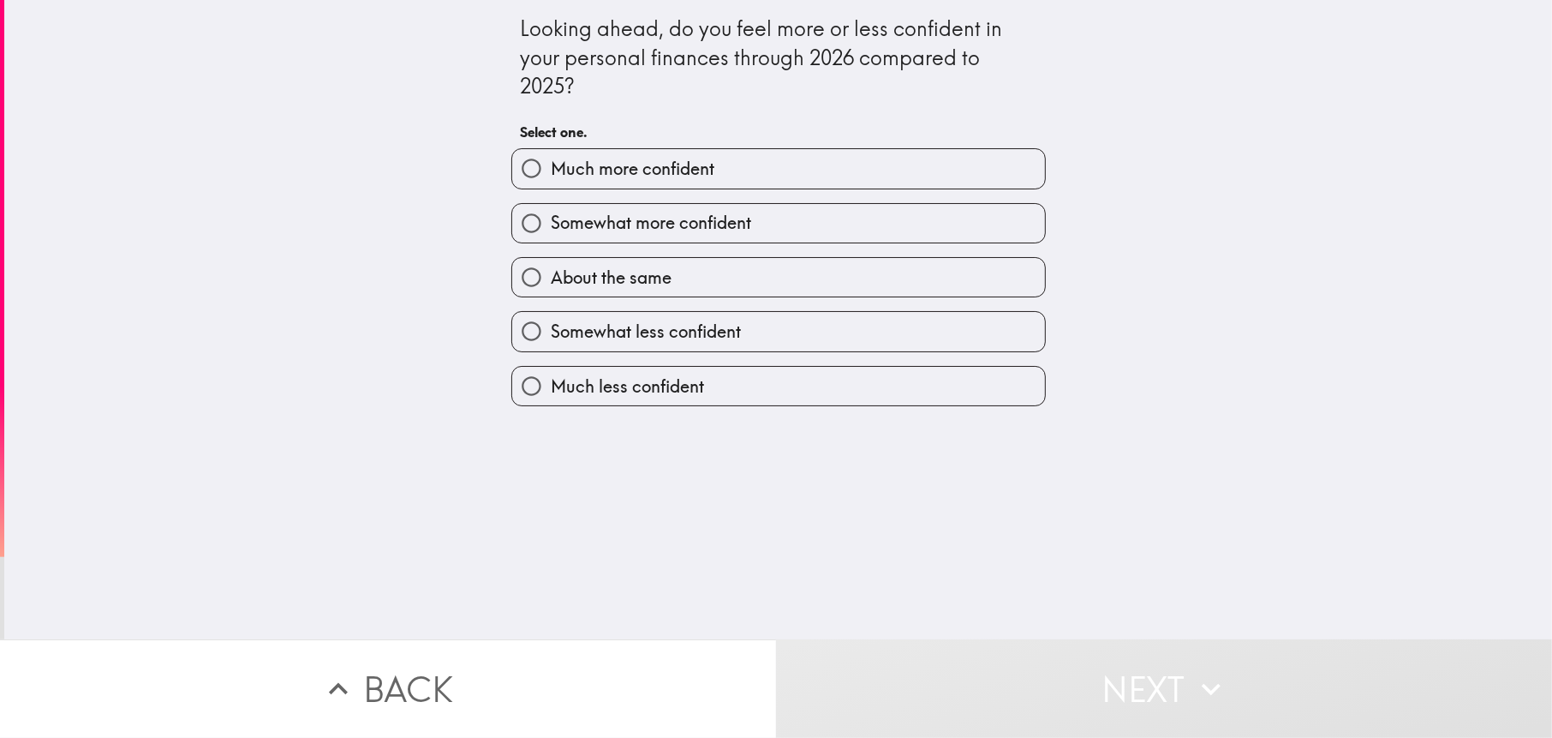
click at [697, 168] on span "Much more confident" at bounding box center [633, 169] width 164 height 24
click at [551, 168] on input "Much more confident" at bounding box center [531, 168] width 39 height 39
radio input "true"
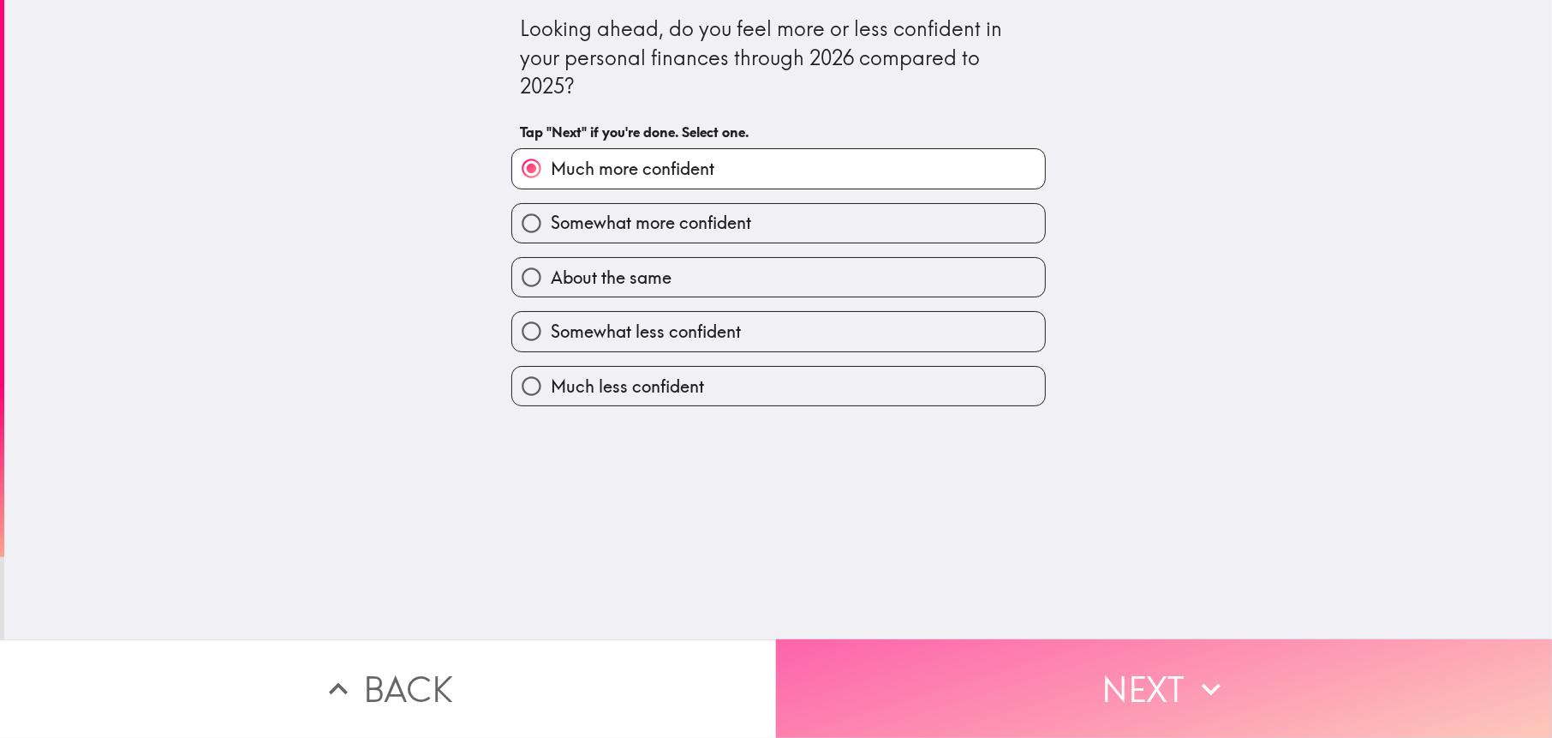
click at [900, 643] on button "Next" at bounding box center [1164, 688] width 776 height 99
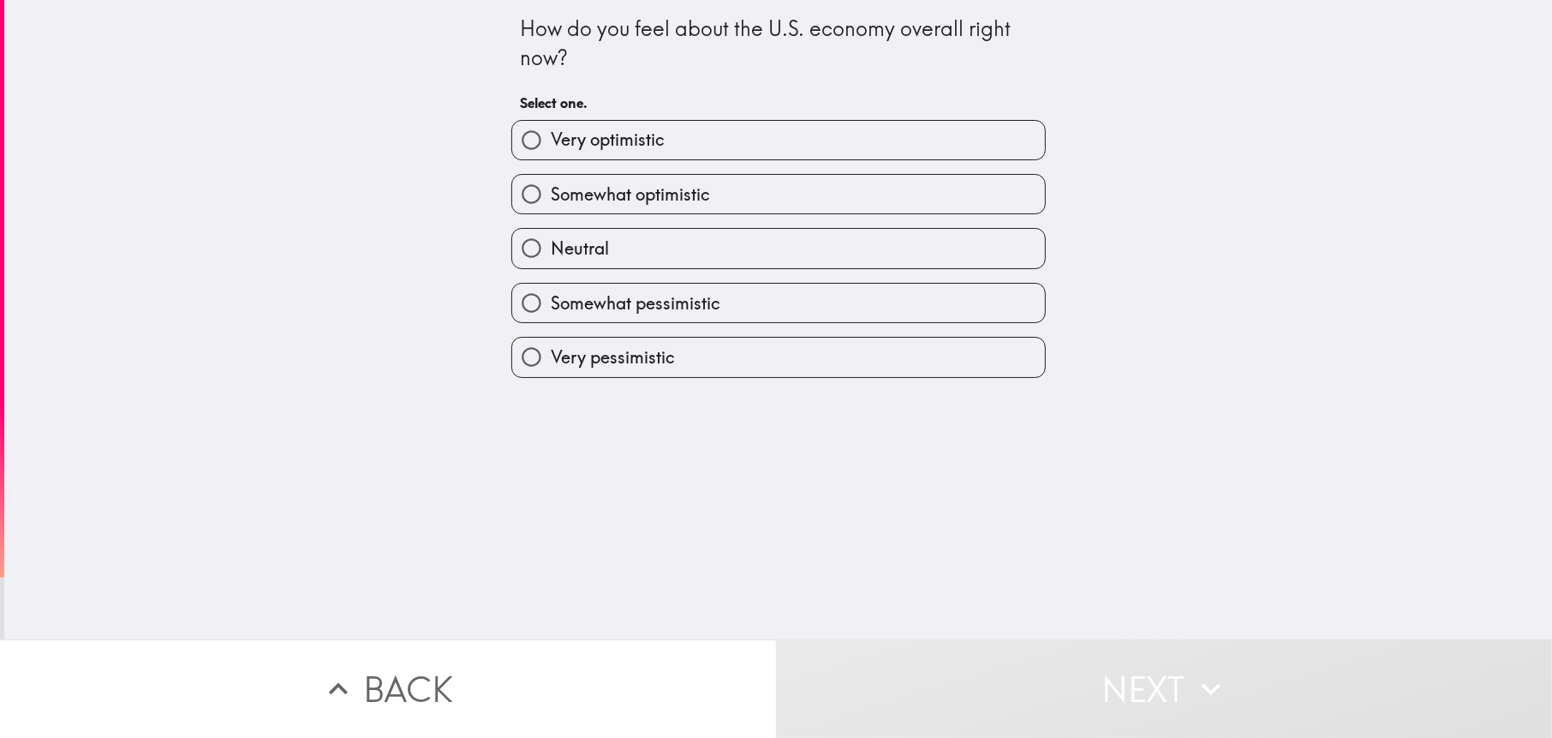
click at [699, 142] on label "Very optimistic" at bounding box center [778, 140] width 533 height 39
click at [551, 142] on input "Very optimistic" at bounding box center [531, 140] width 39 height 39
radio input "true"
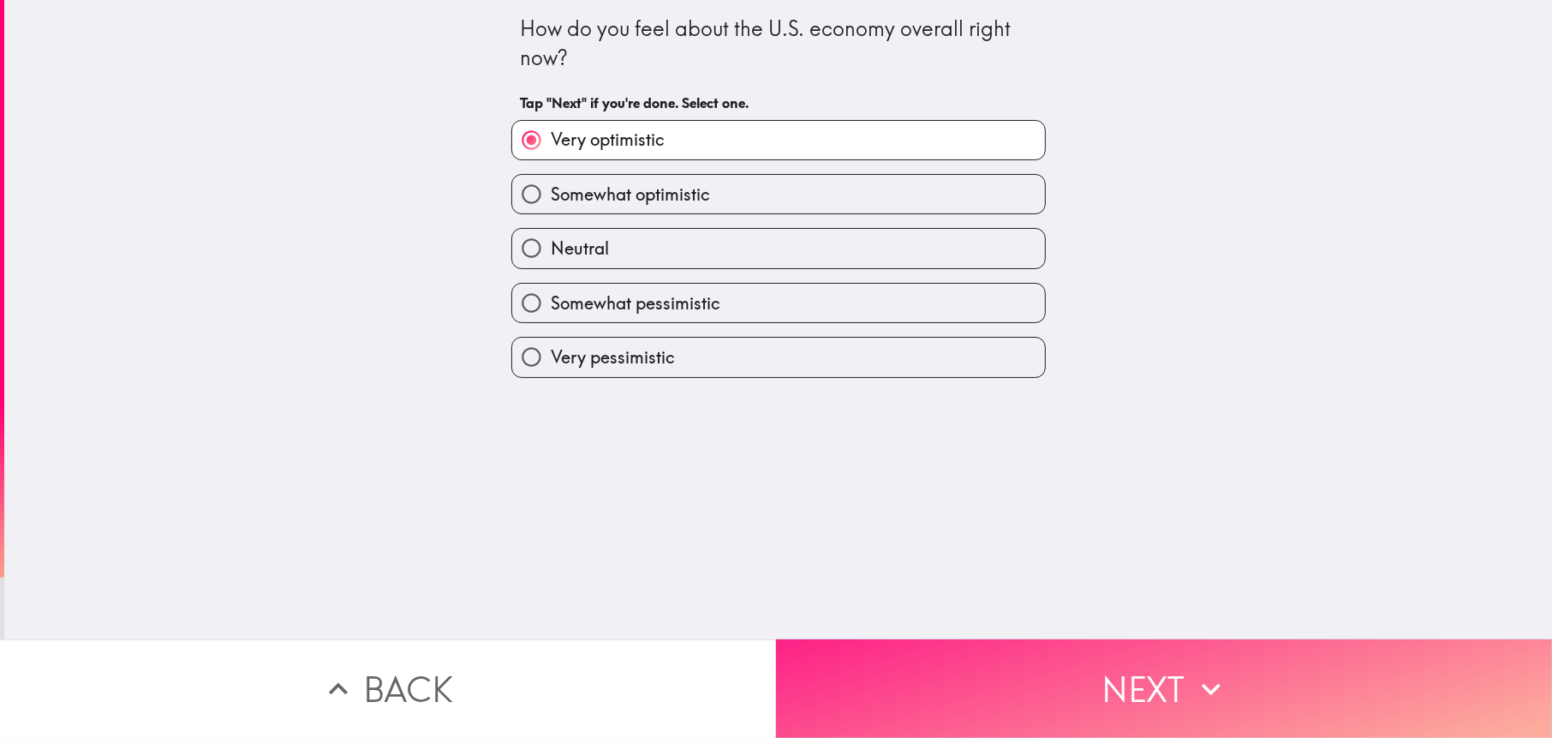
click at [893, 645] on button "Next" at bounding box center [1164, 688] width 776 height 99
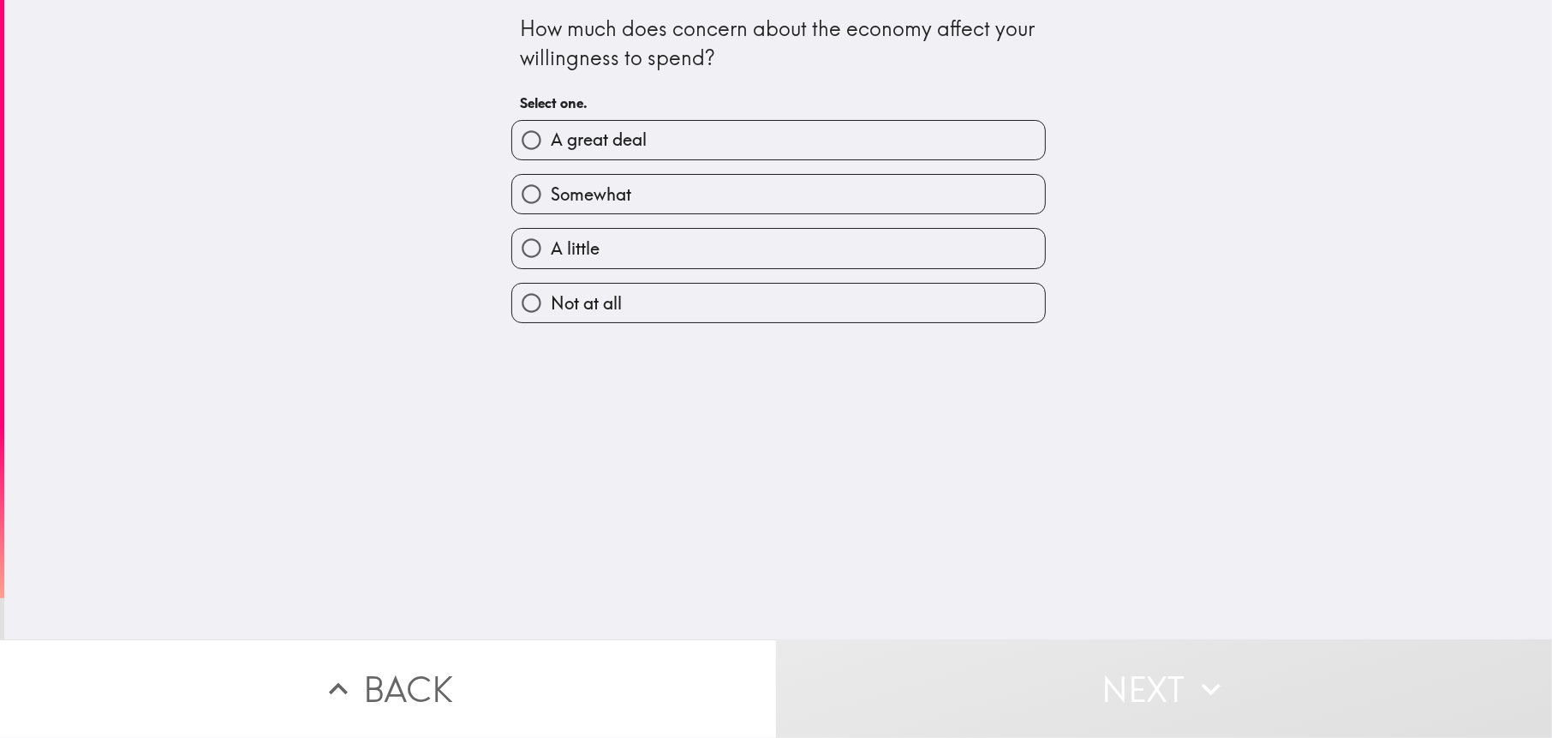
click at [672, 139] on label "A great deal" at bounding box center [778, 140] width 533 height 39
click at [551, 139] on input "A great deal" at bounding box center [531, 140] width 39 height 39
radio input "true"
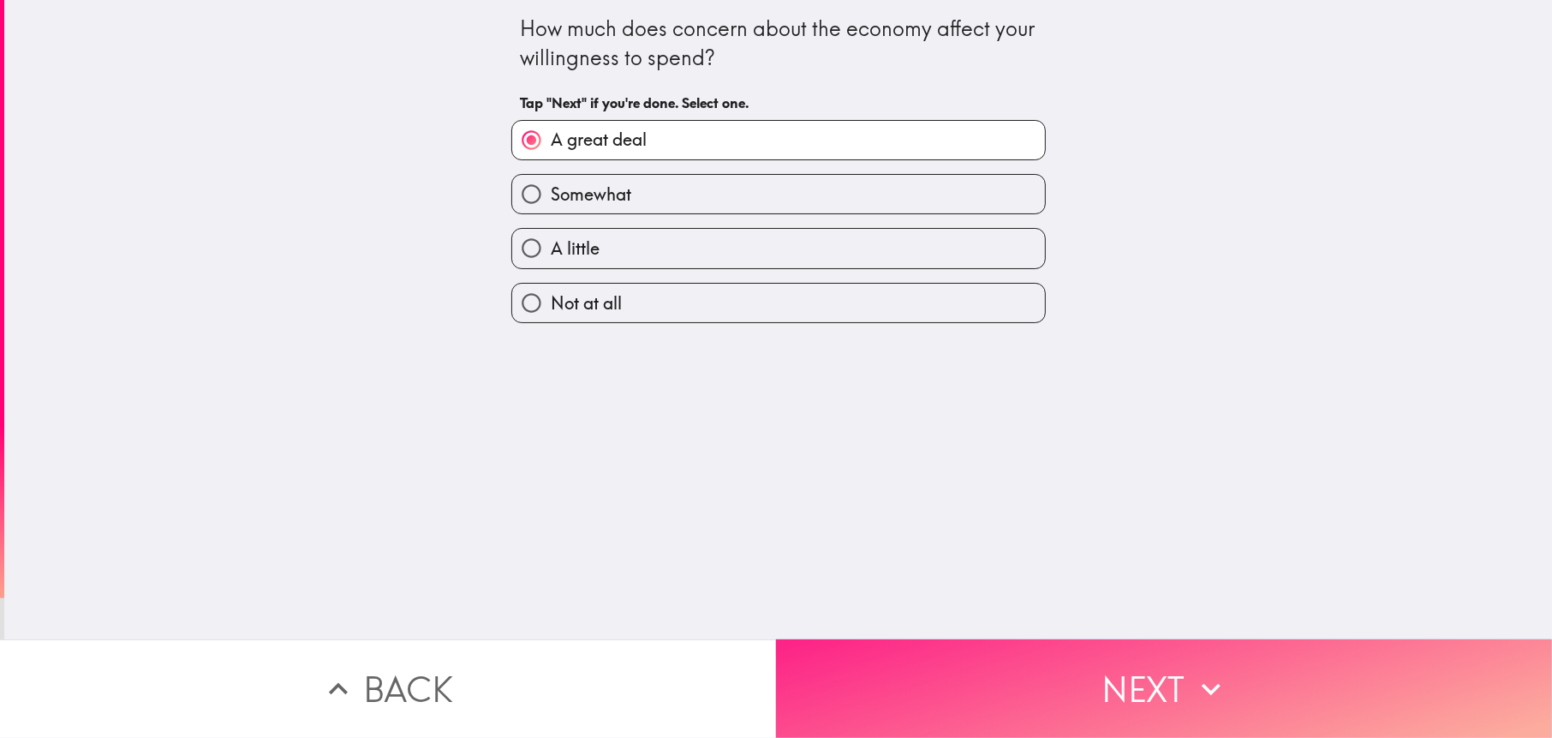
click at [896, 656] on button "Next" at bounding box center [1164, 688] width 776 height 99
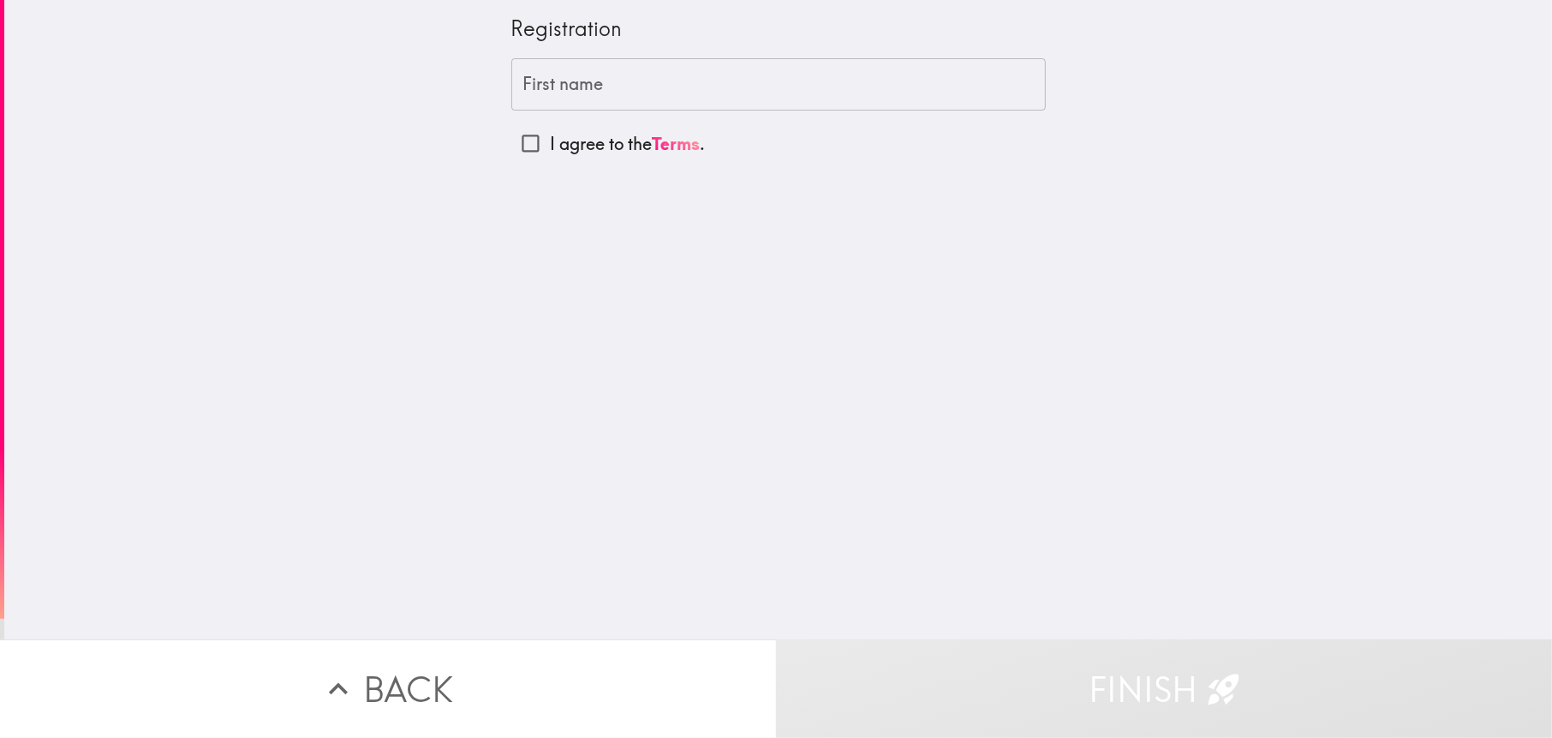
click at [633, 89] on input "First name" at bounding box center [778, 84] width 535 height 53
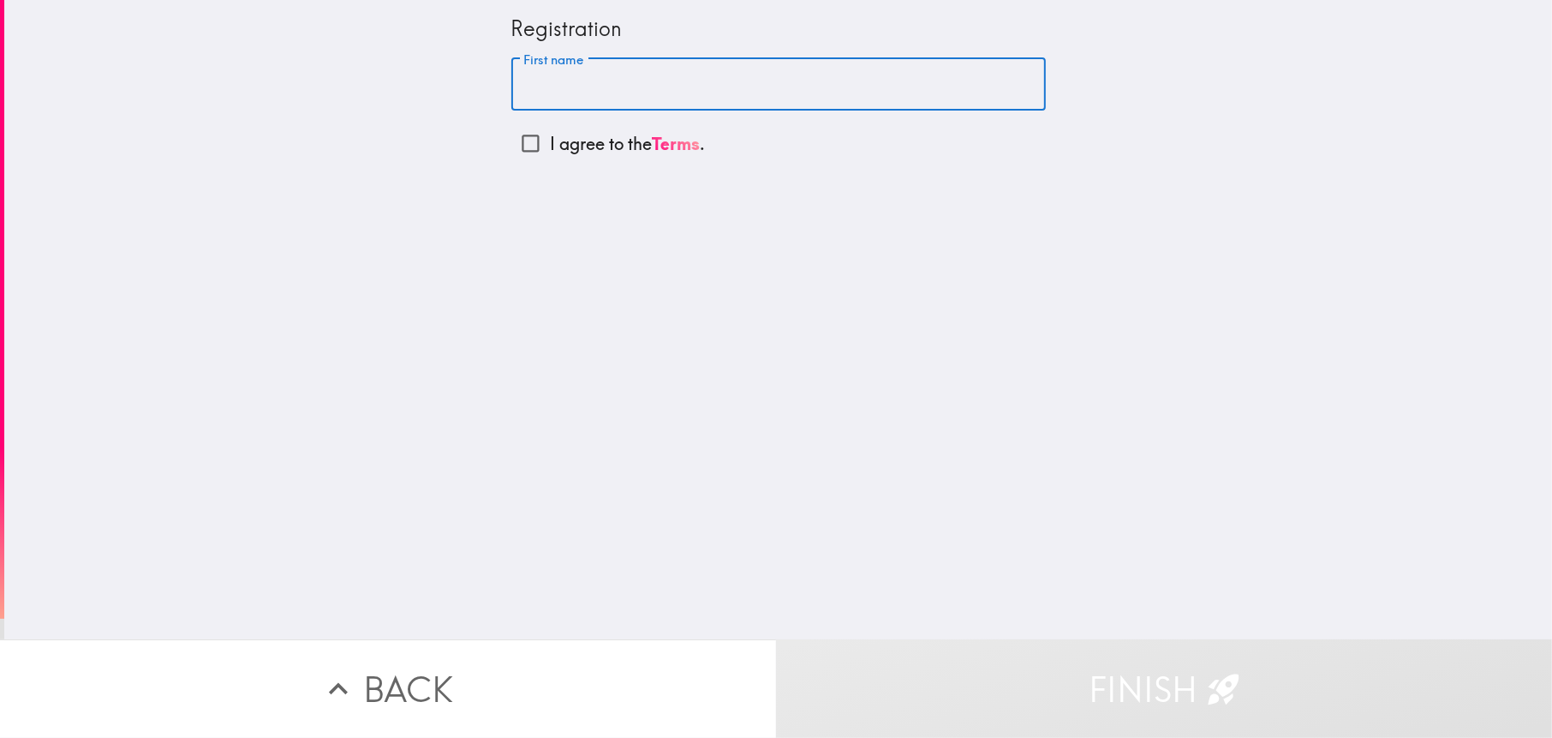
click at [529, 87] on input "First name" at bounding box center [778, 84] width 535 height 53
drag, startPoint x: 558, startPoint y: 79, endPoint x: 475, endPoint y: 86, distance: 83.4
click at [475, 86] on div "Registration First name O First name I agree to the Terms ." at bounding box center [778, 319] width 1548 height 639
paste input "rvalle"
type input "Orvalle"
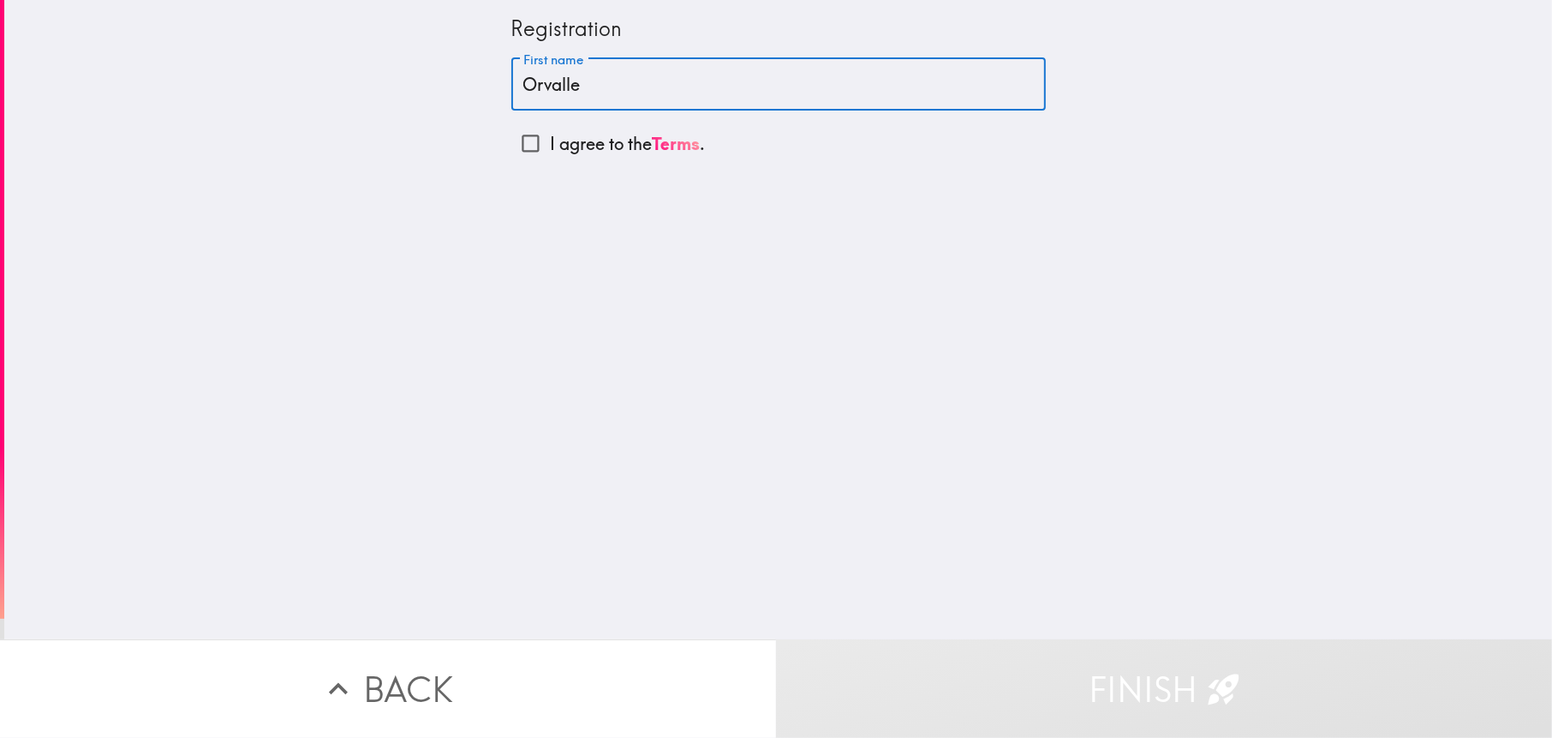
click at [517, 139] on input "I agree to the Terms ." at bounding box center [530, 143] width 39 height 39
checkbox input "true"
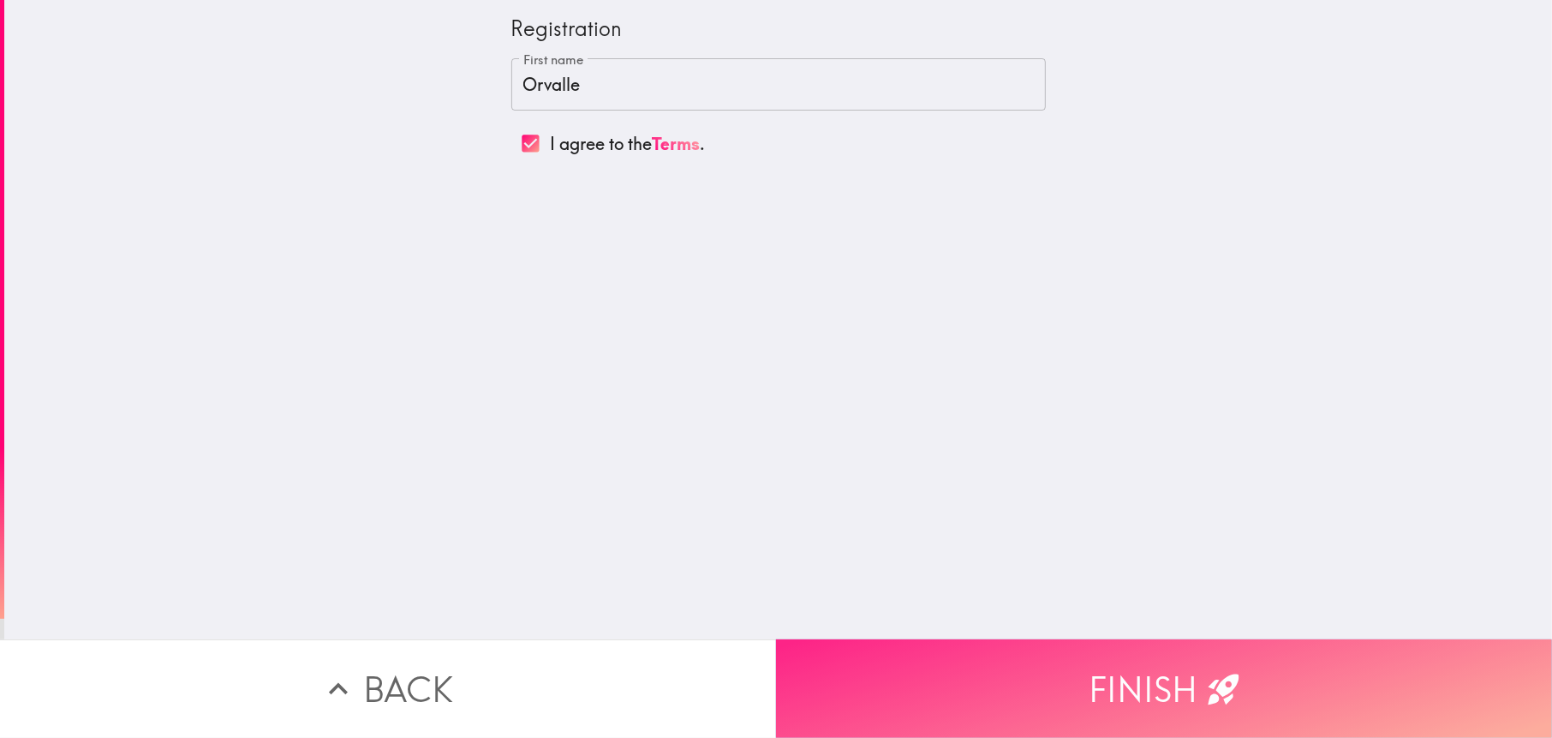
click at [1181, 691] on button "Finish" at bounding box center [1164, 688] width 776 height 99
